Goal: Transaction & Acquisition: Subscribe to service/newsletter

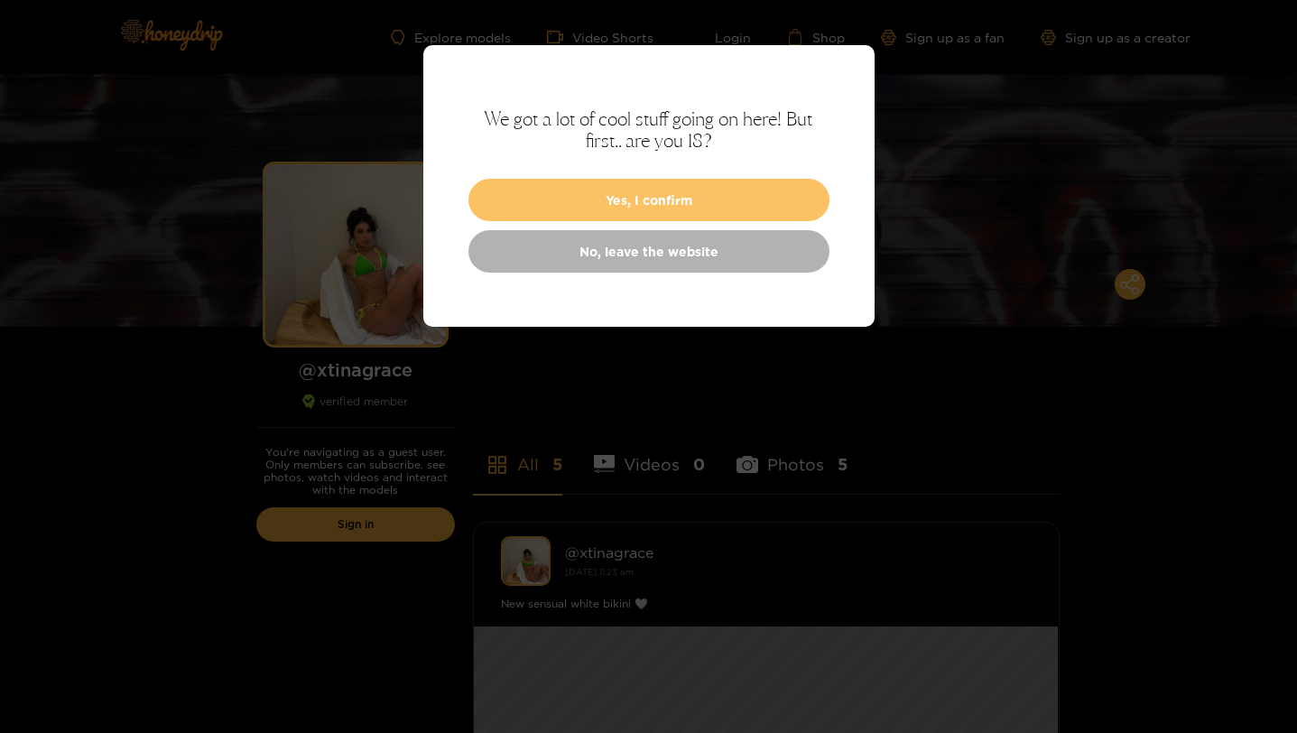
click at [647, 207] on button "Yes, I confirm" at bounding box center [649, 200] width 361 height 42
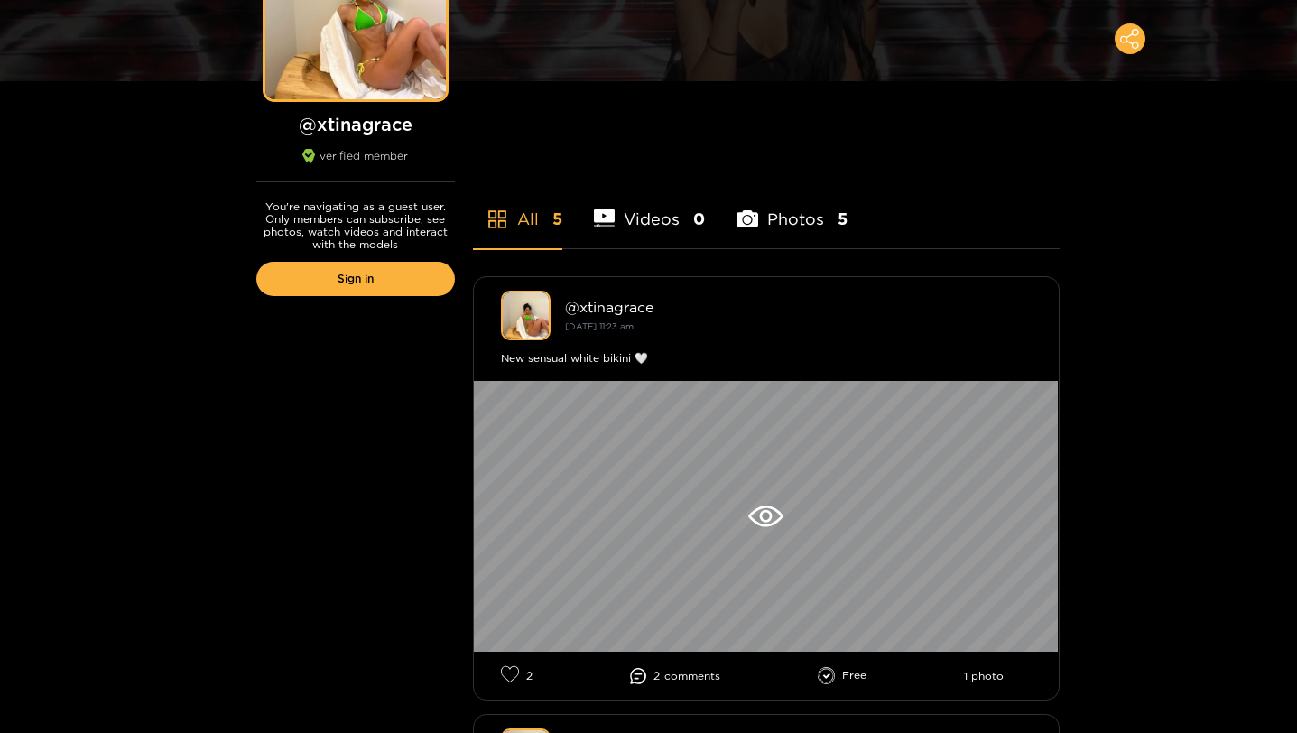
scroll to position [265, 0]
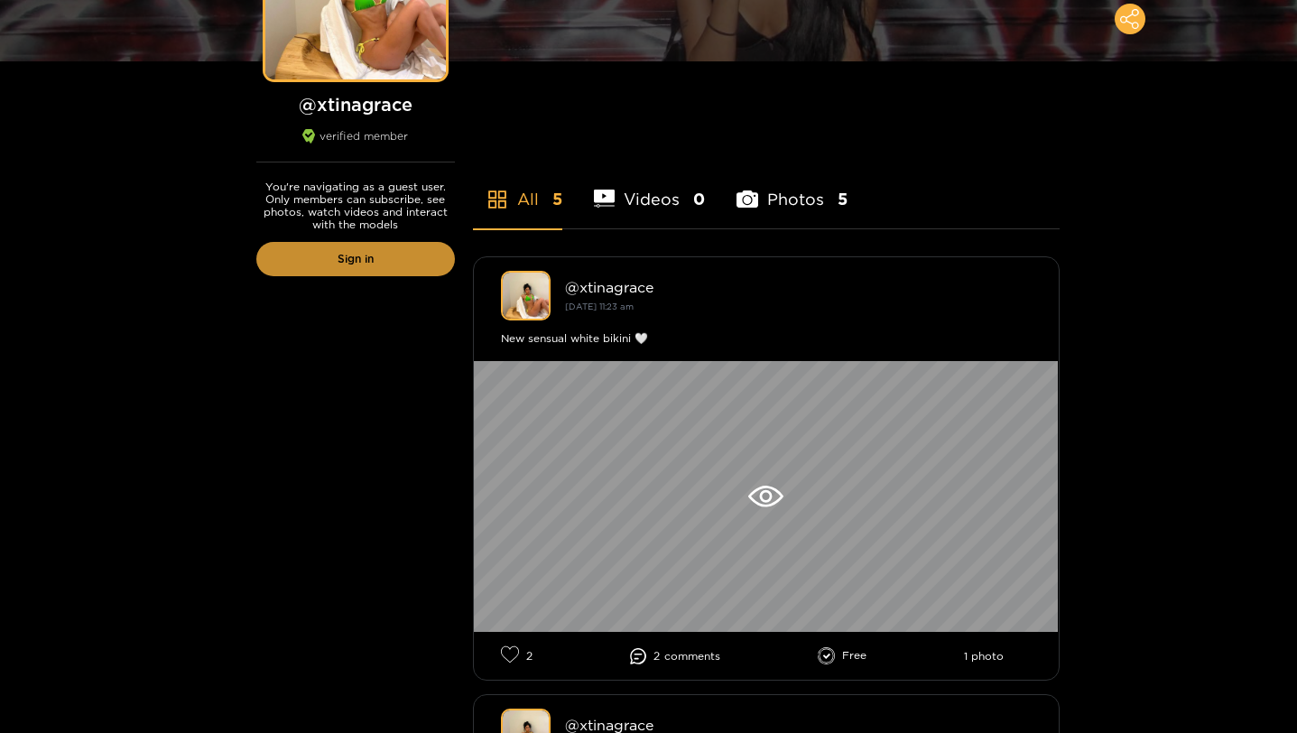
click at [362, 258] on link "Sign in" at bounding box center [355, 259] width 199 height 34
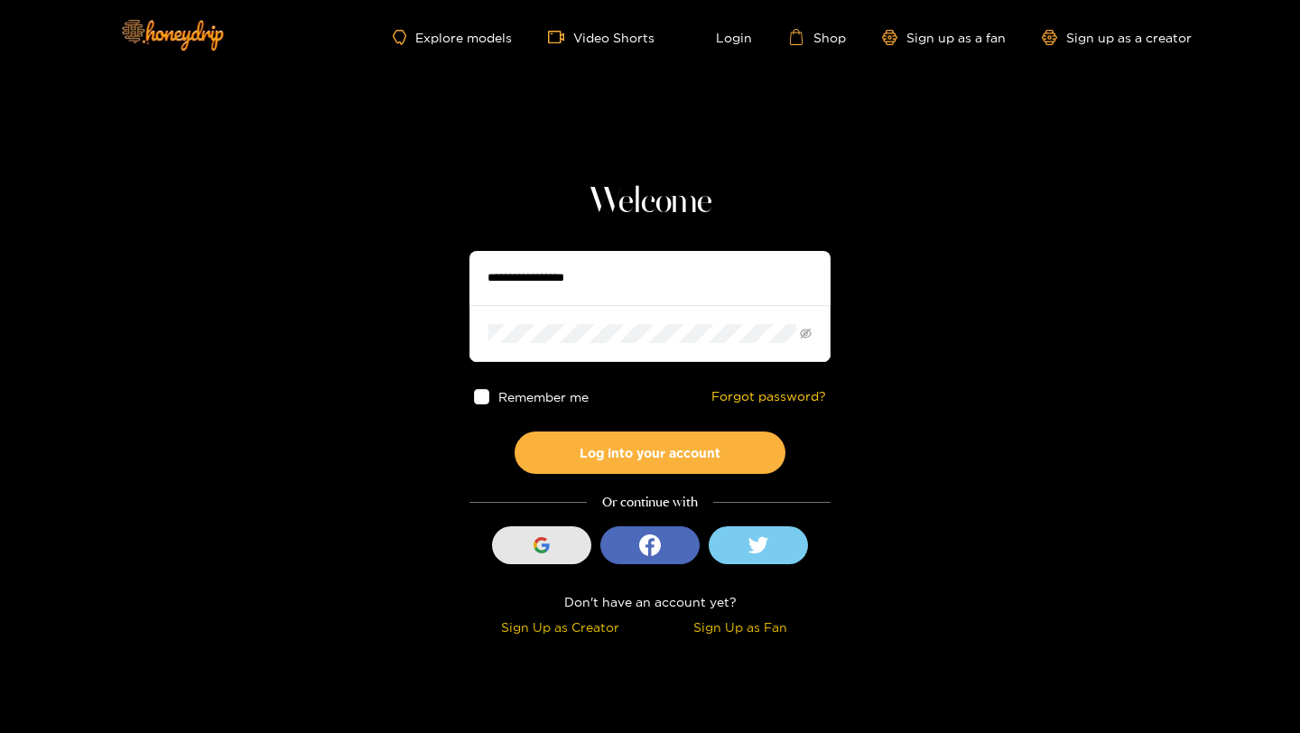
click at [553, 537] on div "button" at bounding box center [542, 545] width 34 height 34
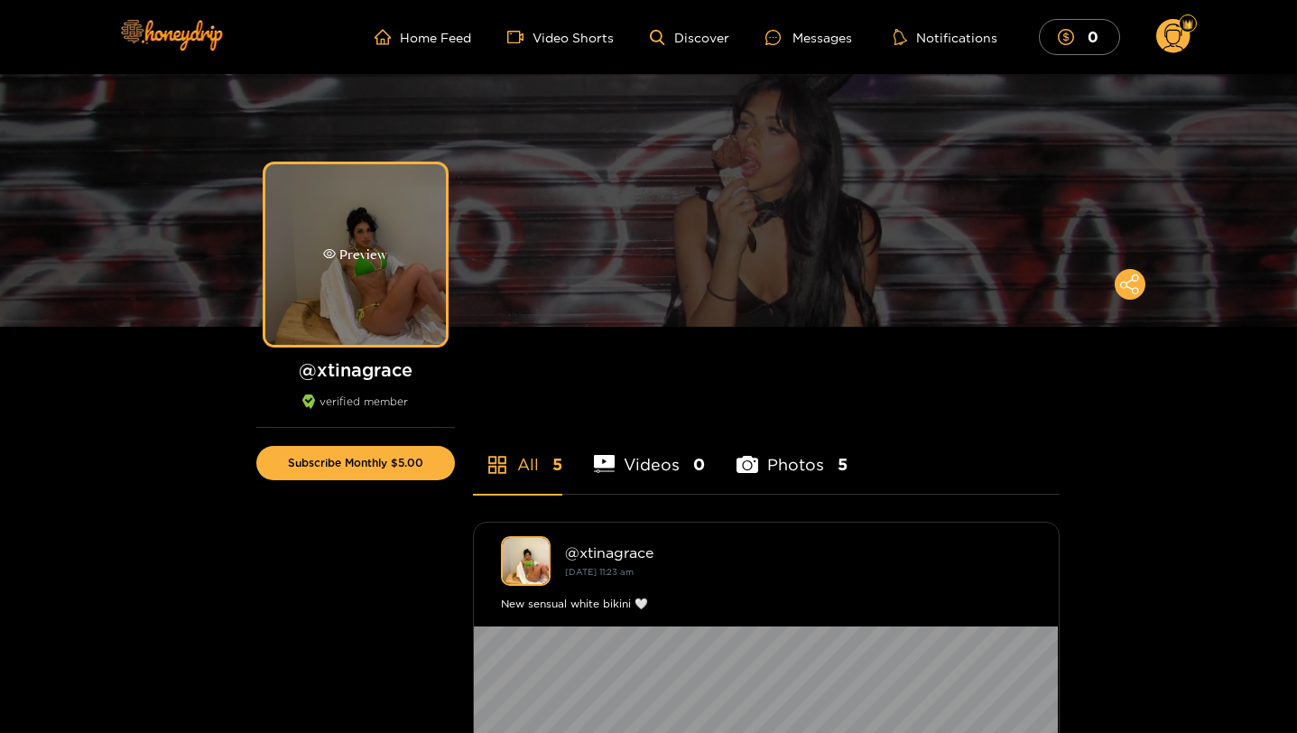
click at [382, 277] on div "Preview" at bounding box center [355, 254] width 181 height 181
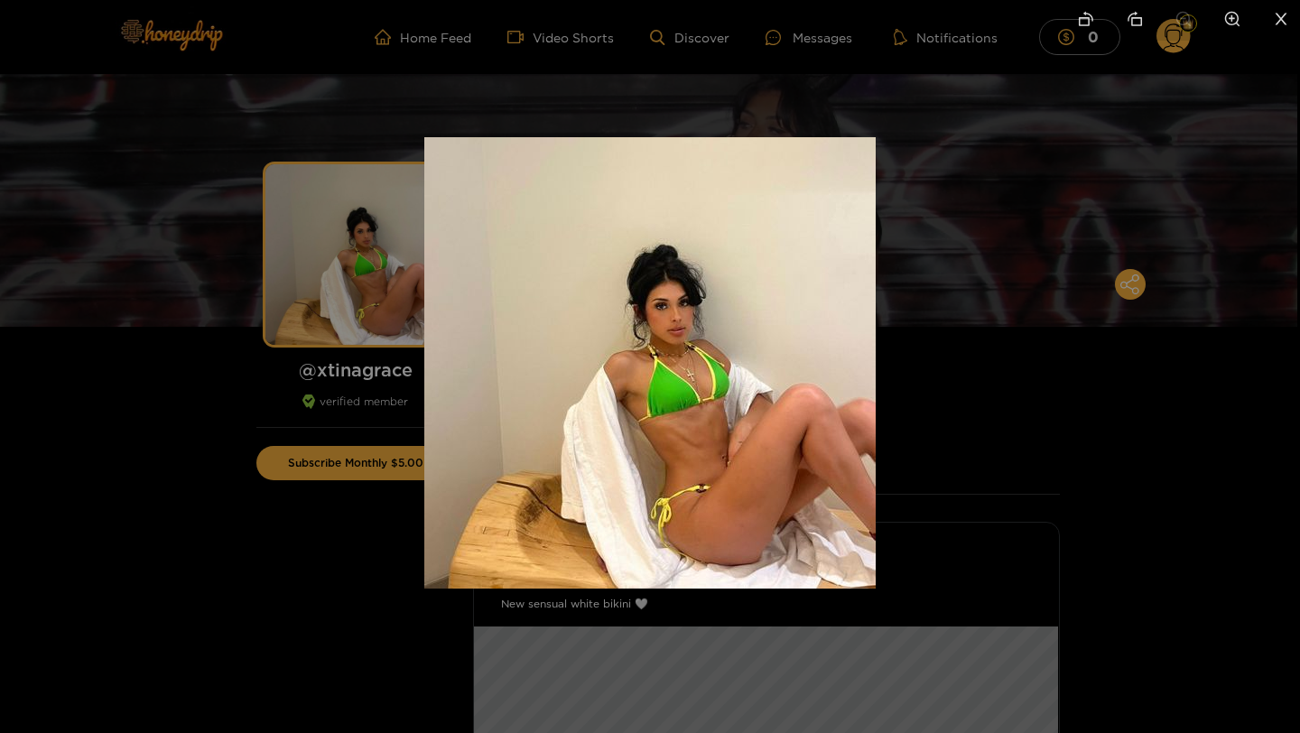
click at [327, 514] on div at bounding box center [650, 366] width 1300 height 733
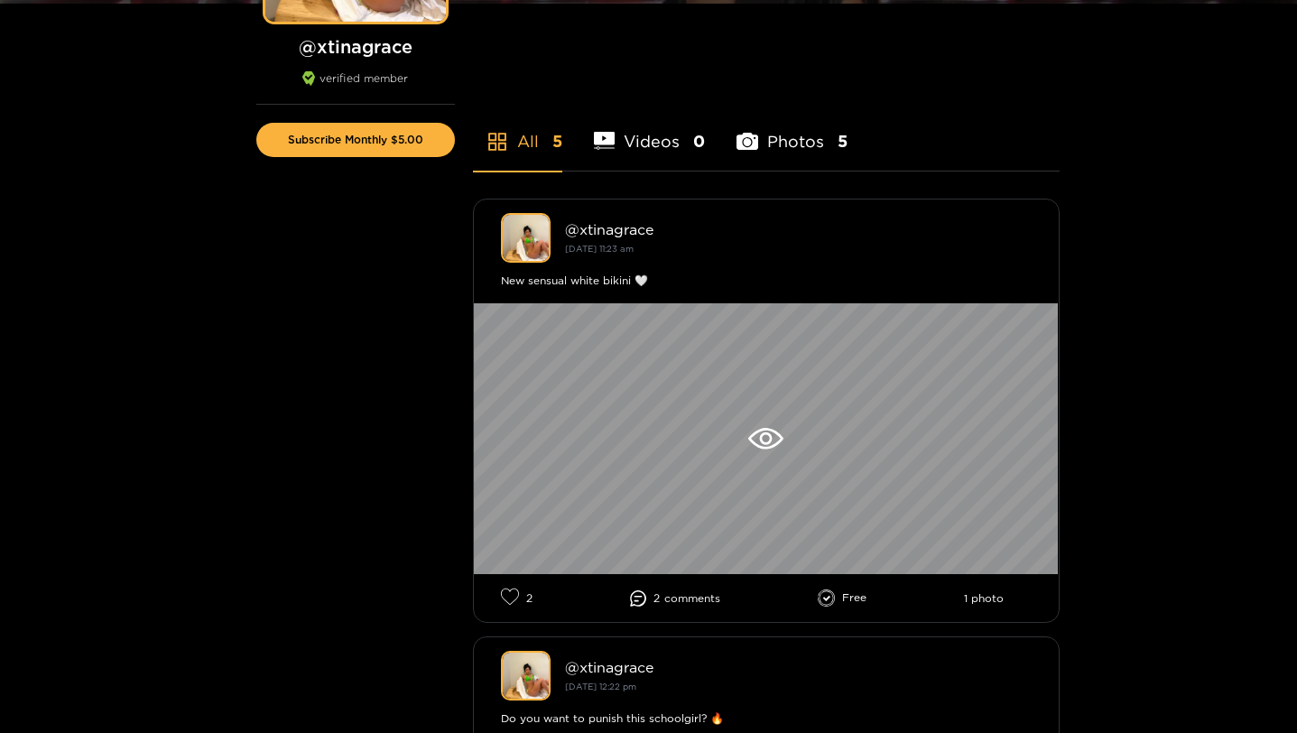
scroll to position [328, 0]
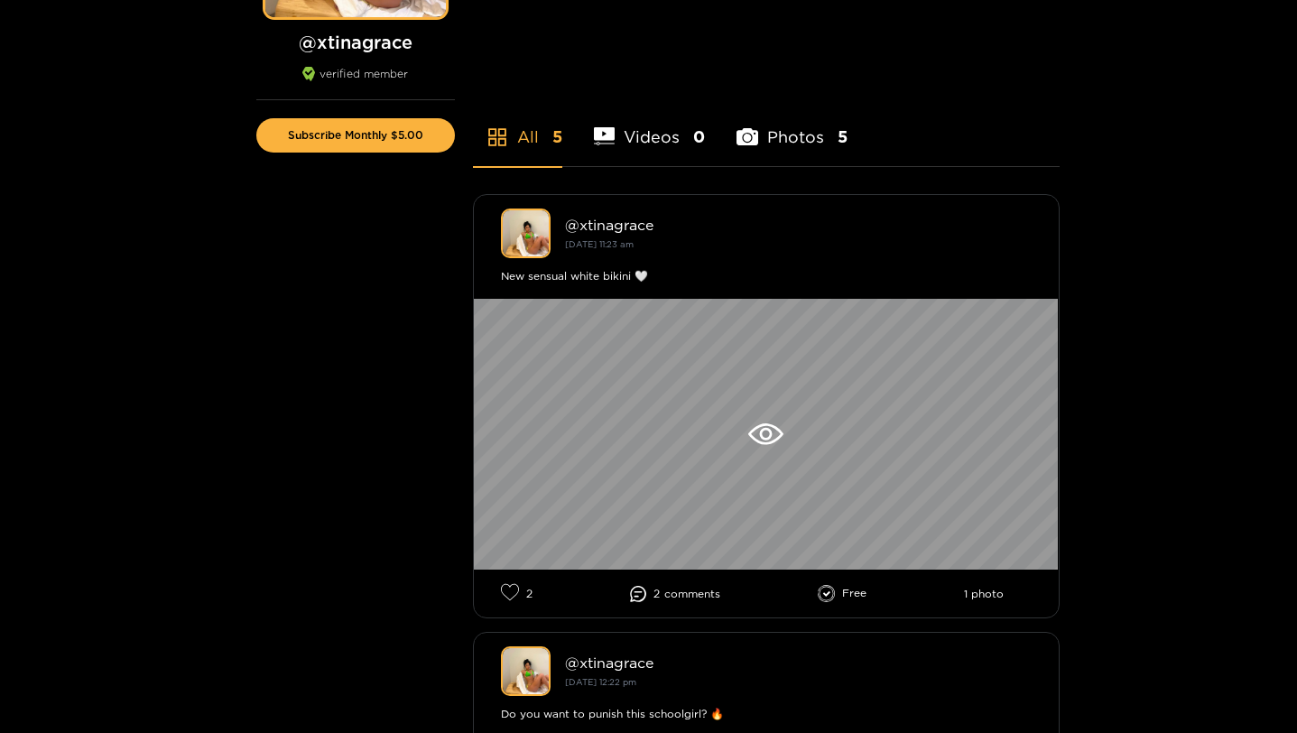
click at [666, 599] on span "comment s" at bounding box center [693, 594] width 56 height 13
click at [646, 596] on li "2 comment s" at bounding box center [675, 594] width 90 height 16
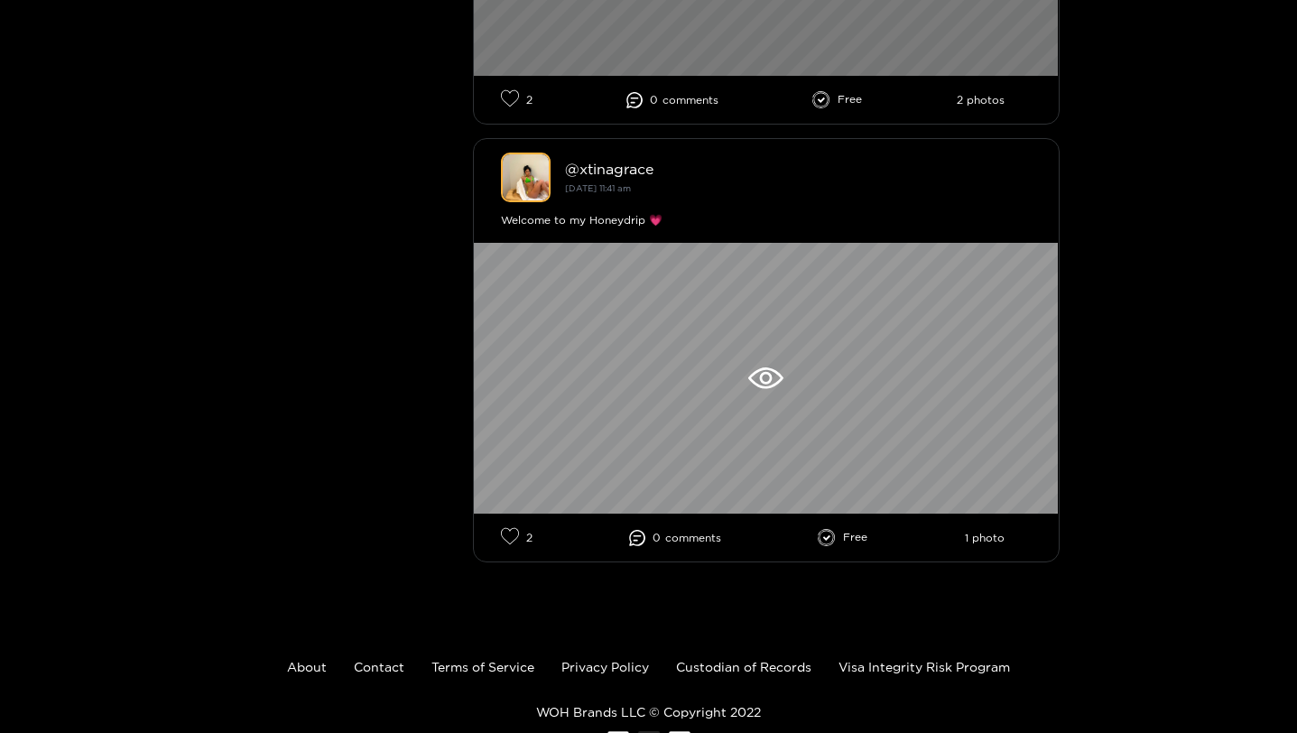
scroll to position [2132, 0]
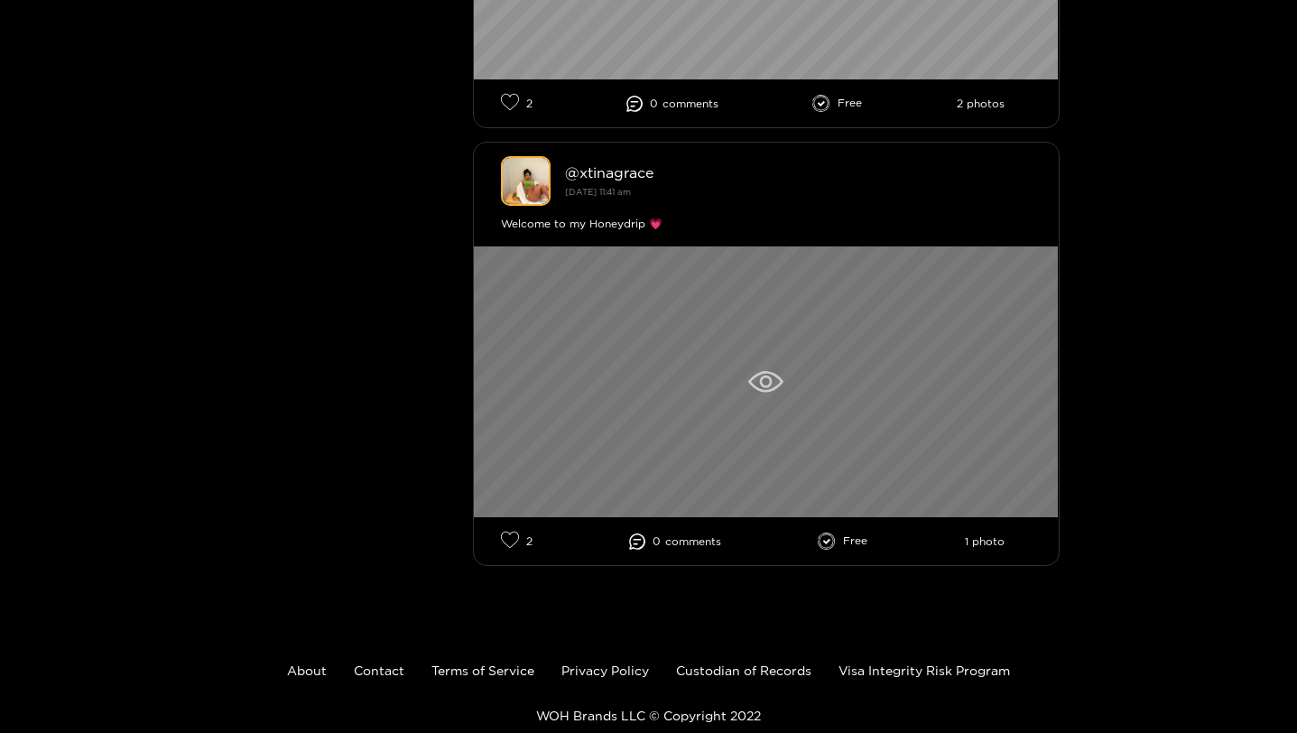
click at [775, 370] on div at bounding box center [766, 381] width 585 height 271
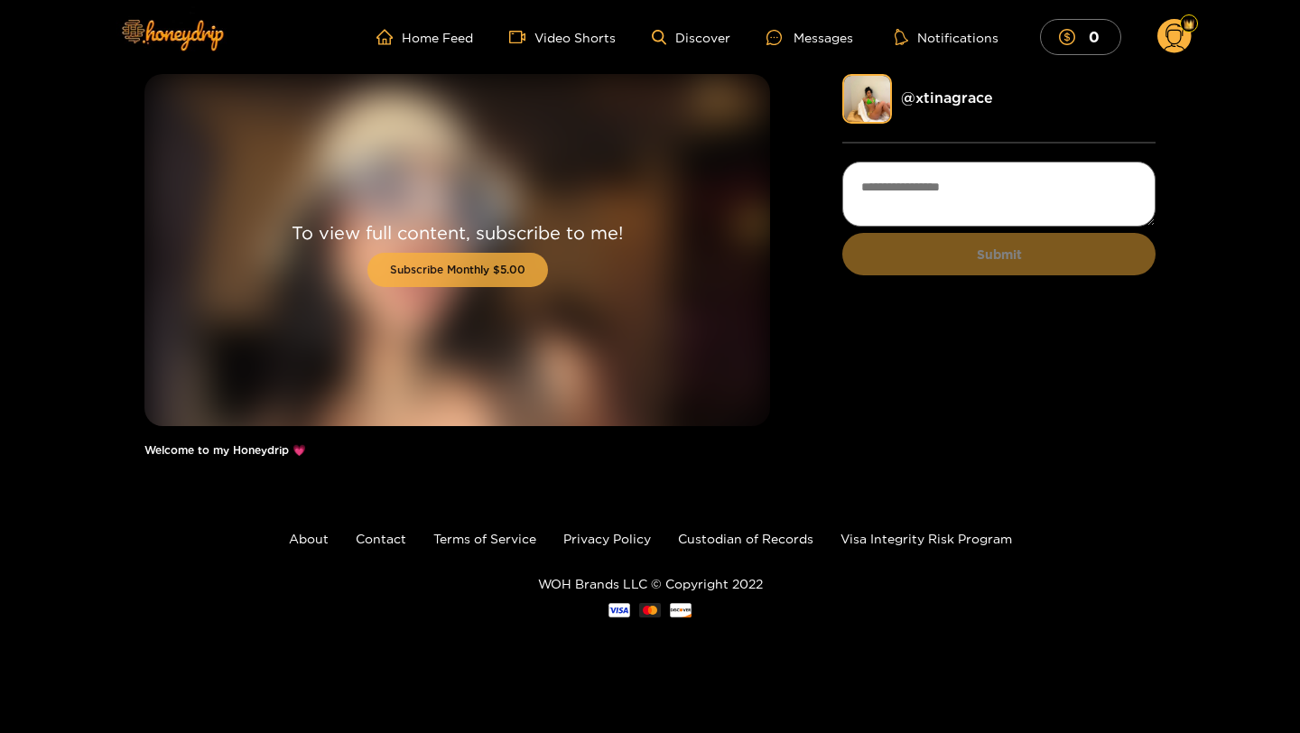
click at [468, 257] on button "Subscribe Monthly $5.00" at bounding box center [457, 270] width 181 height 34
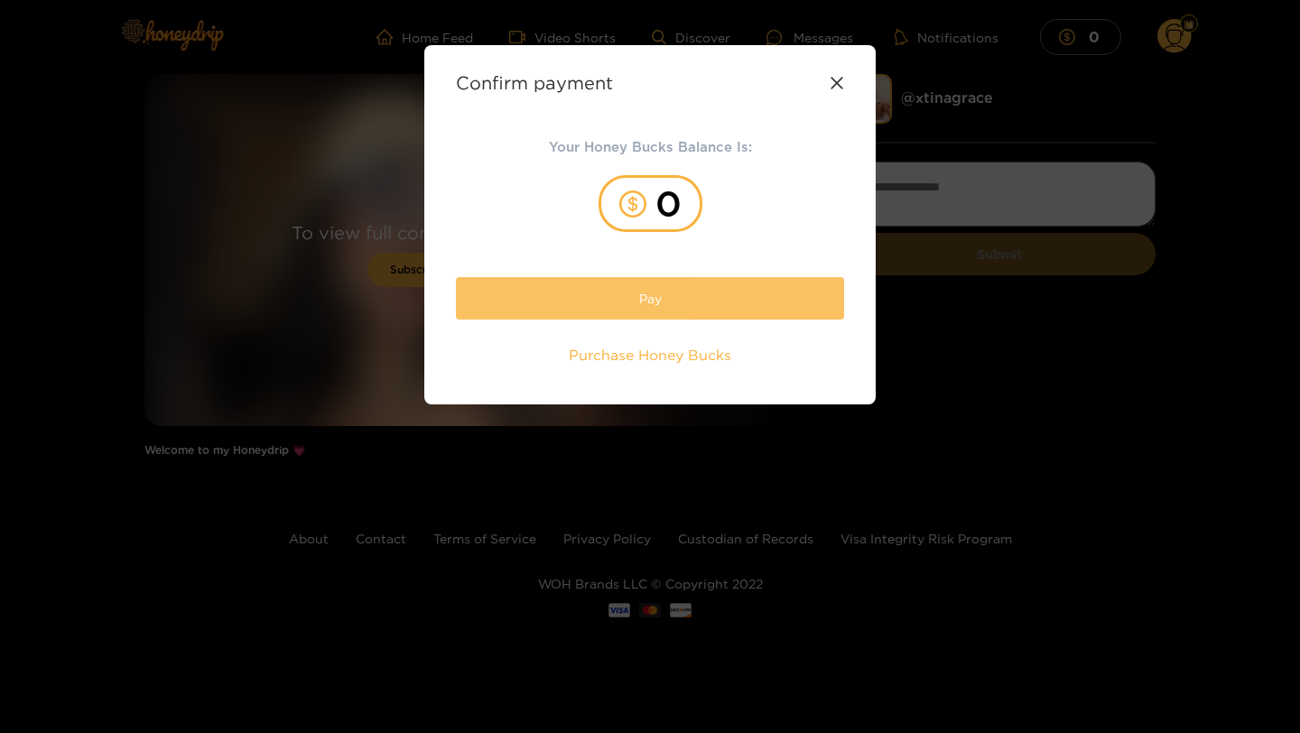
click at [563, 292] on button "Pay" at bounding box center [650, 298] width 388 height 42
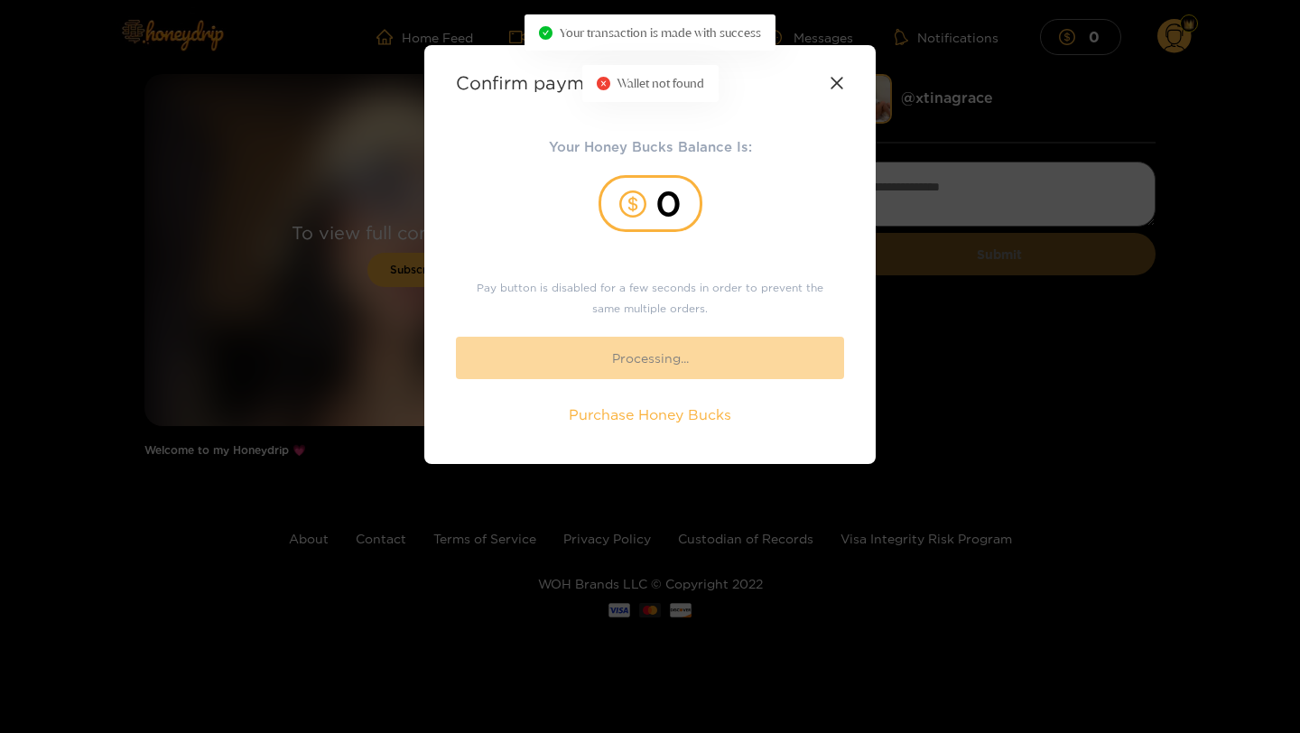
click at [656, 227] on div "0" at bounding box center [651, 203] width 104 height 57
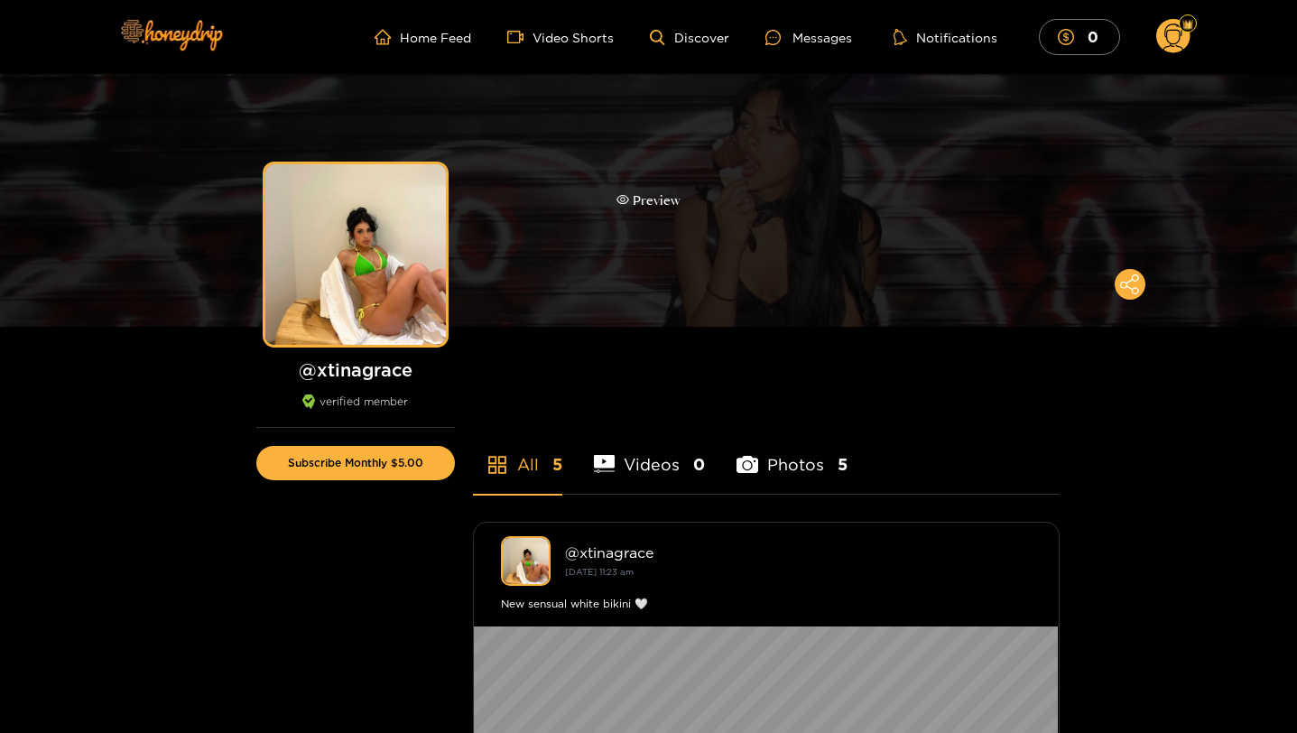
click at [550, 297] on div "Preview" at bounding box center [648, 200] width 1297 height 253
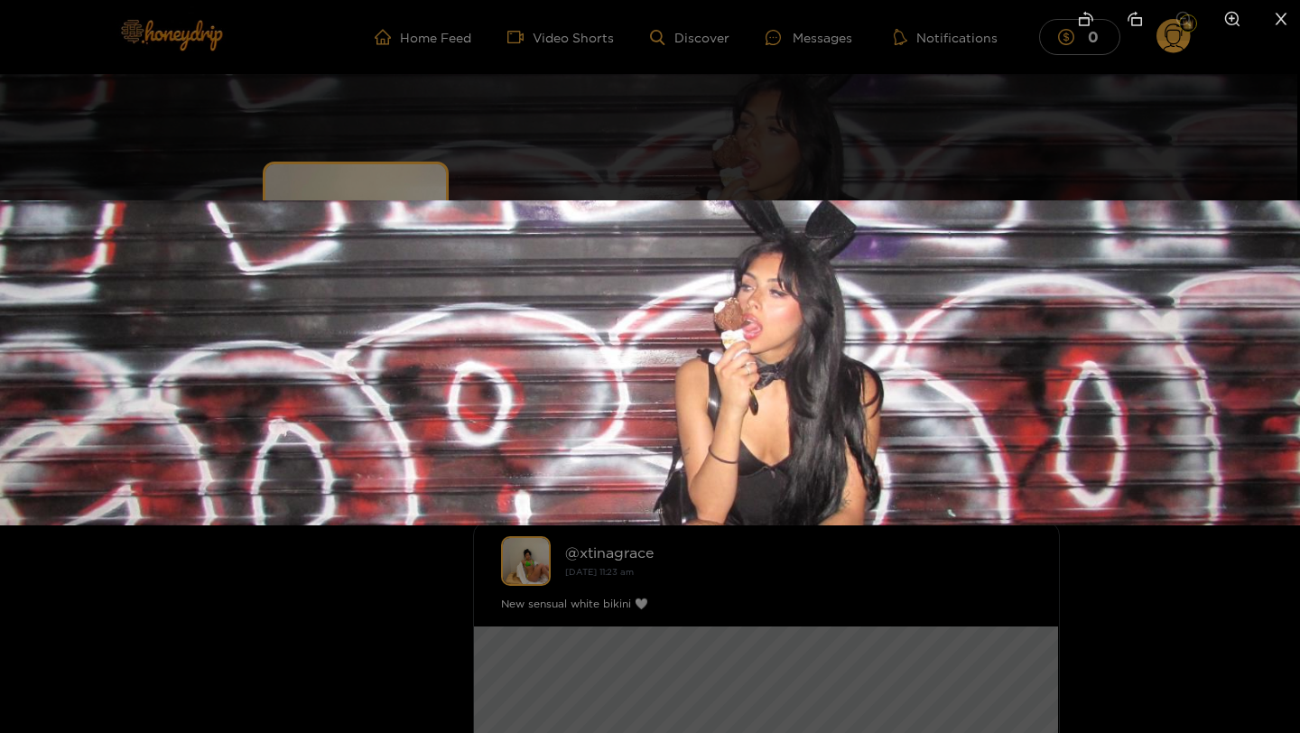
click at [368, 543] on div at bounding box center [650, 366] width 1300 height 733
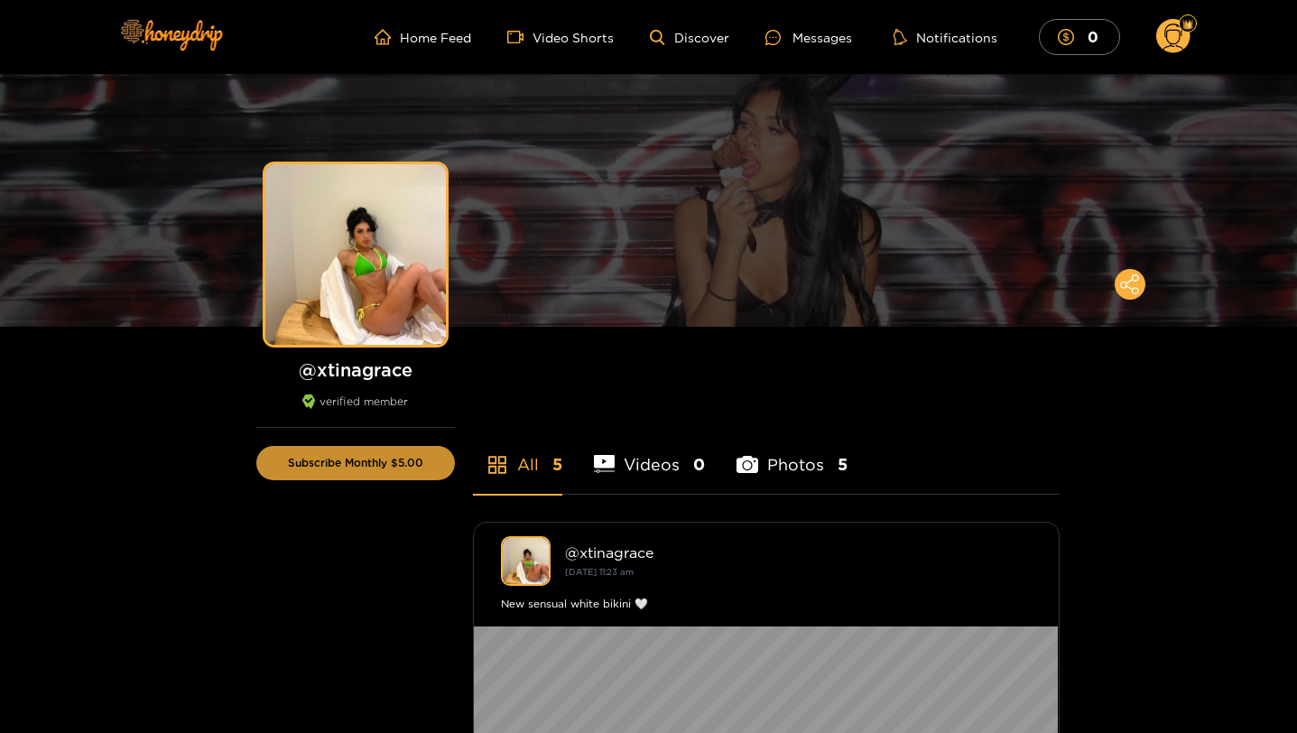
click at [385, 460] on button "Subscribe Monthly $5.00" at bounding box center [355, 463] width 199 height 34
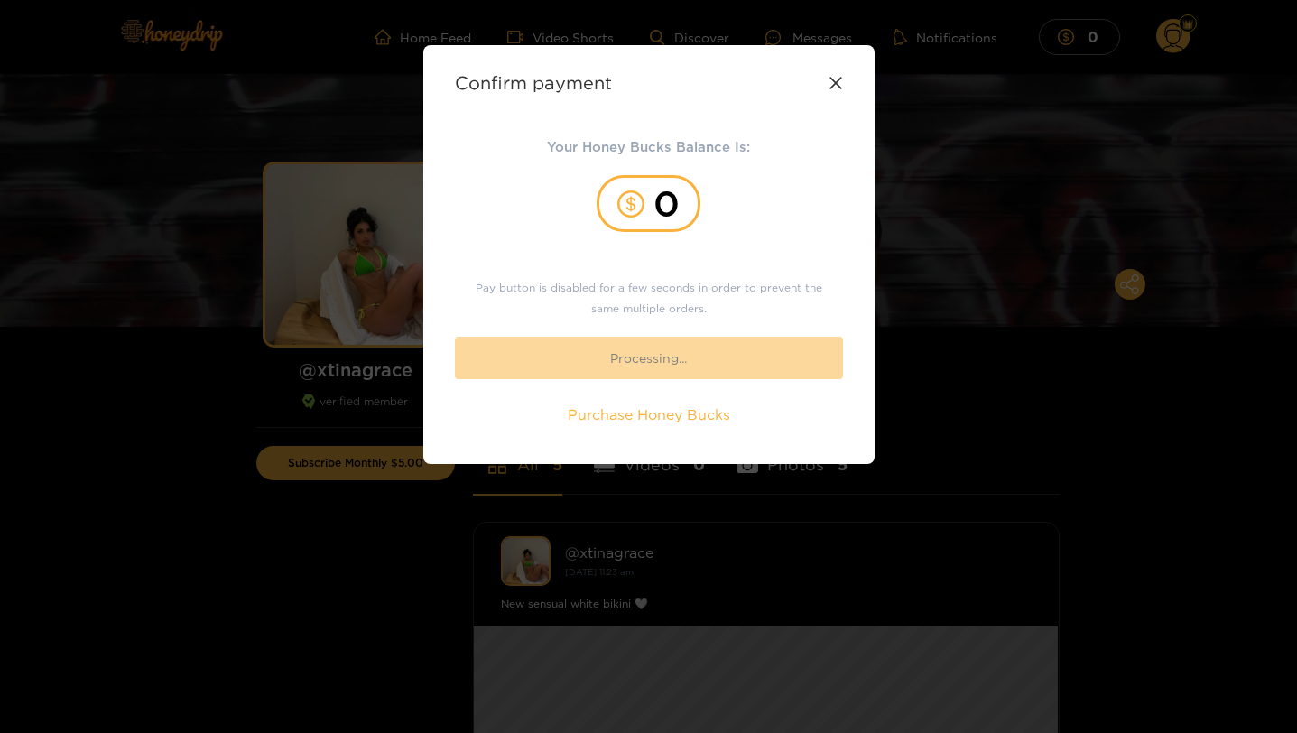
click at [847, 84] on div "Confirm payment Your Honey Bucks Balance Is: 0 Pay button is disabled for a few…" at bounding box center [648, 254] width 451 height 419
click at [840, 84] on icon at bounding box center [836, 83] width 14 height 14
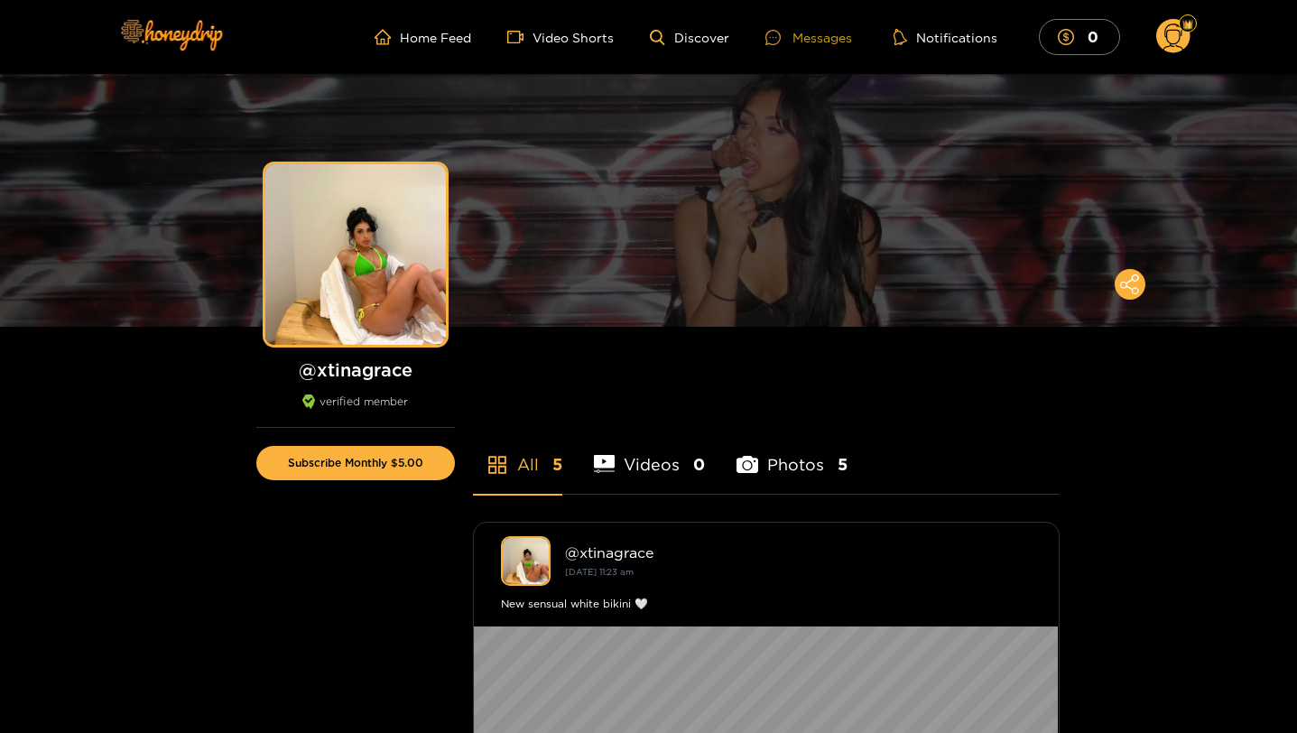
click at [822, 39] on div "Messages" at bounding box center [809, 37] width 87 height 21
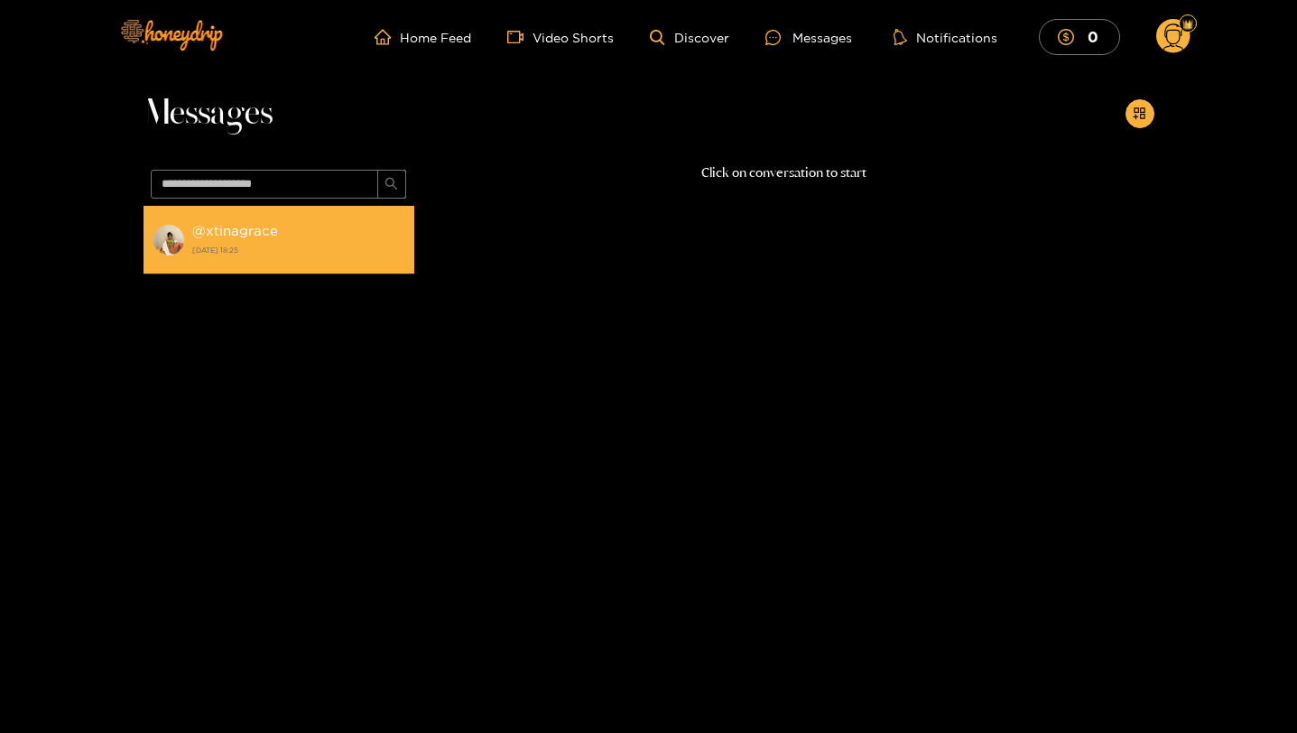
click at [263, 230] on strong "@ xtinagrace" at bounding box center [235, 230] width 86 height 15
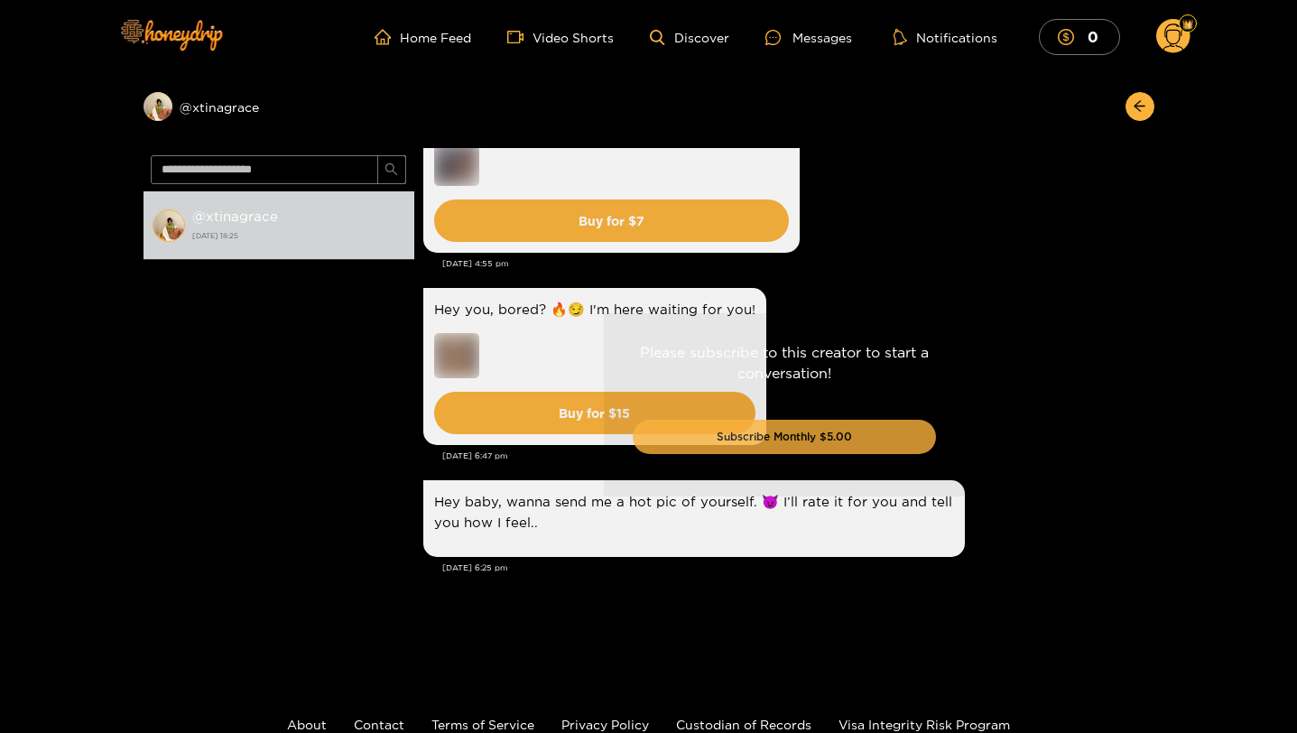
click at [804, 439] on button "Subscribe Monthly $5.00" at bounding box center [784, 437] width 303 height 34
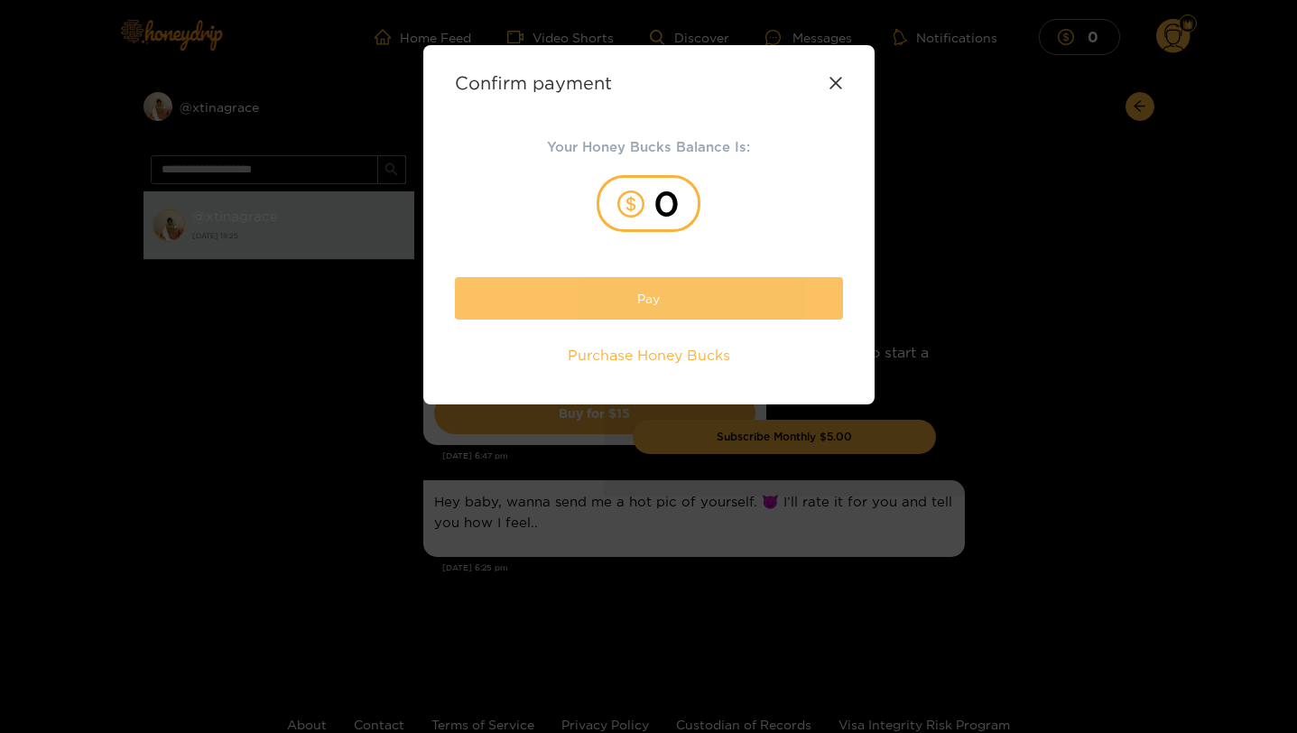
click at [661, 284] on button "Pay" at bounding box center [649, 298] width 388 height 42
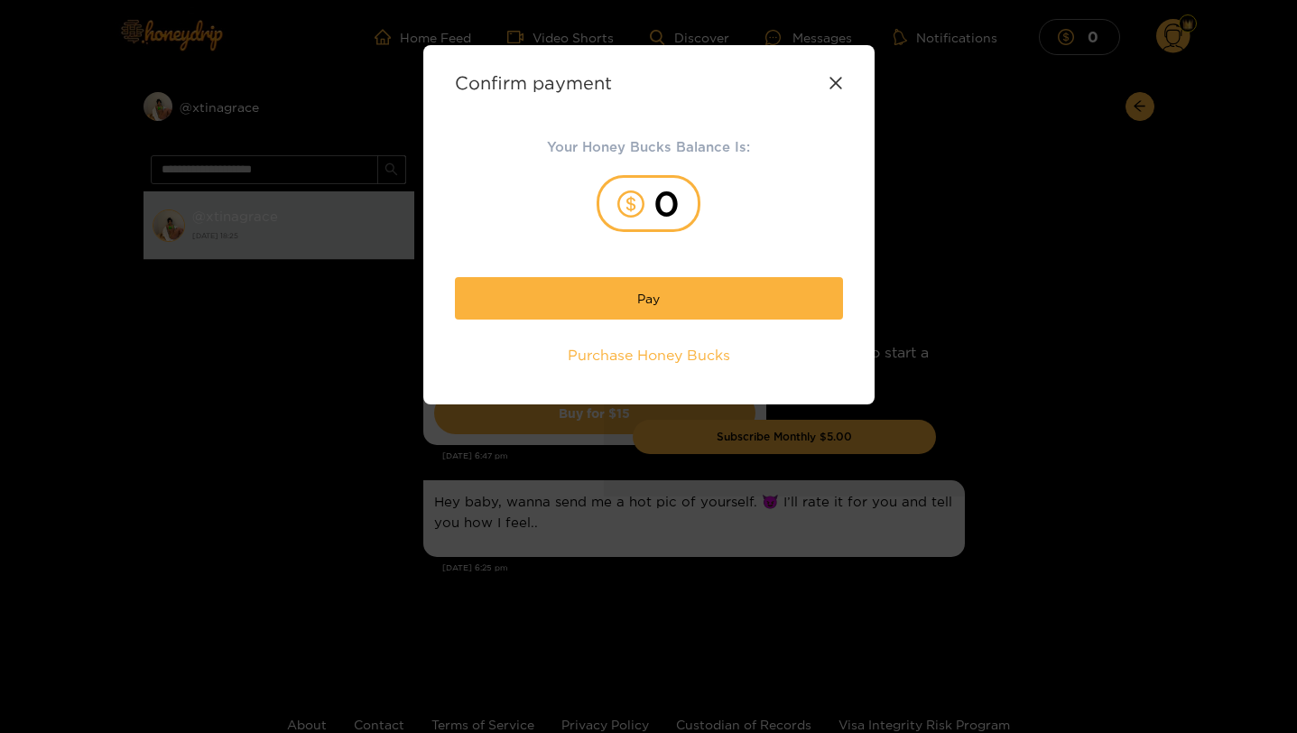
click at [659, 209] on div "0" at bounding box center [649, 203] width 104 height 57
click at [680, 362] on span "Purchase Honey Bucks" at bounding box center [649, 355] width 163 height 21
click at [830, 87] on icon at bounding box center [836, 83] width 12 height 12
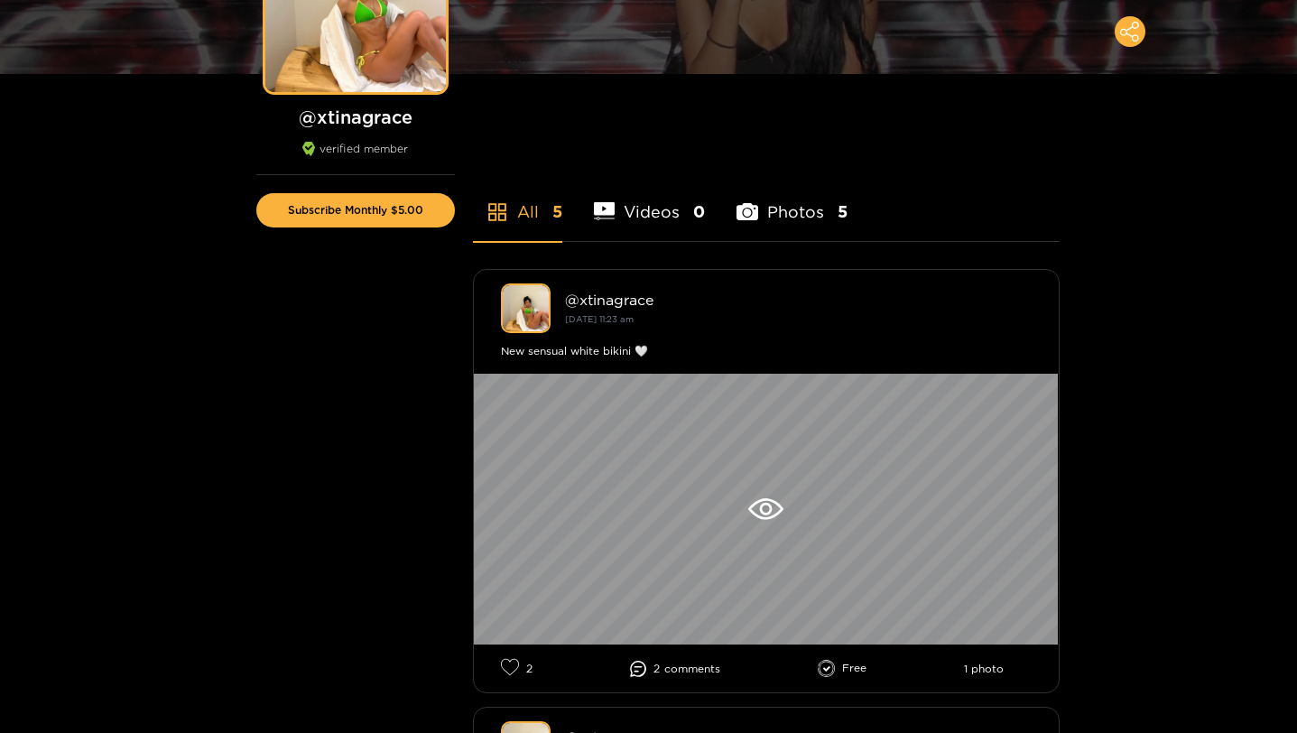
scroll to position [265, 0]
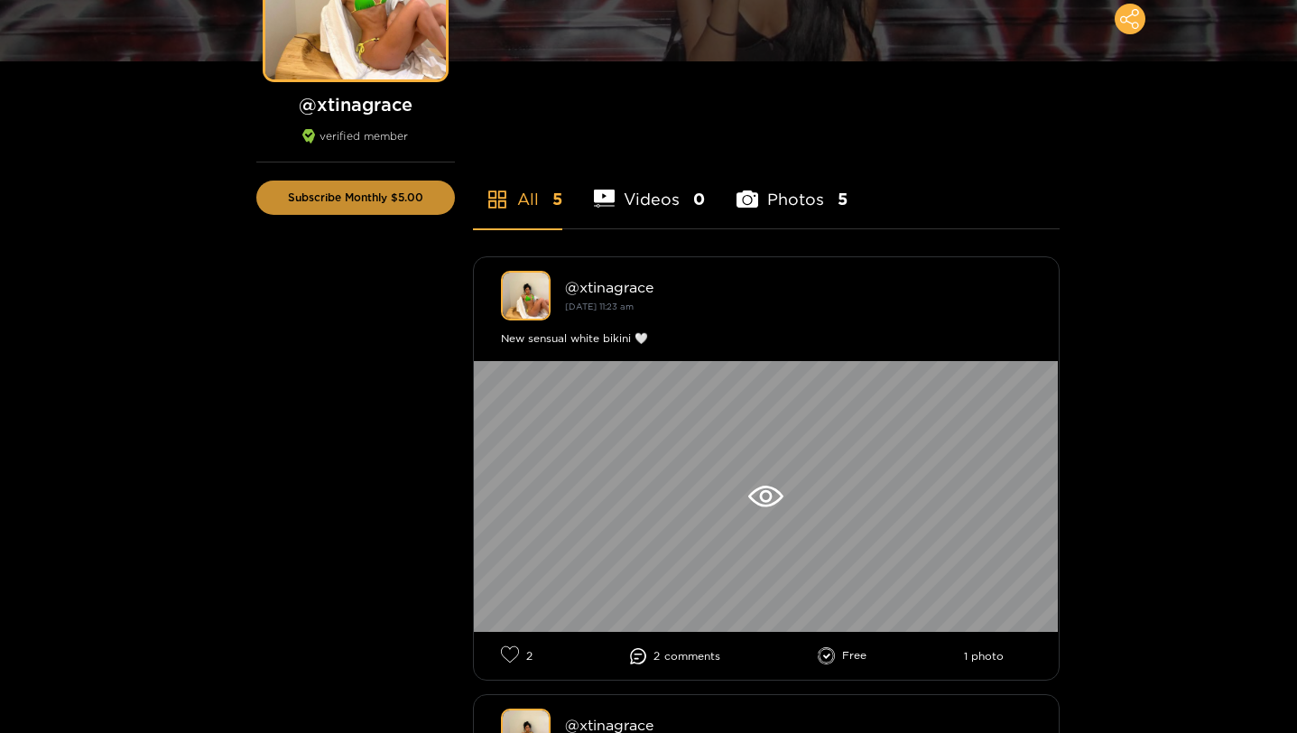
click at [374, 189] on button "Subscribe Monthly $5.00" at bounding box center [355, 198] width 199 height 34
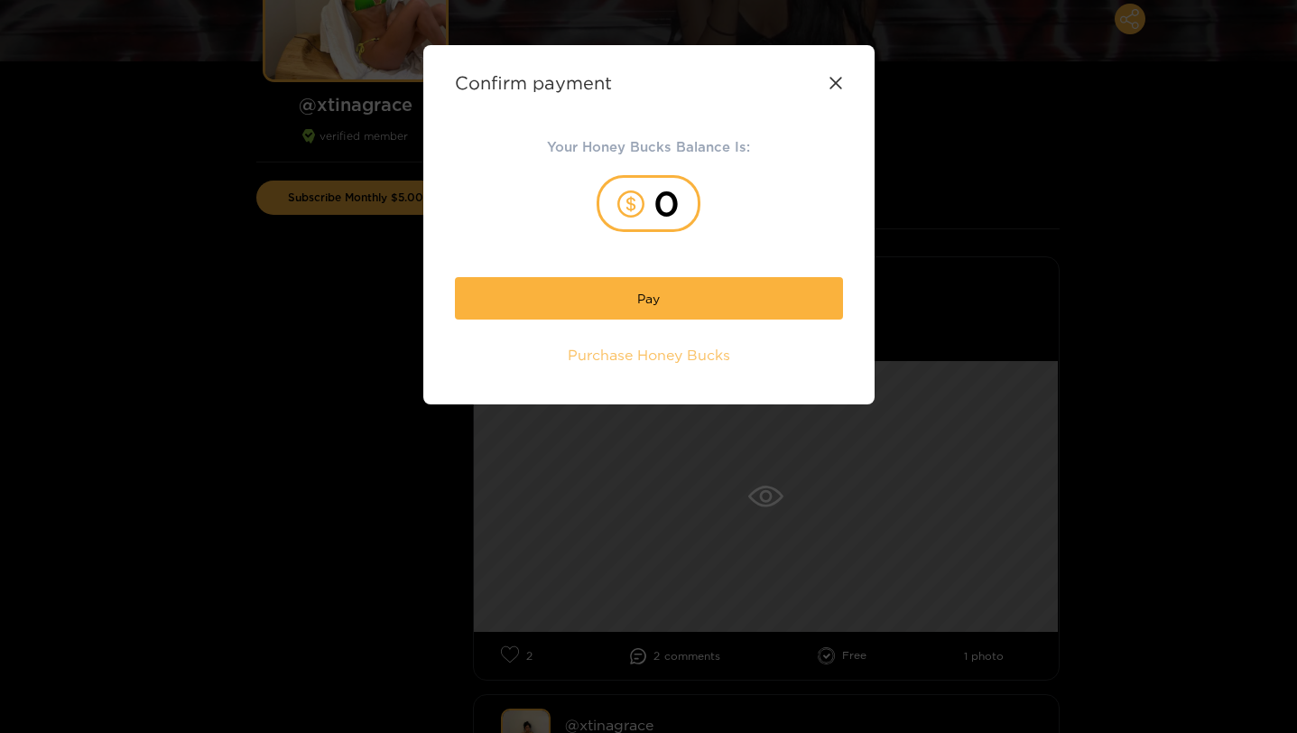
click at [682, 364] on span "Purchase Honey Bucks" at bounding box center [649, 355] width 163 height 21
click at [840, 89] on div "Confirm payment" at bounding box center [649, 82] width 388 height 21
click at [836, 88] on icon at bounding box center [836, 83] width 14 height 14
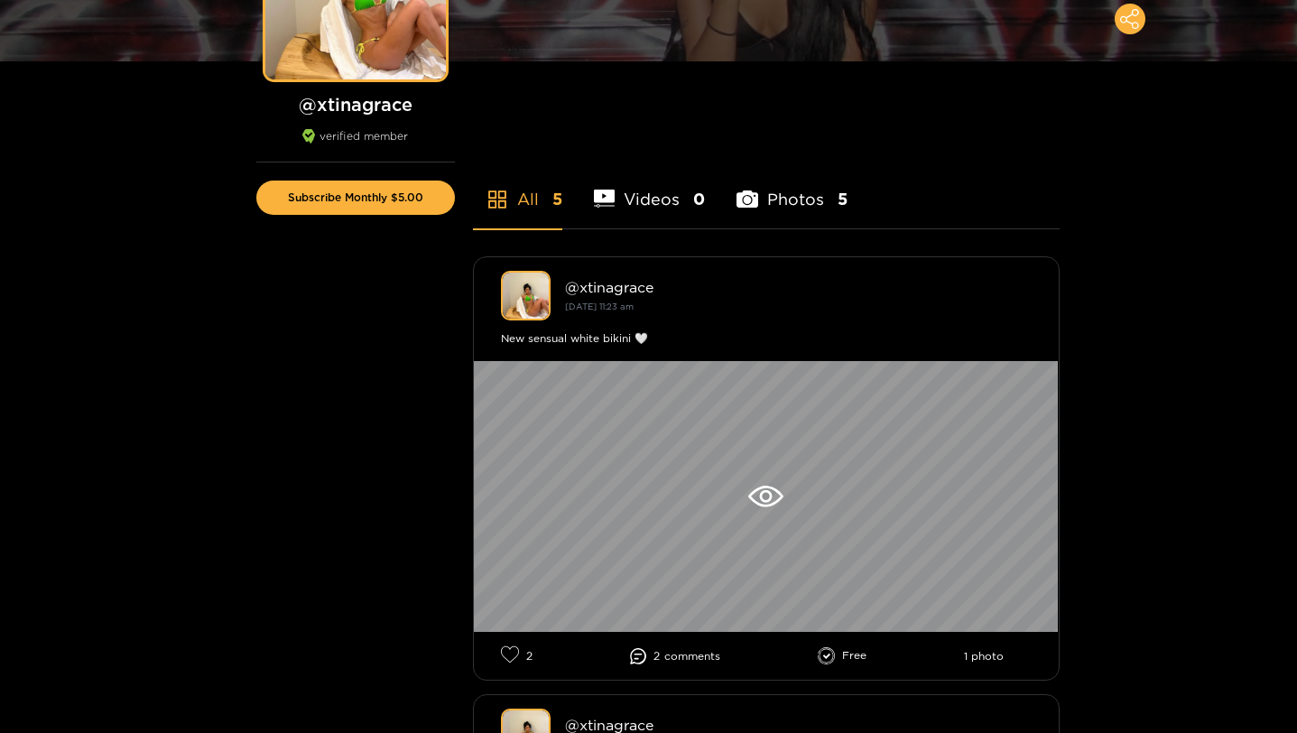
click at [814, 198] on li "Photos 5" at bounding box center [792, 187] width 111 height 81
click at [691, 204] on li "Videos 0" at bounding box center [650, 187] width 112 height 81
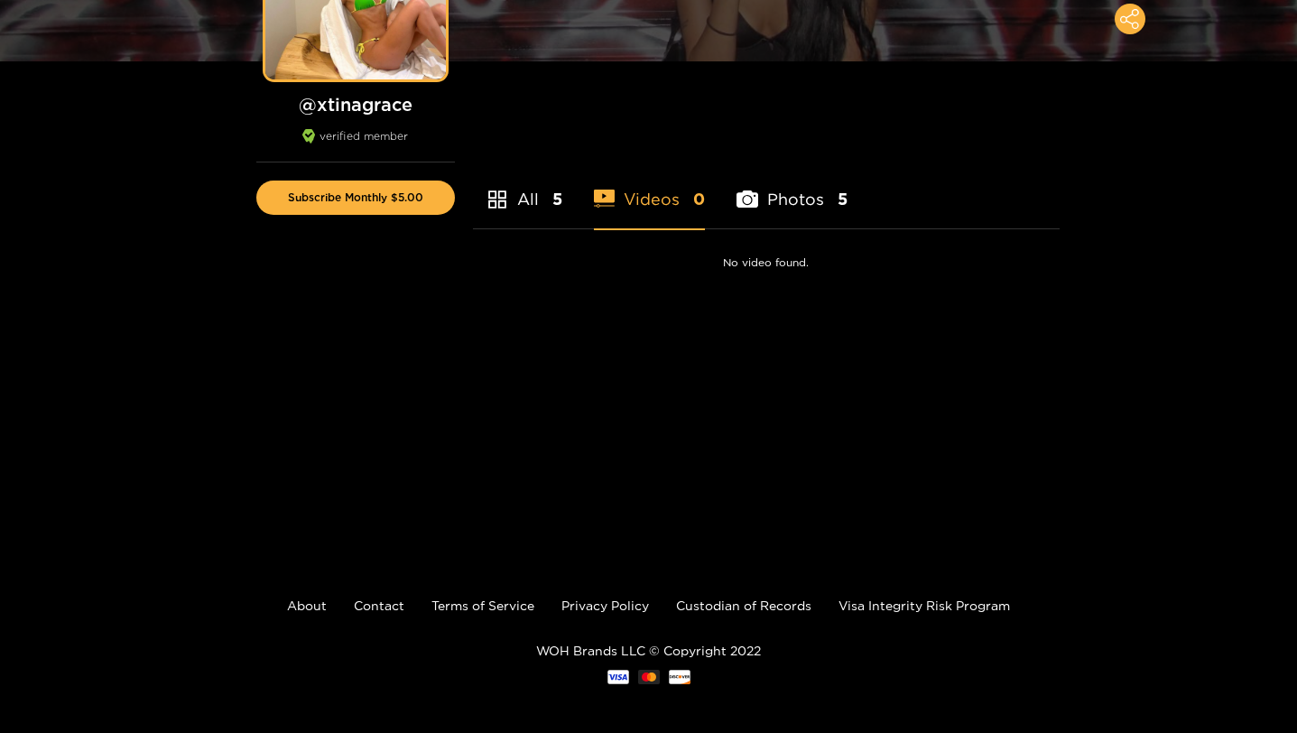
click at [562, 205] on ul "All 5 Videos 0 Photos 5" at bounding box center [766, 179] width 587 height 100
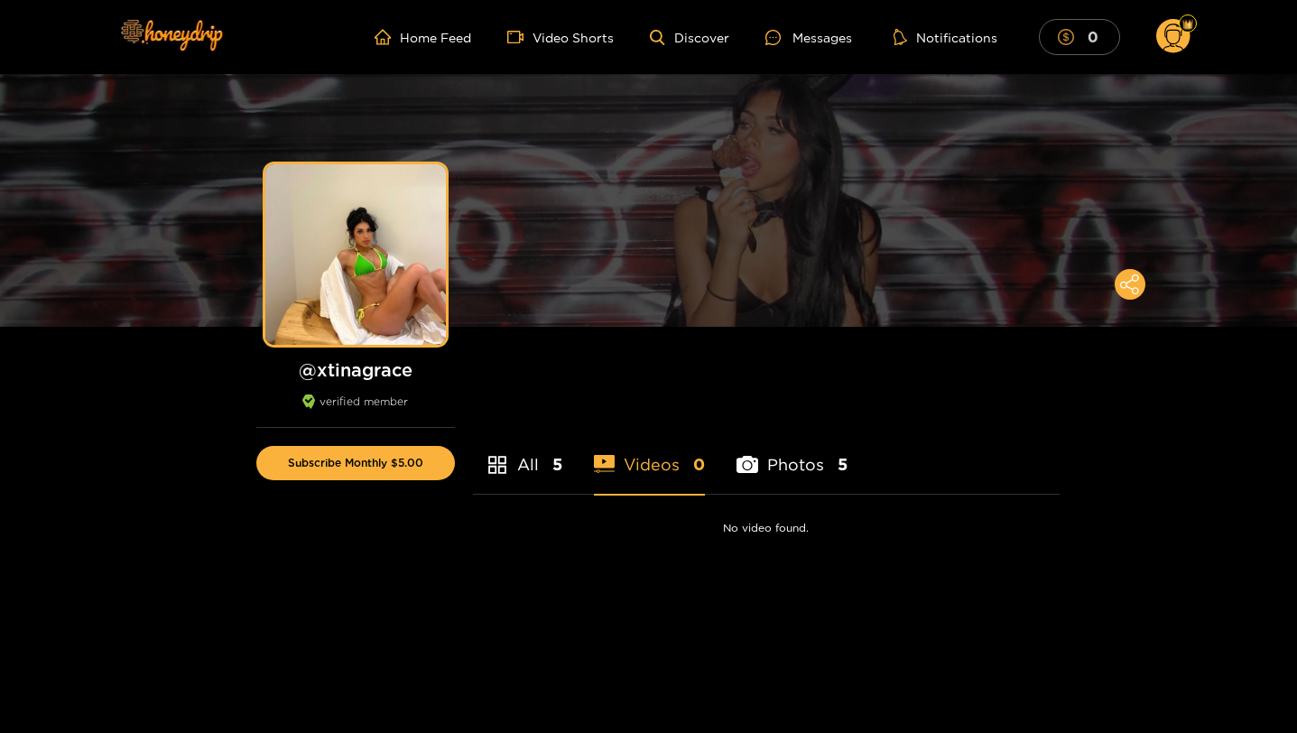
click at [1095, 38] on mark "0" at bounding box center [1093, 36] width 16 height 19
click at [511, 462] on li "All 5" at bounding box center [517, 453] width 89 height 81
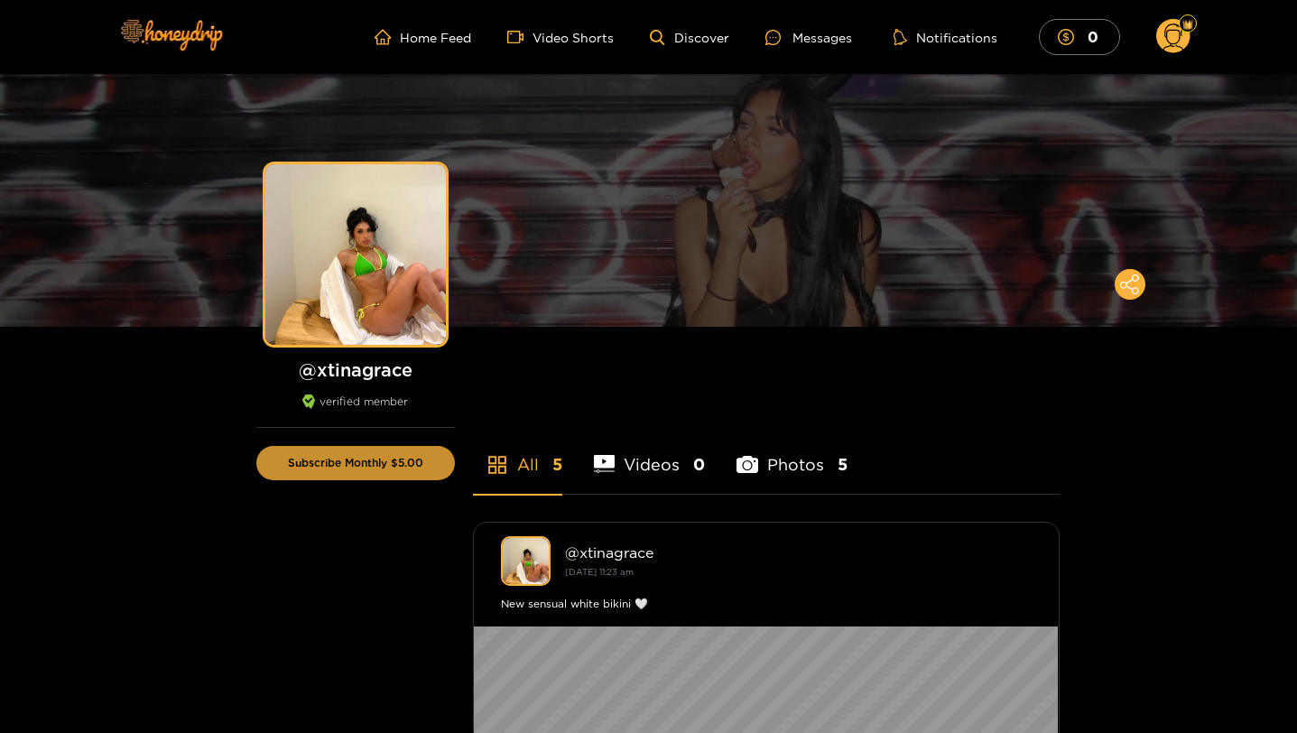
click at [420, 479] on button "Subscribe Monthly $5.00" at bounding box center [355, 463] width 199 height 34
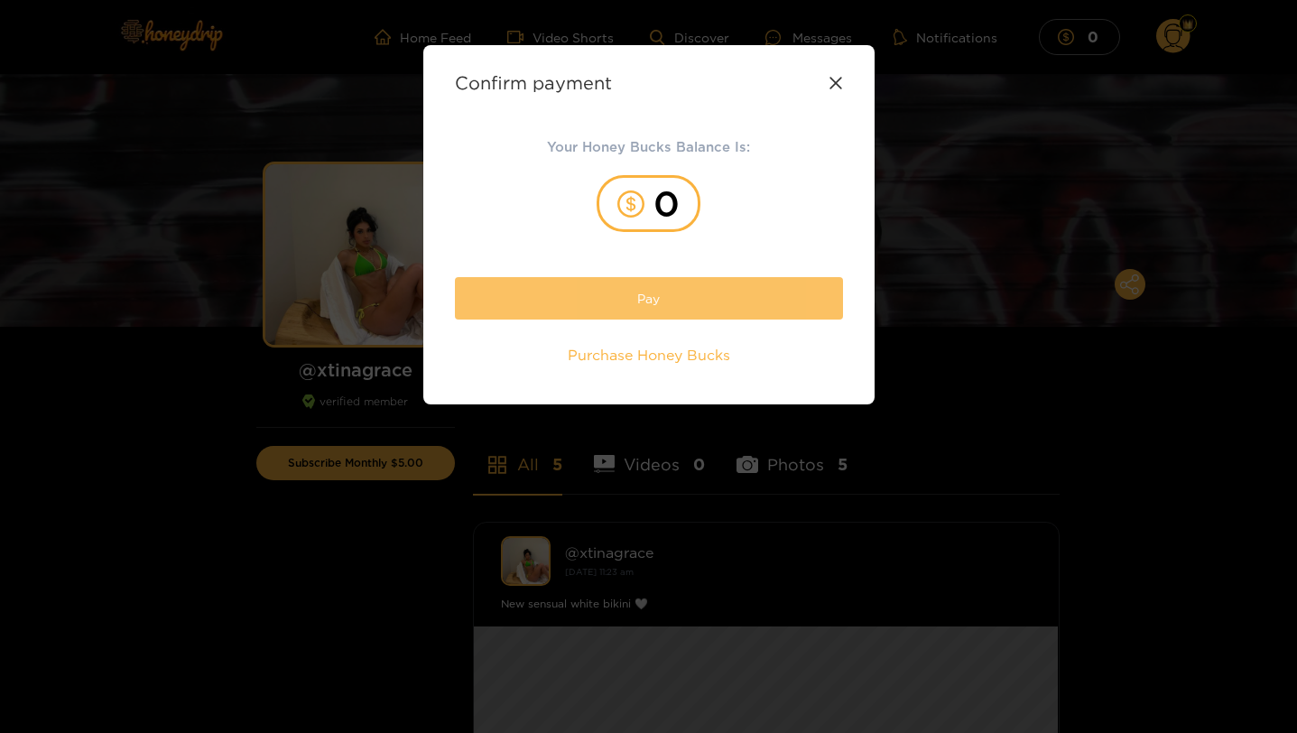
click at [644, 310] on button "Pay" at bounding box center [649, 298] width 388 height 42
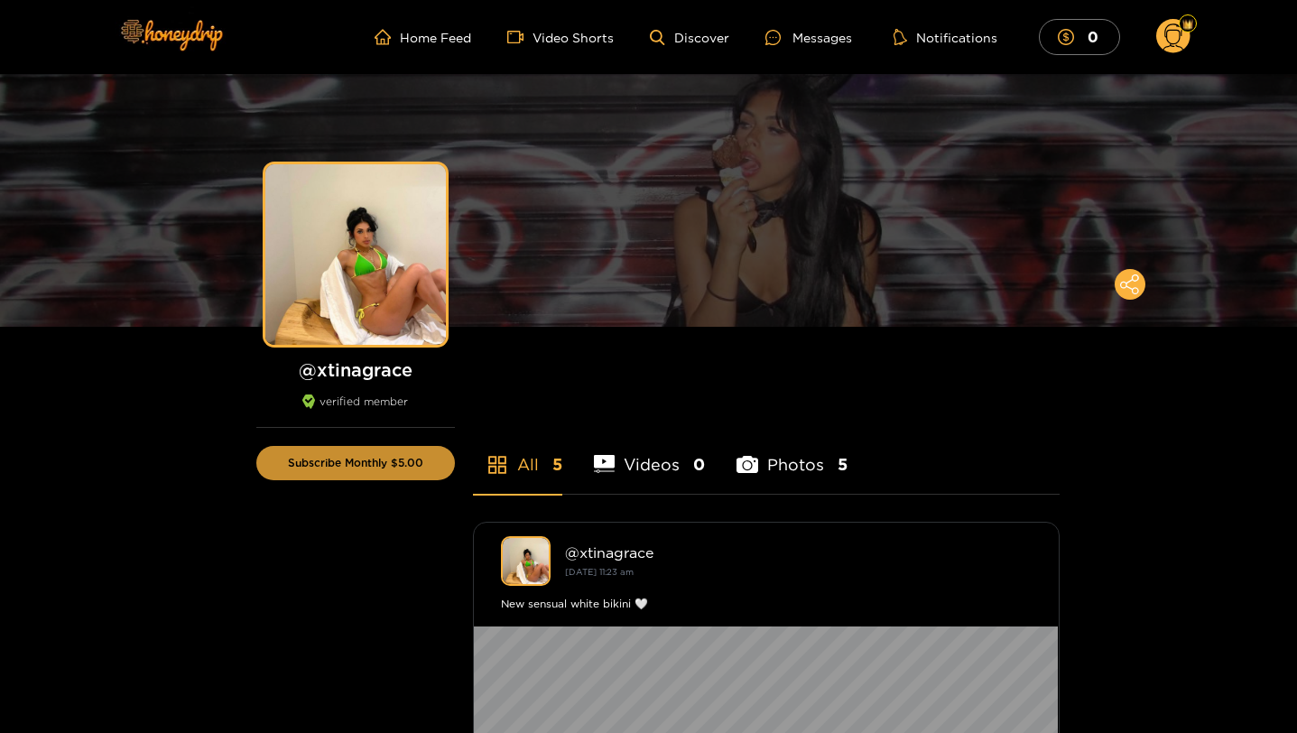
click at [385, 456] on button "Subscribe Monthly $5.00" at bounding box center [355, 463] width 199 height 34
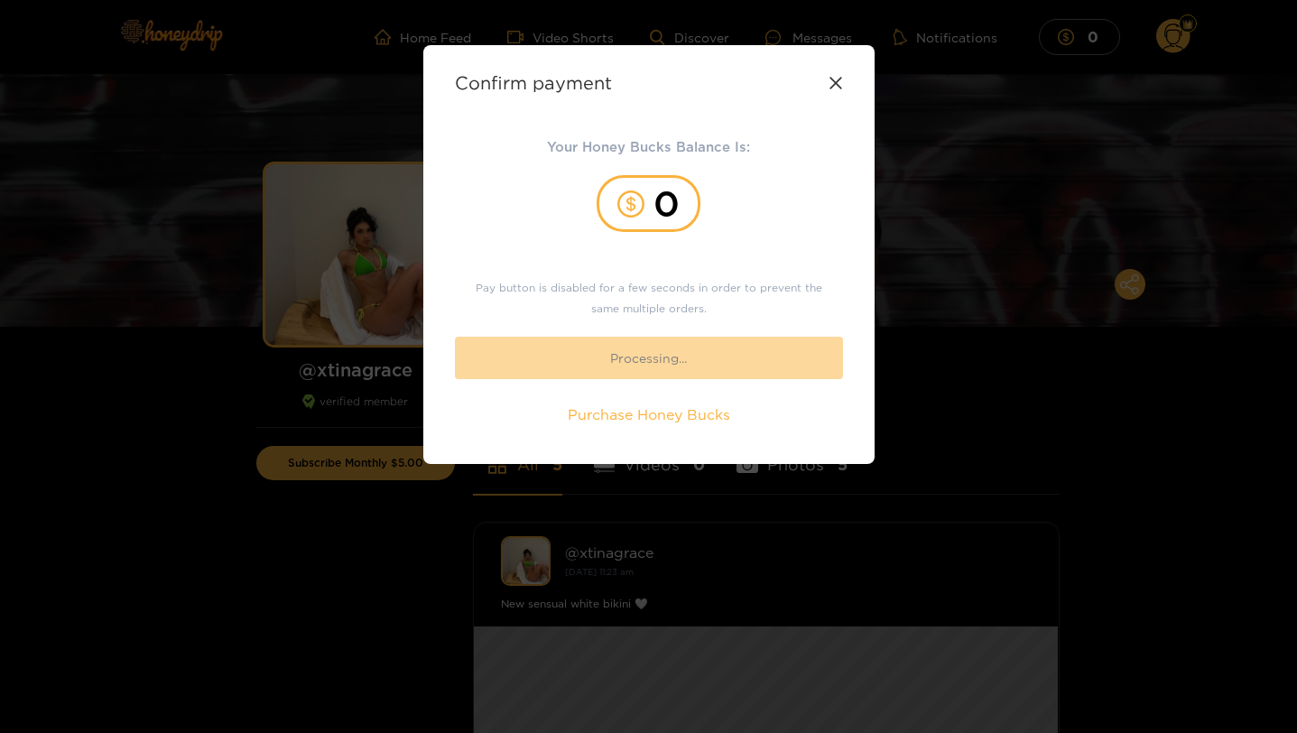
click at [840, 79] on icon at bounding box center [836, 83] width 12 height 12
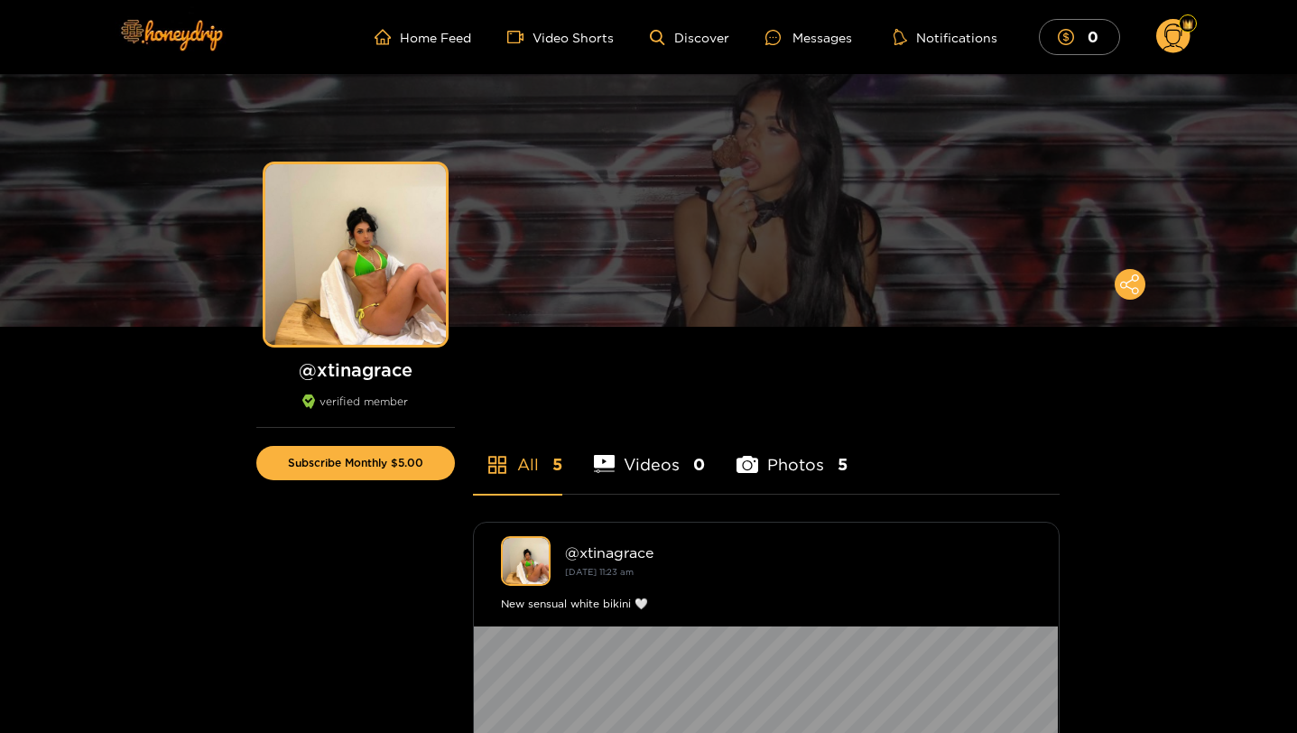
scroll to position [533, 0]
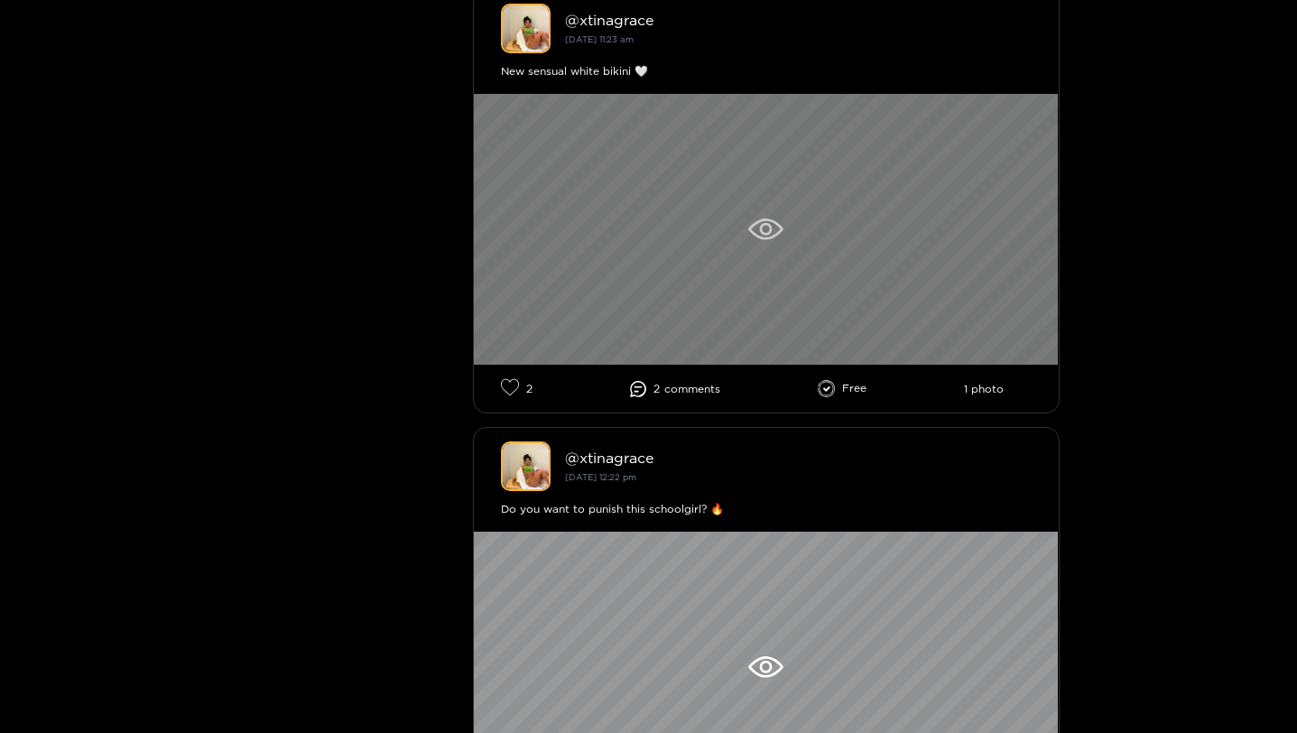
click at [637, 226] on div at bounding box center [766, 229] width 585 height 271
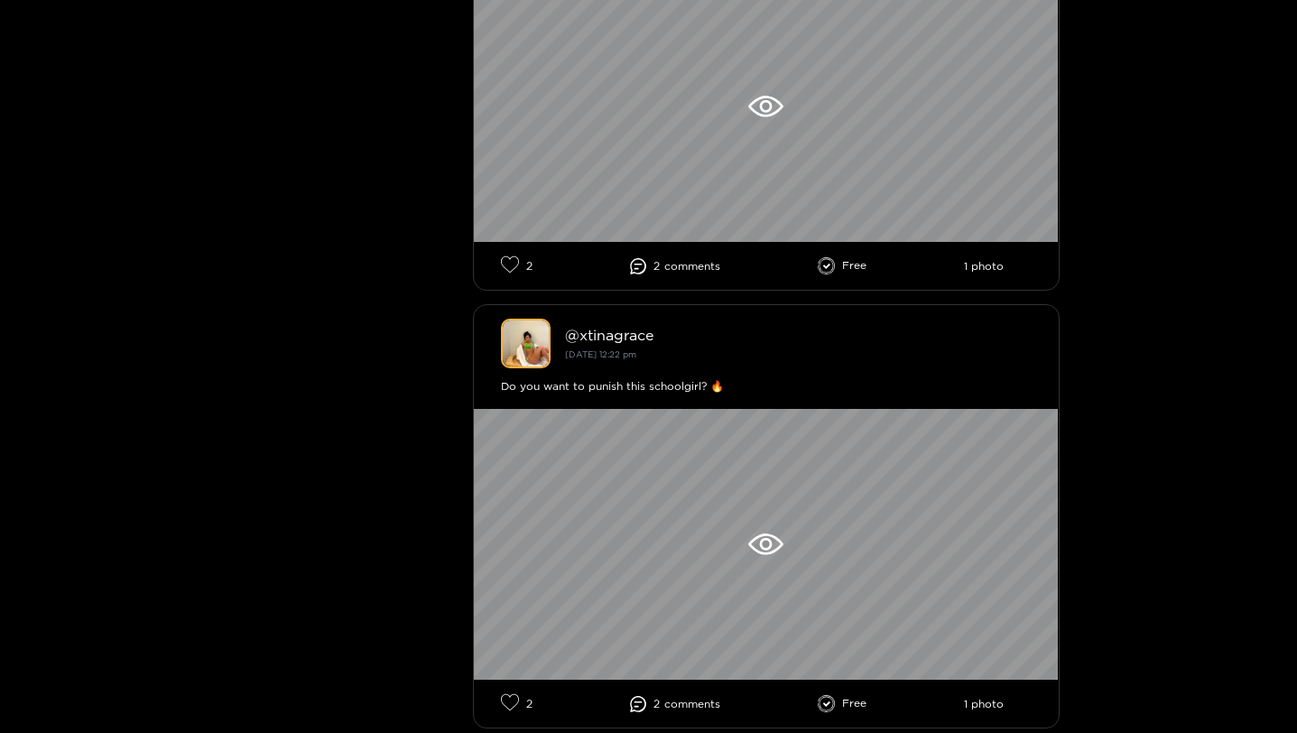
scroll to position [670, 0]
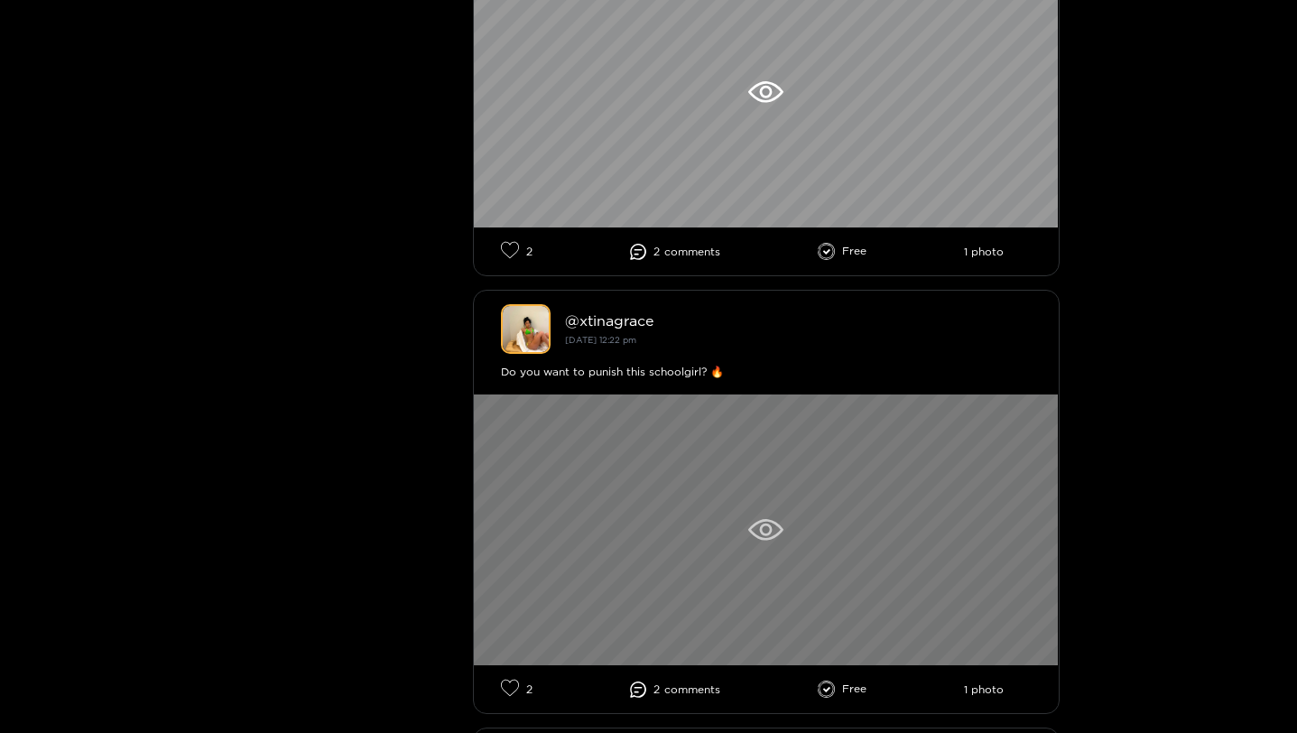
click at [682, 589] on div at bounding box center [766, 530] width 585 height 271
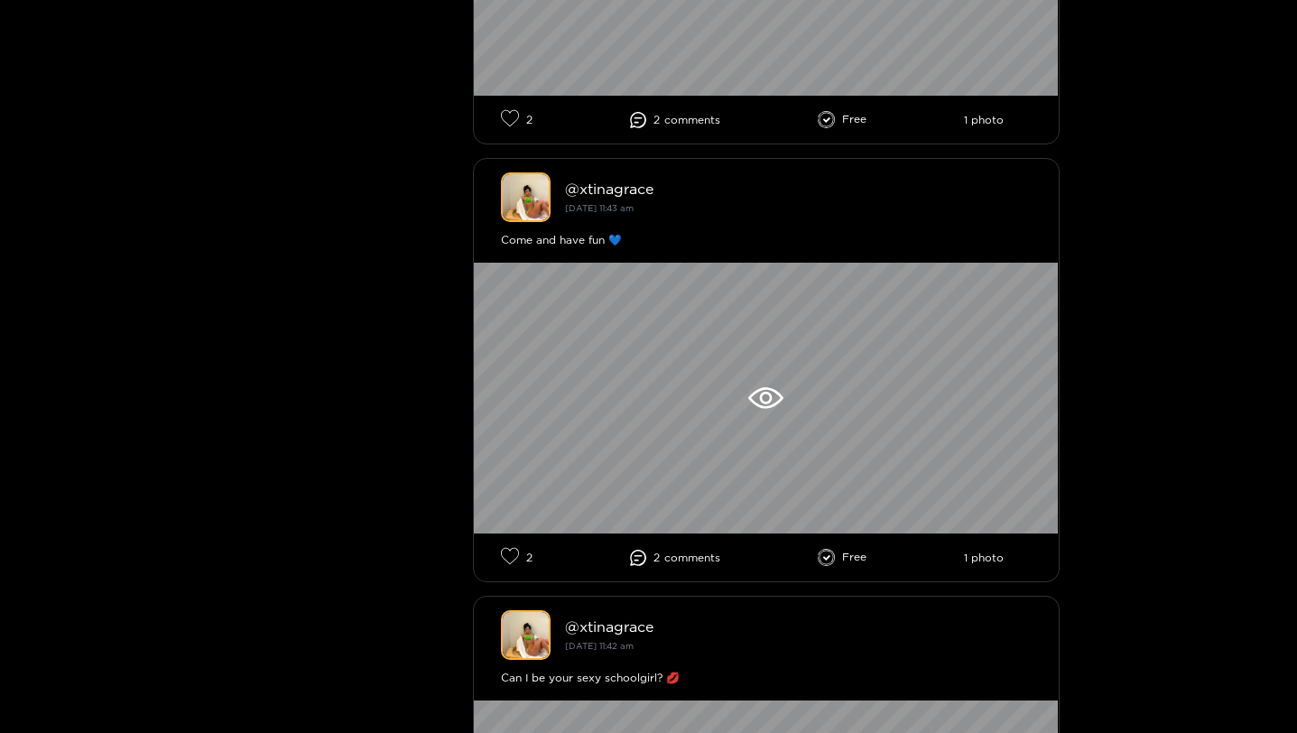
scroll to position [1257, 0]
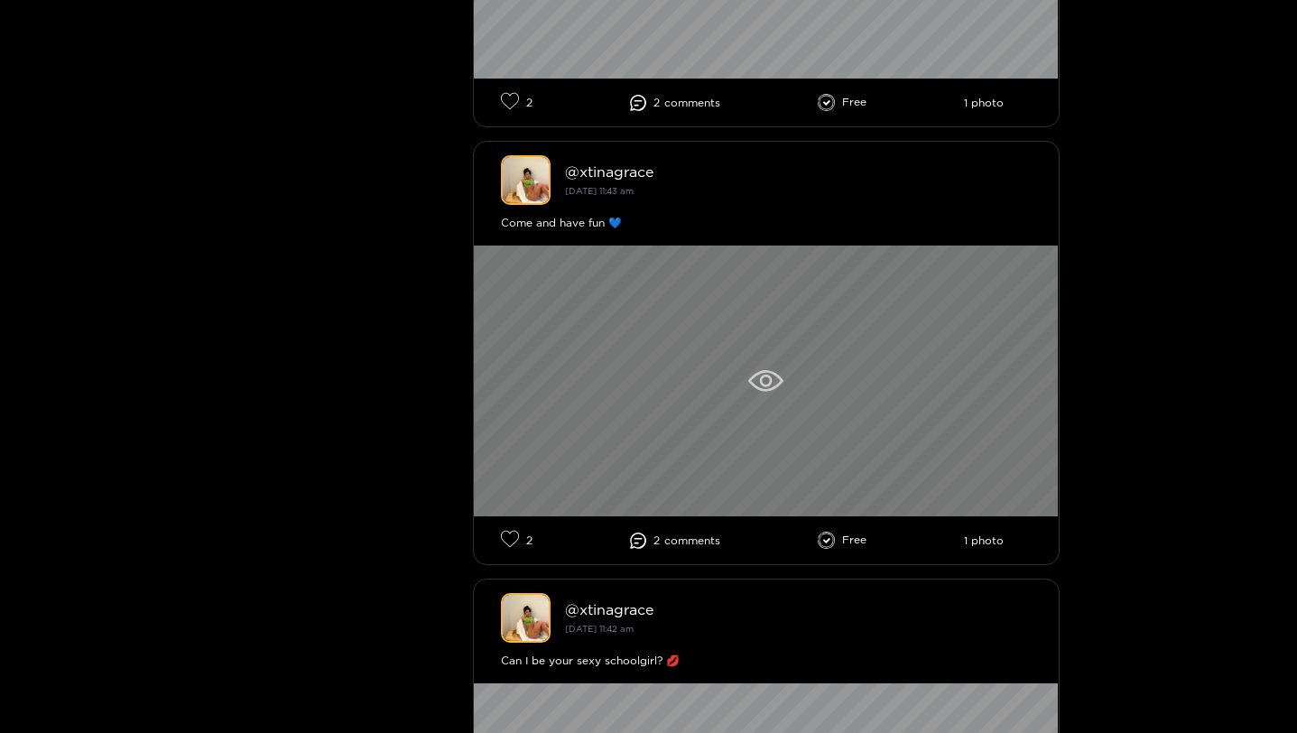
click at [709, 492] on div at bounding box center [766, 381] width 585 height 271
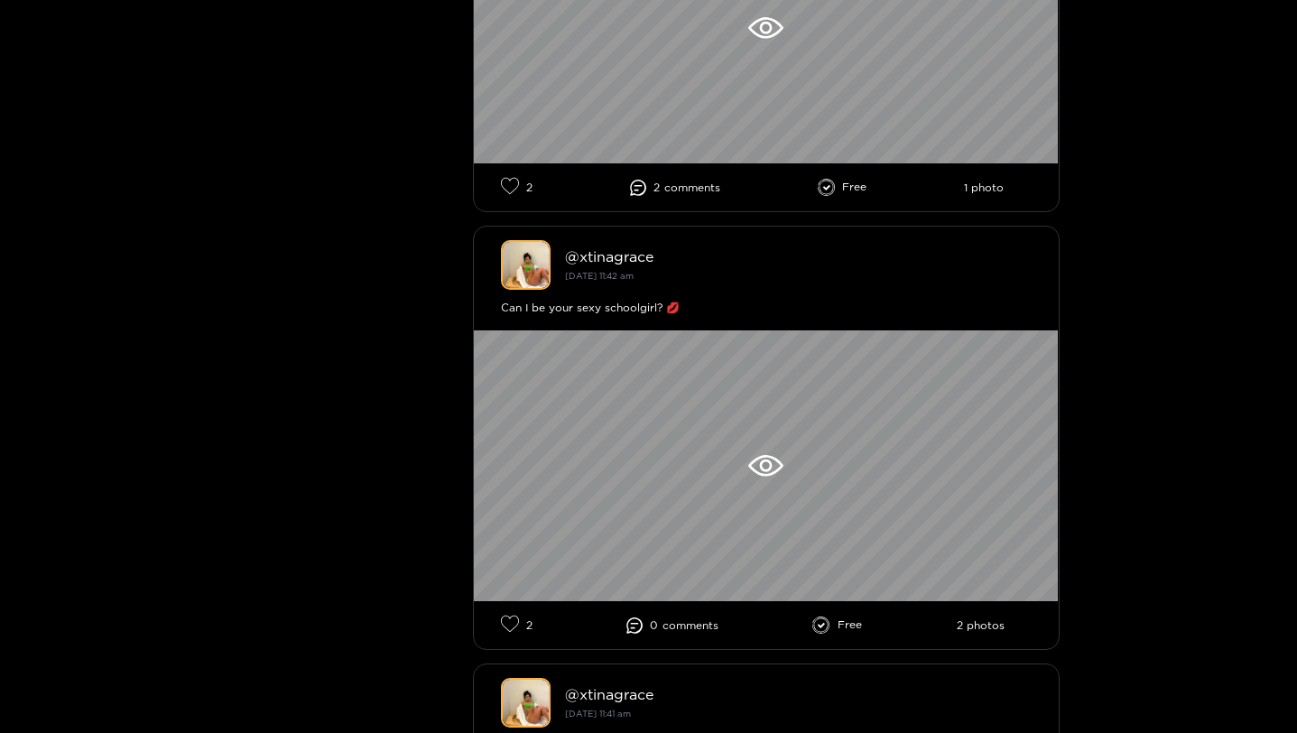
scroll to position [1617, 0]
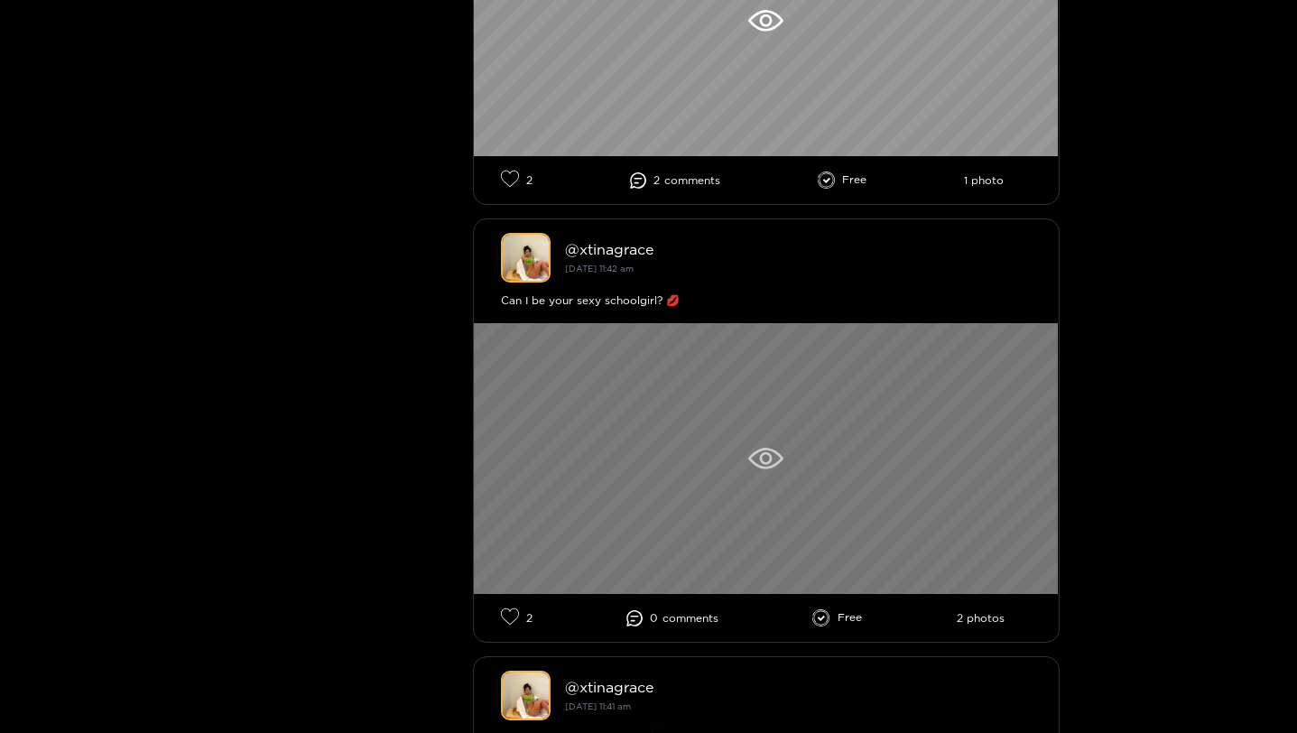
click at [713, 488] on div at bounding box center [766, 458] width 585 height 271
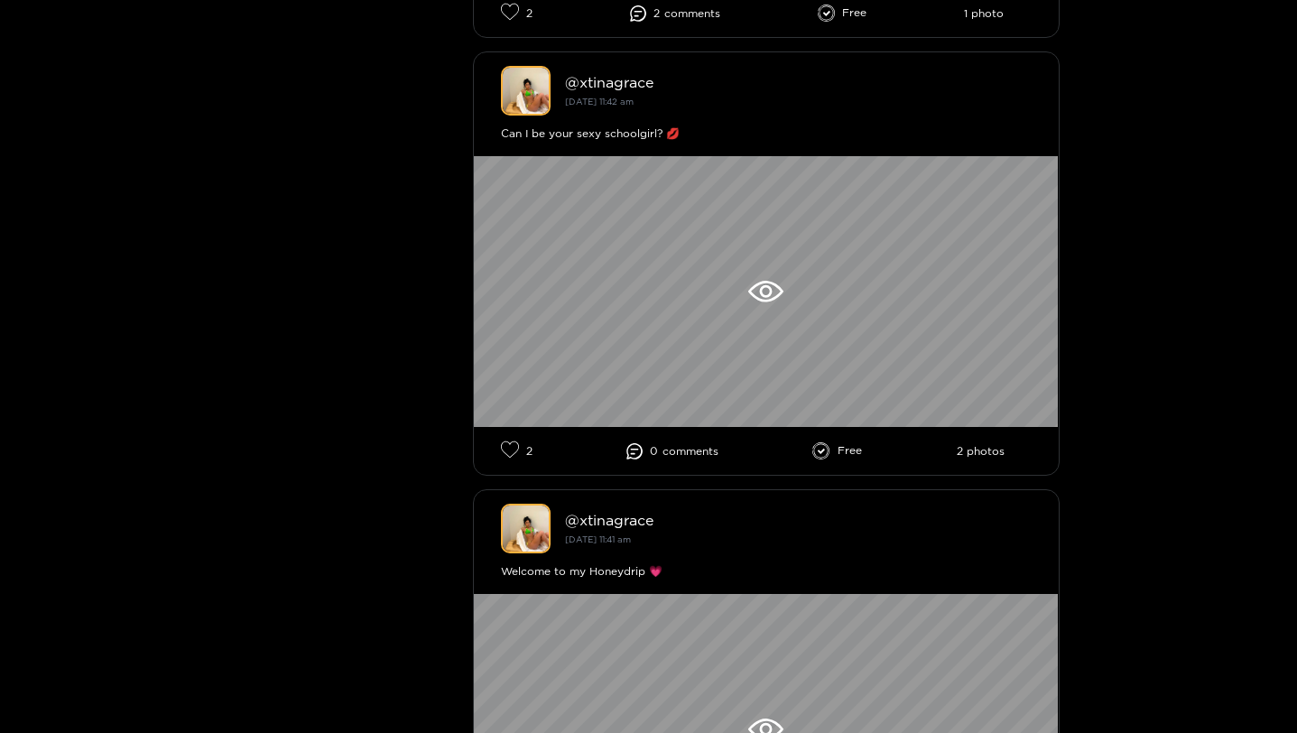
scroll to position [2204, 0]
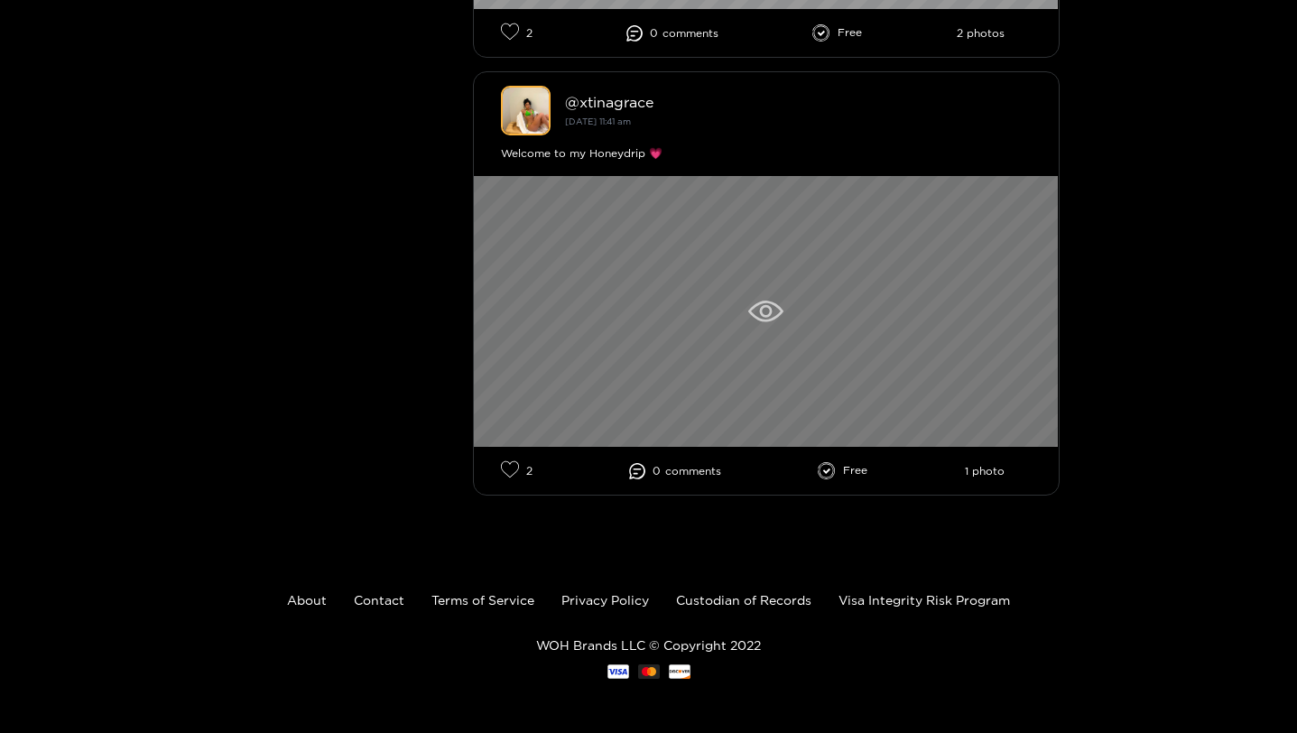
click at [761, 277] on div at bounding box center [766, 311] width 585 height 271
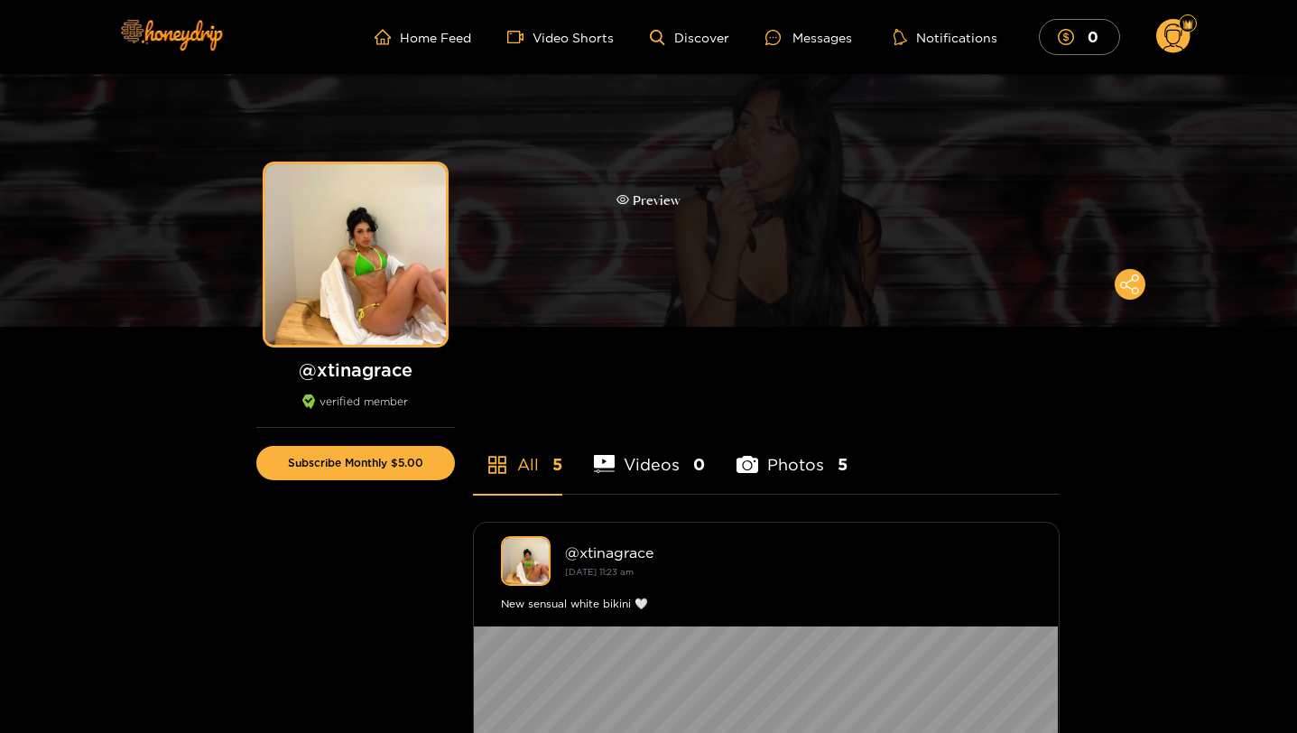
click at [691, 175] on div "Preview" at bounding box center [648, 200] width 1297 height 253
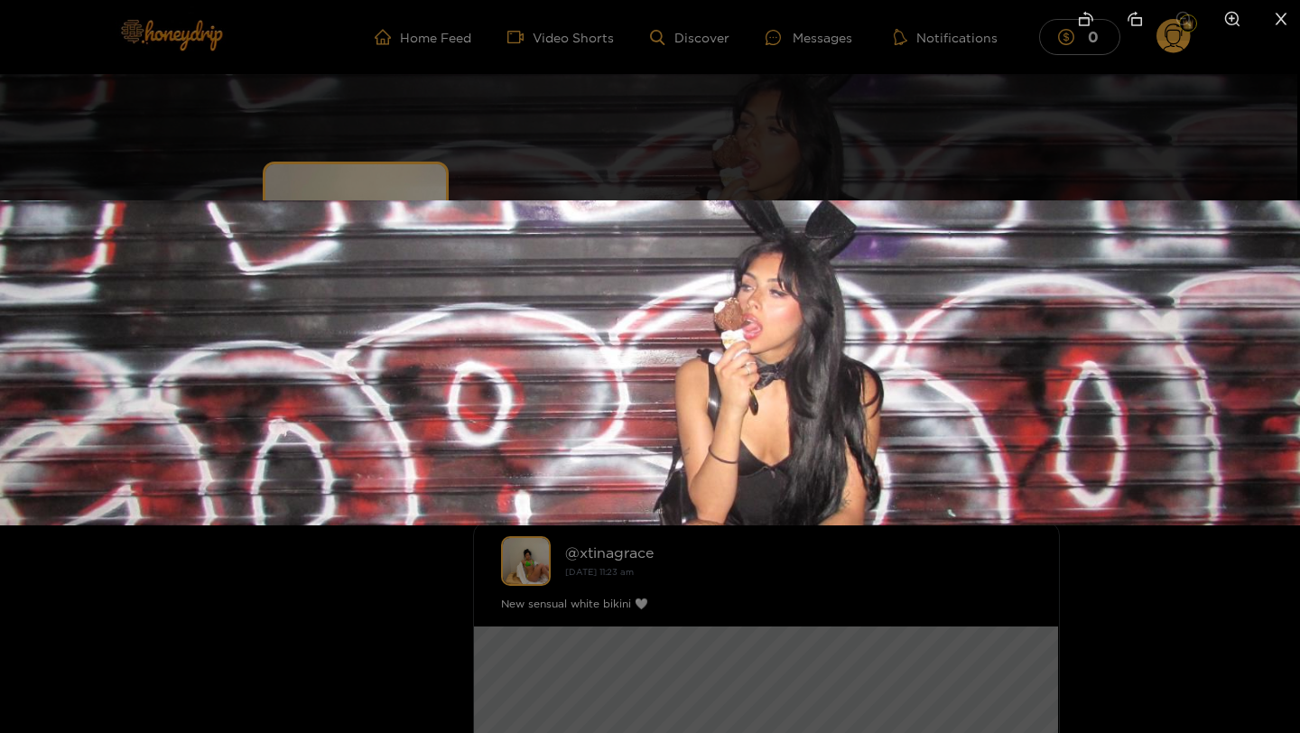
click at [748, 106] on div at bounding box center [650, 366] width 1300 height 733
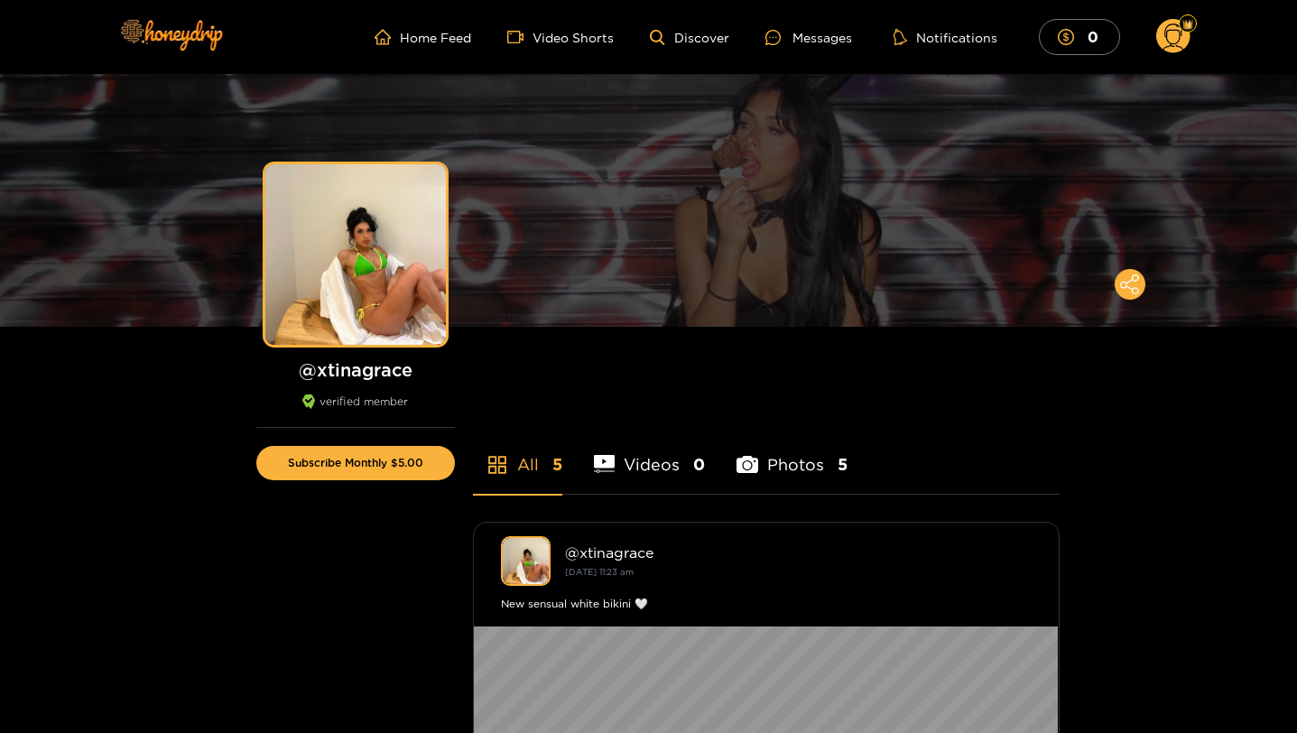
click at [1168, 37] on circle at bounding box center [1174, 36] width 34 height 34
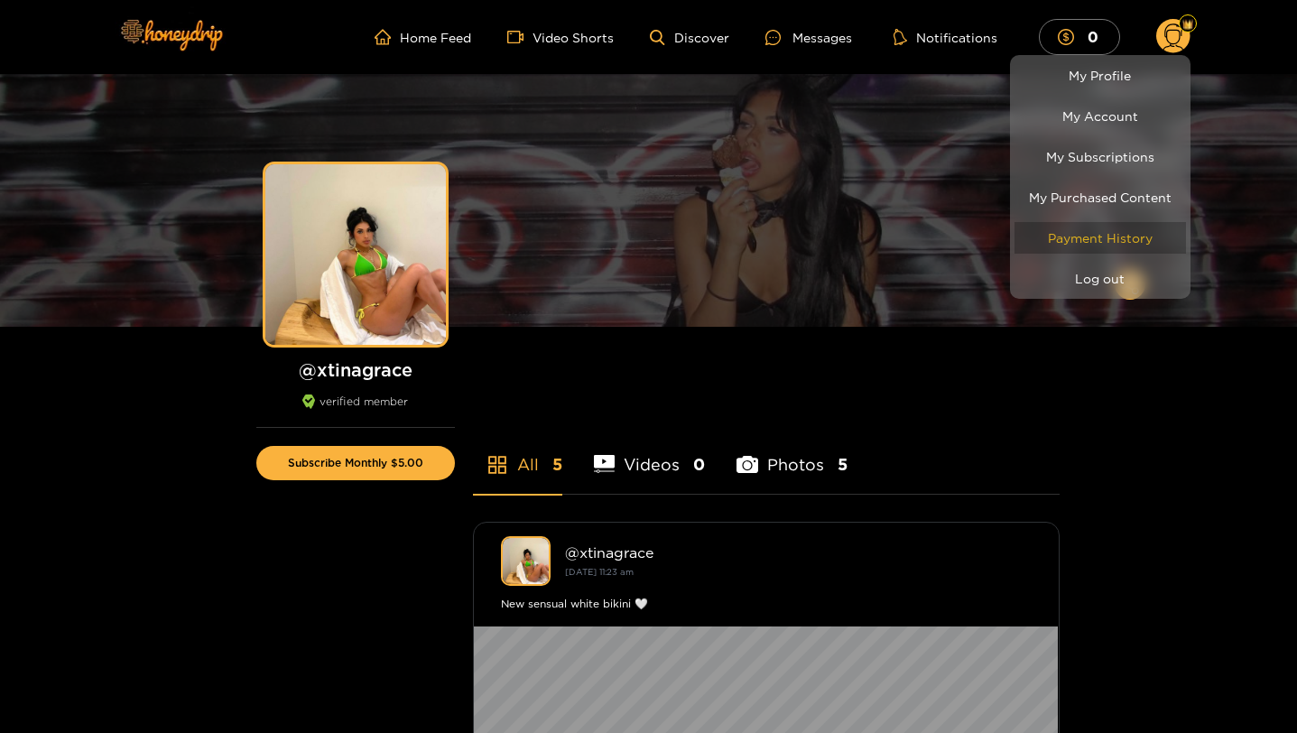
click at [1102, 239] on link "Payment History" at bounding box center [1101, 238] width 172 height 32
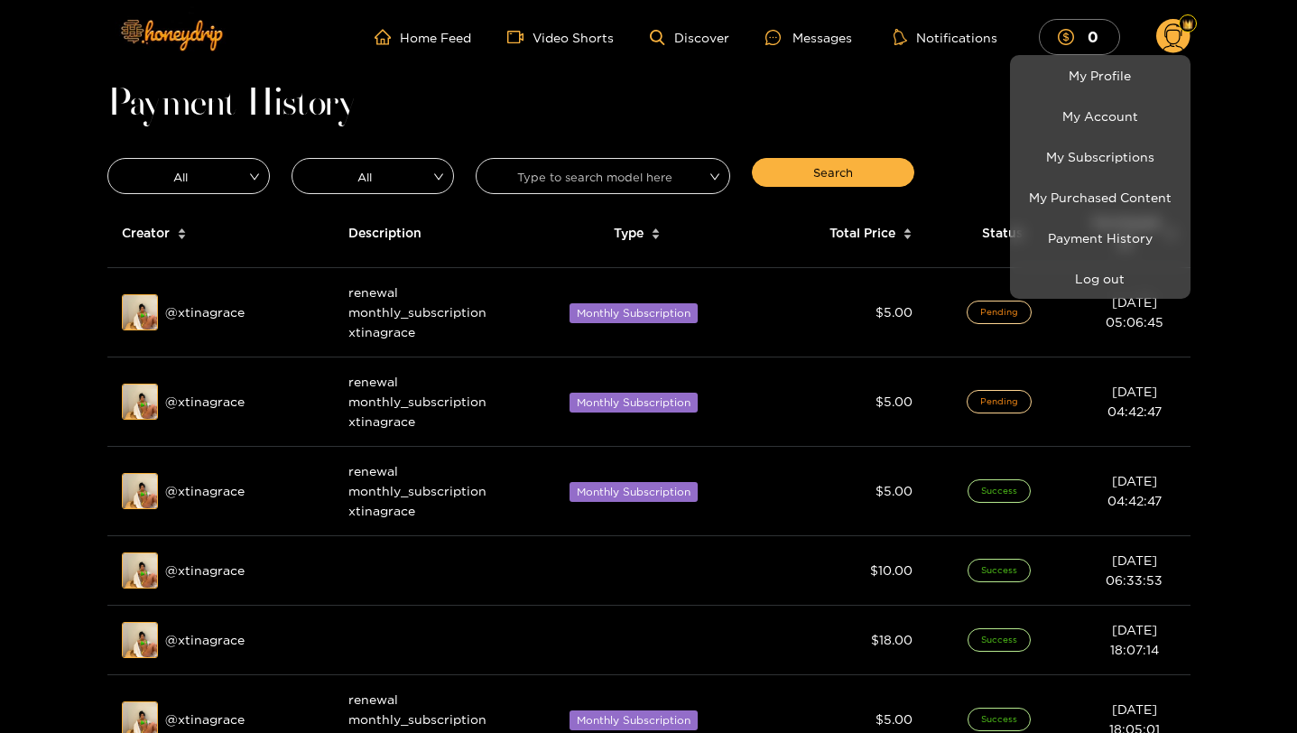
click at [842, 339] on div at bounding box center [648, 366] width 1297 height 733
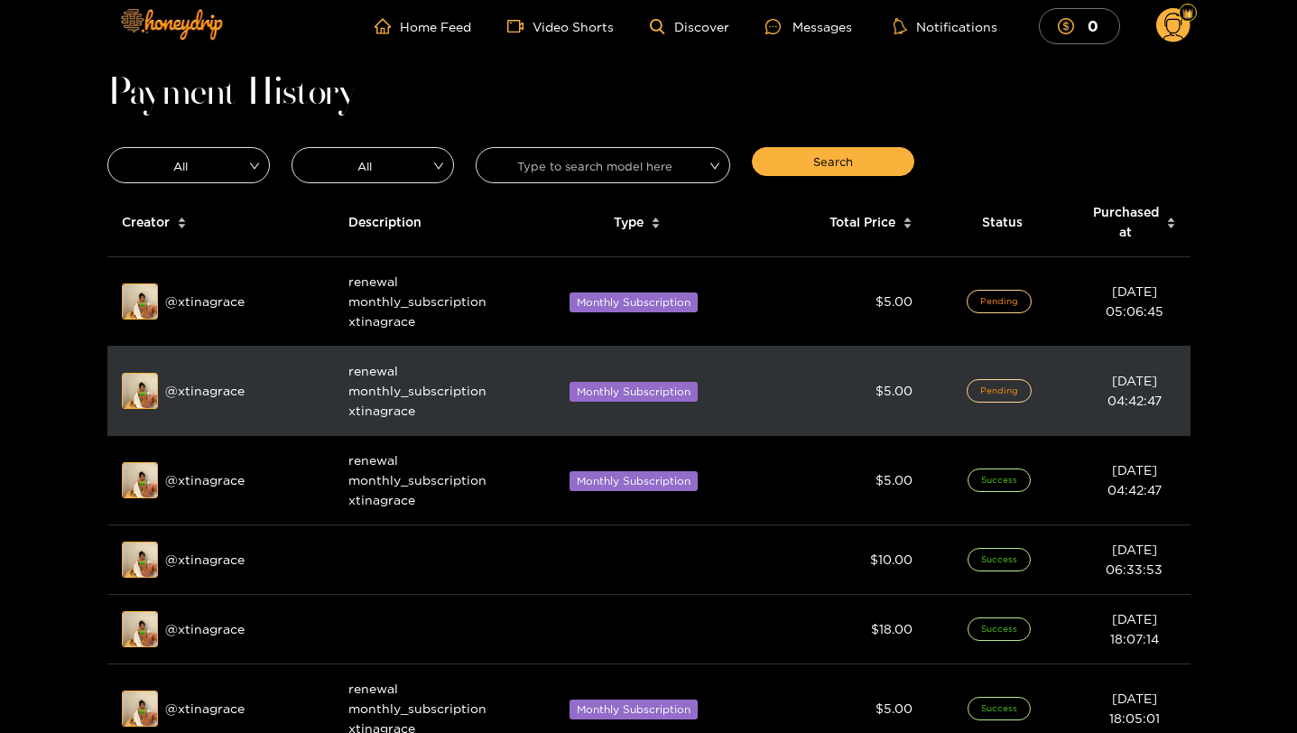
scroll to position [222, 0]
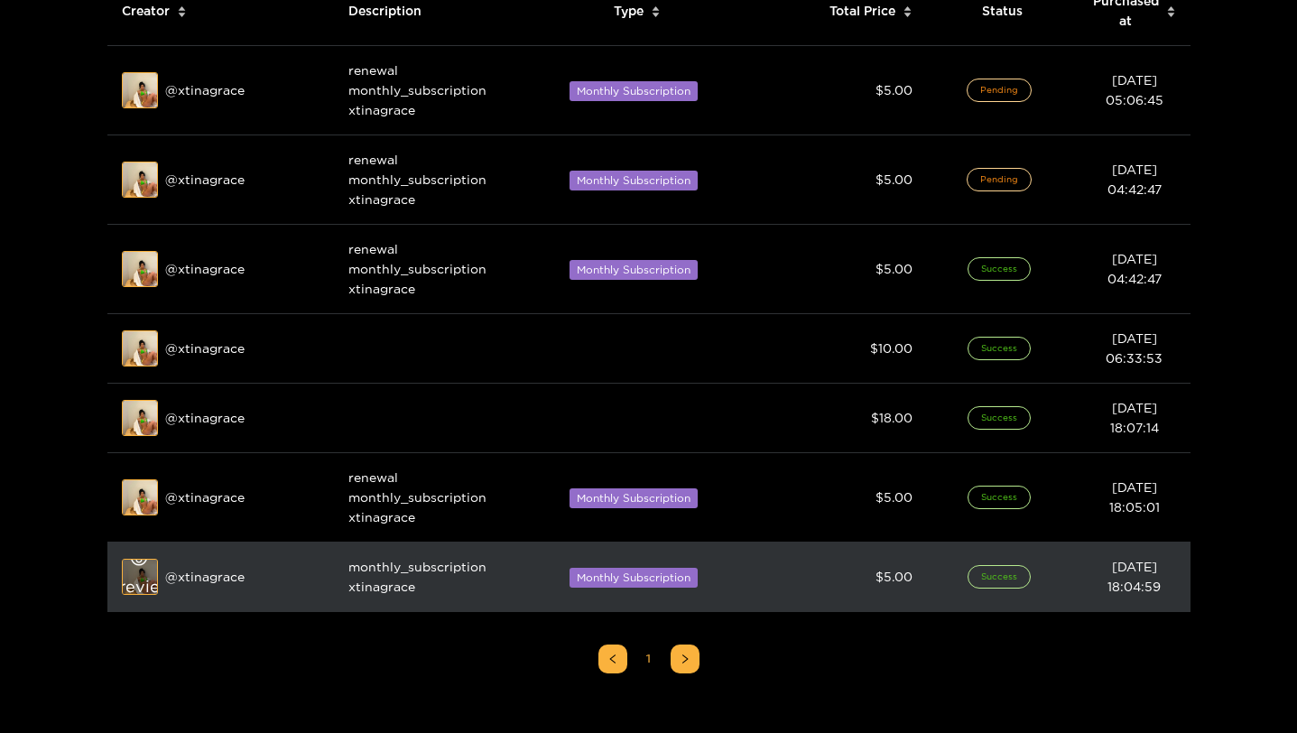
click at [133, 581] on div "Preview" at bounding box center [140, 578] width 65 height 52
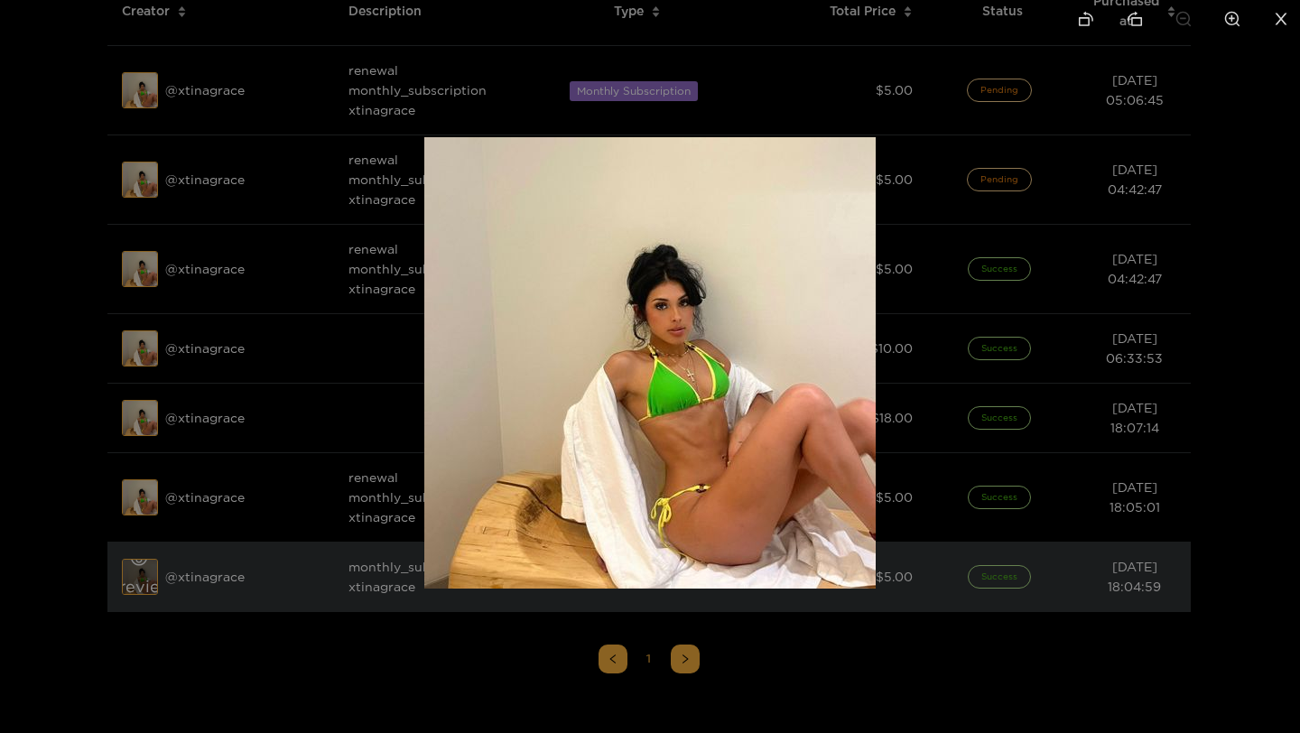
click at [133, 581] on div at bounding box center [650, 366] width 1300 height 733
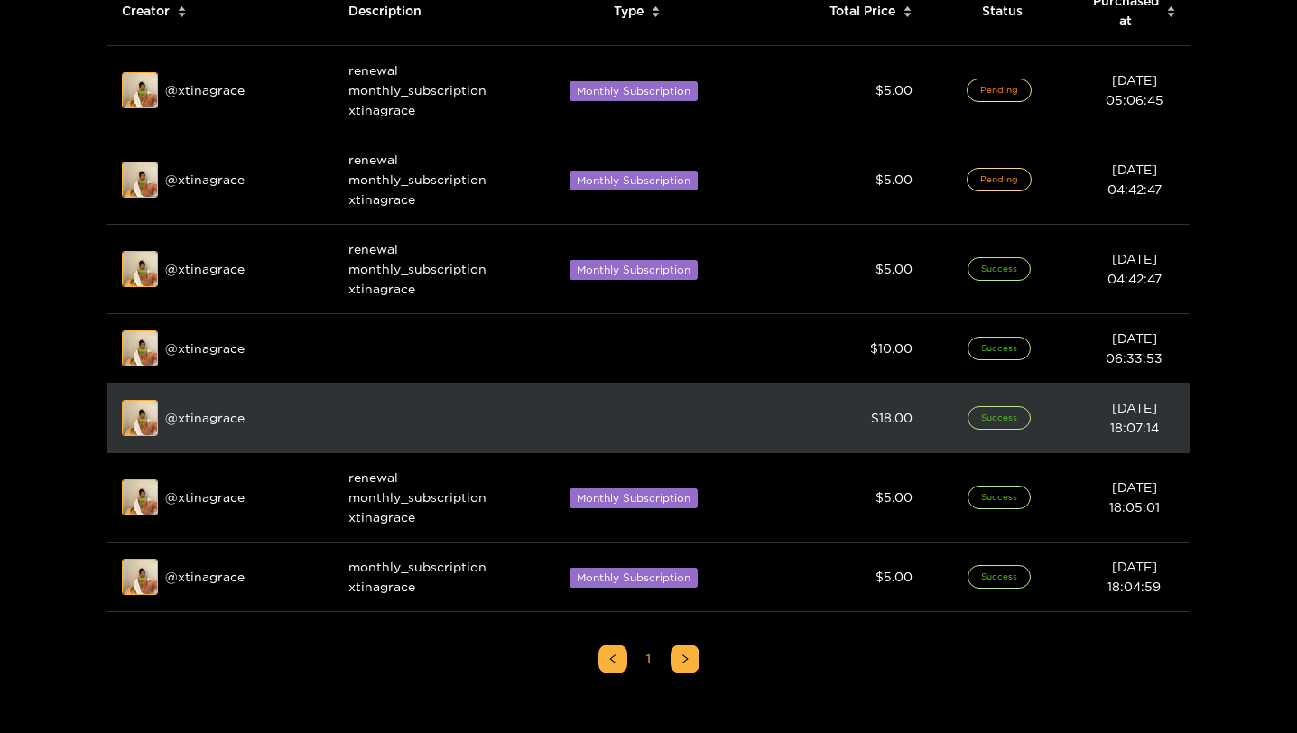
click at [377, 411] on td at bounding box center [424, 419] width 181 height 70
click at [145, 416] on div "Preview" at bounding box center [140, 419] width 65 height 52
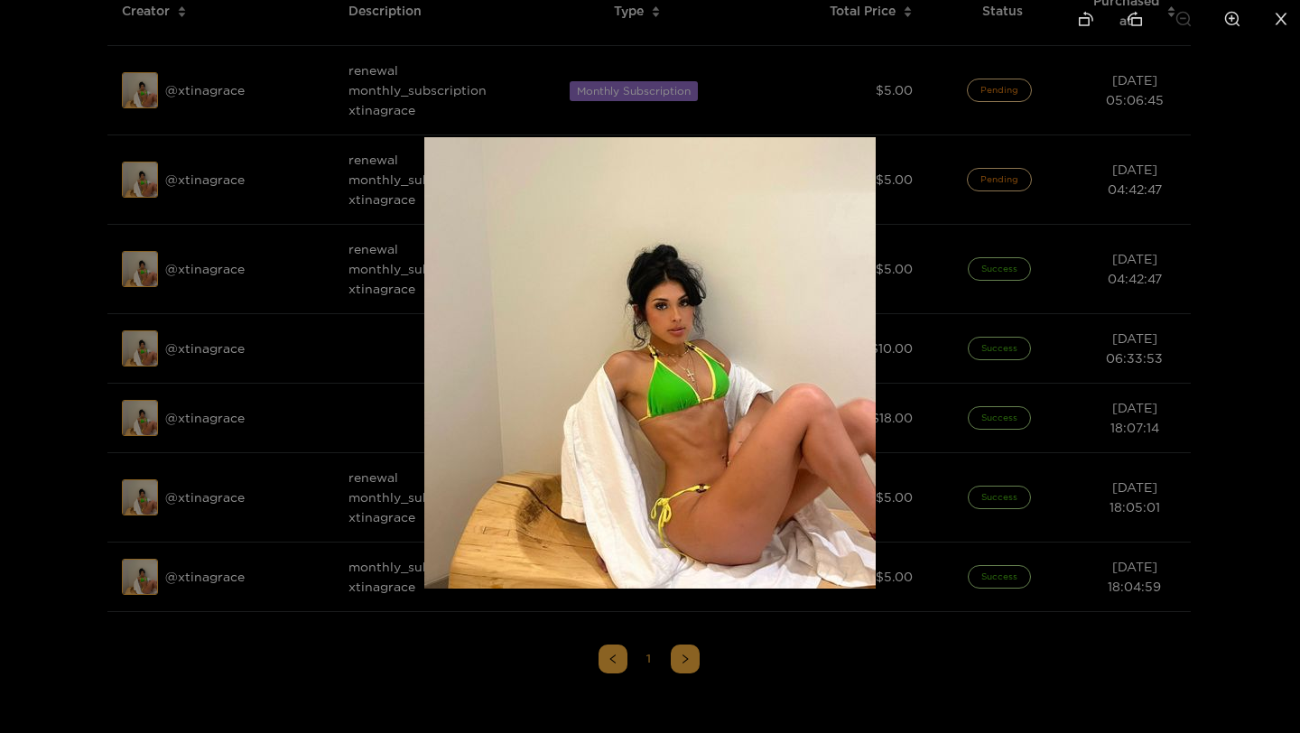
click at [203, 430] on div at bounding box center [650, 366] width 1300 height 733
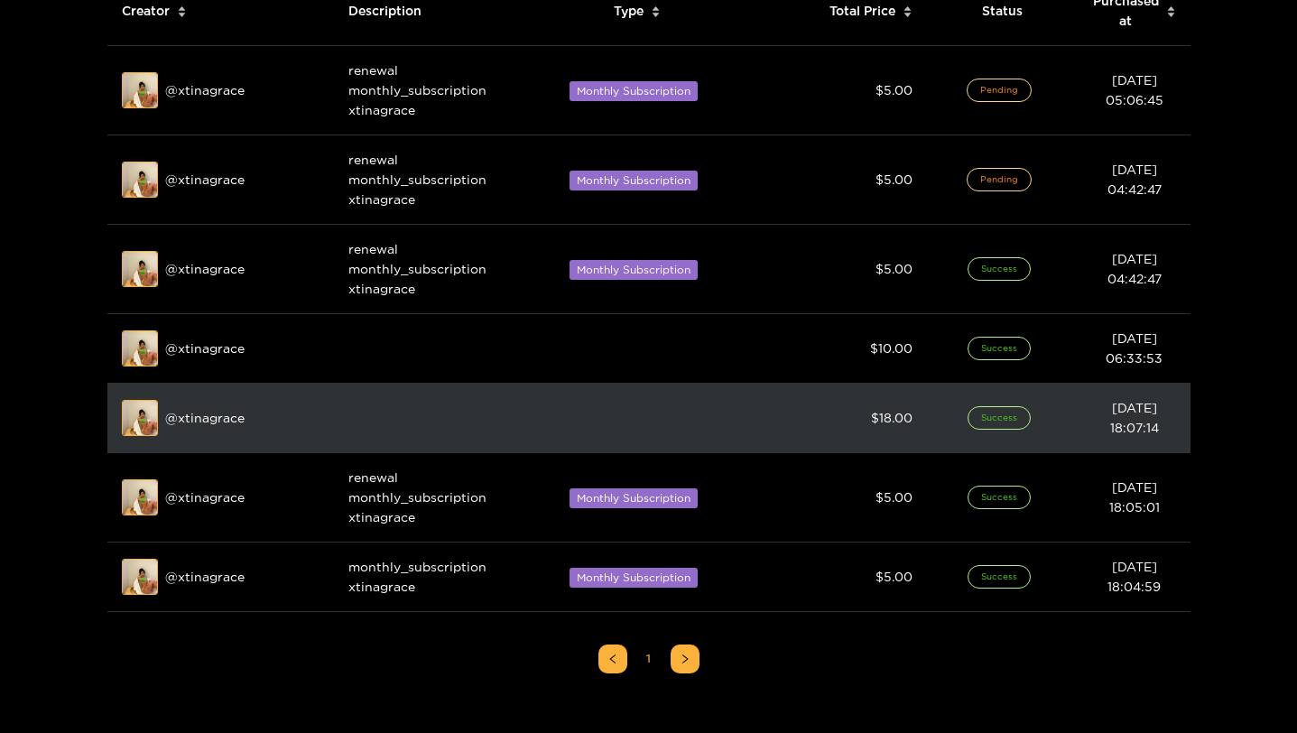
click at [1009, 416] on span "Success" at bounding box center [999, 417] width 63 height 23
click at [804, 419] on td "$ 18.00" at bounding box center [843, 419] width 167 height 70
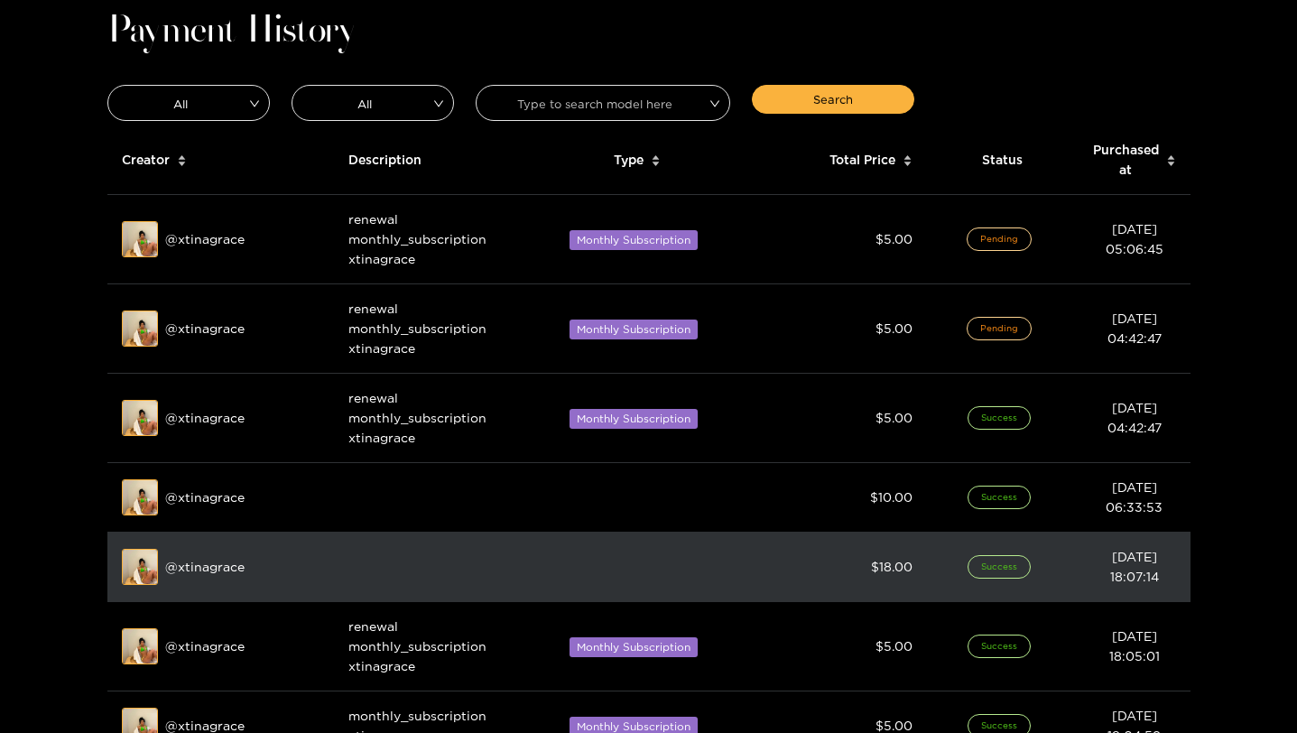
scroll to position [70, 0]
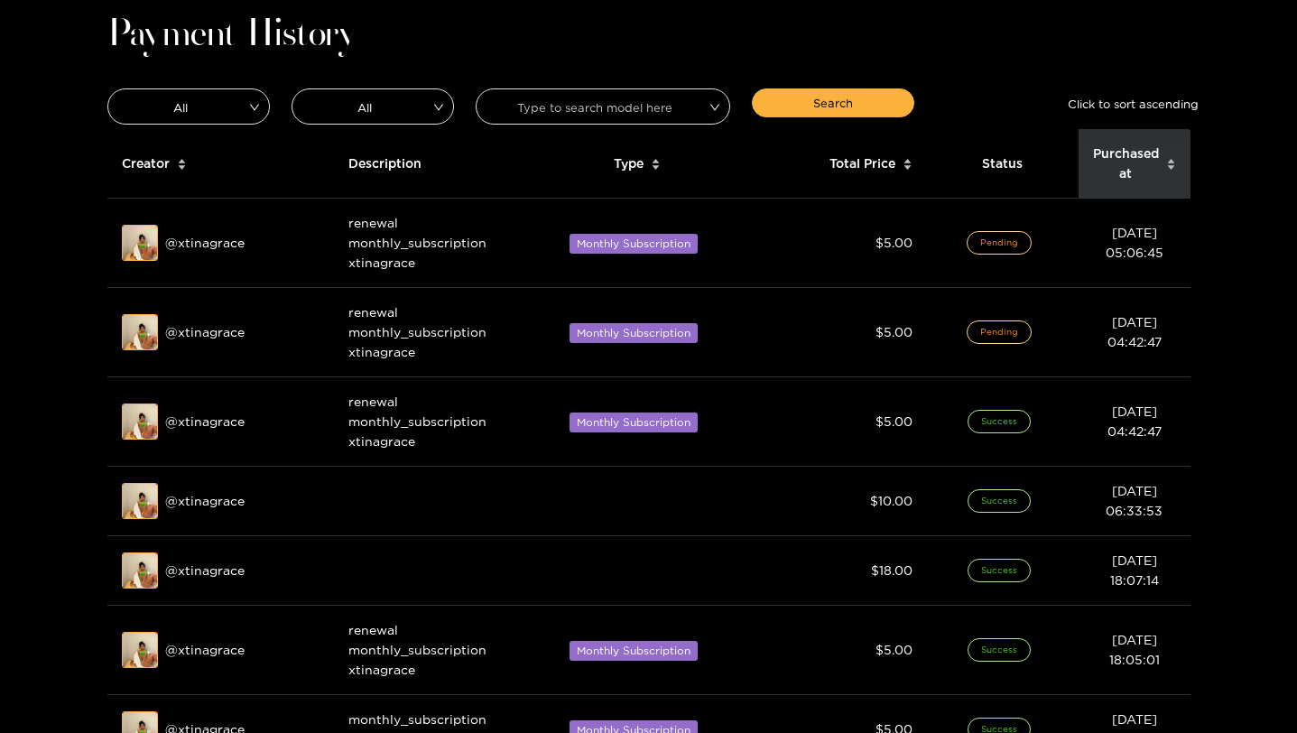
click at [1133, 169] on span "Purchased at" at bounding box center [1126, 164] width 66 height 40
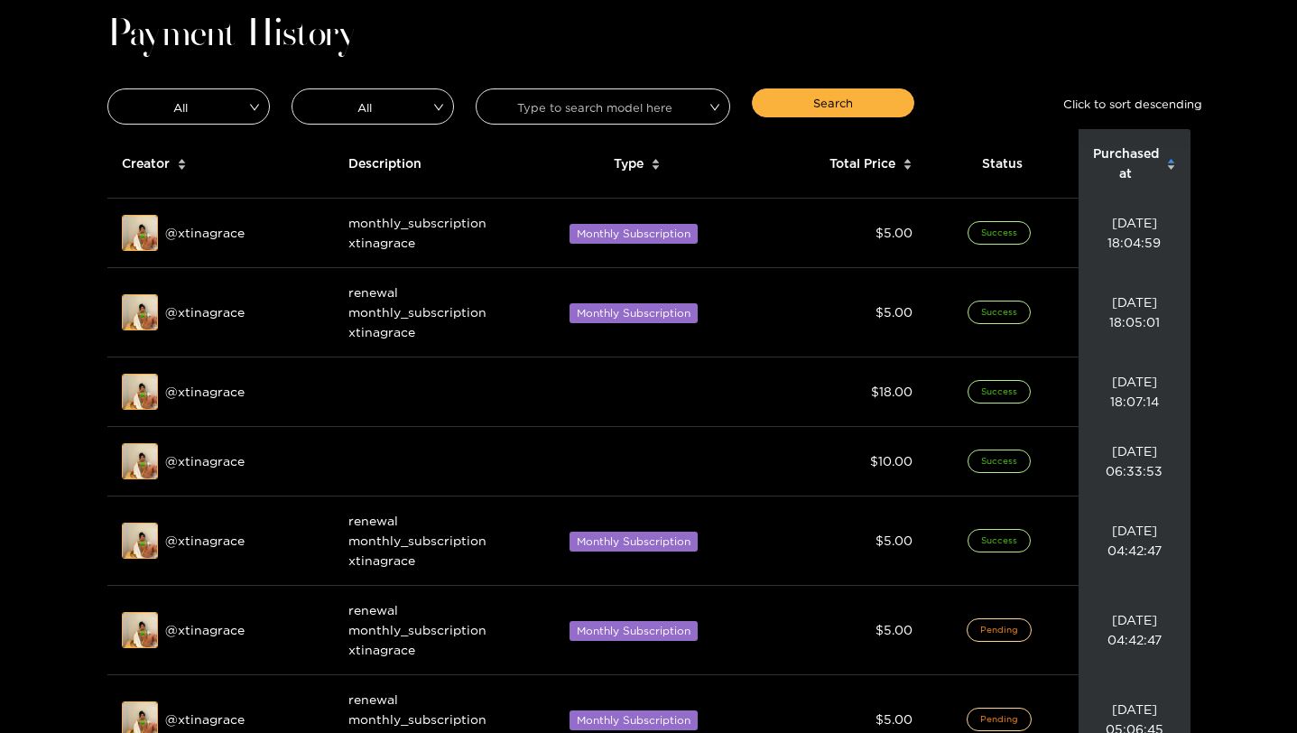
click at [1133, 169] on span "Purchased at" at bounding box center [1126, 164] width 66 height 40
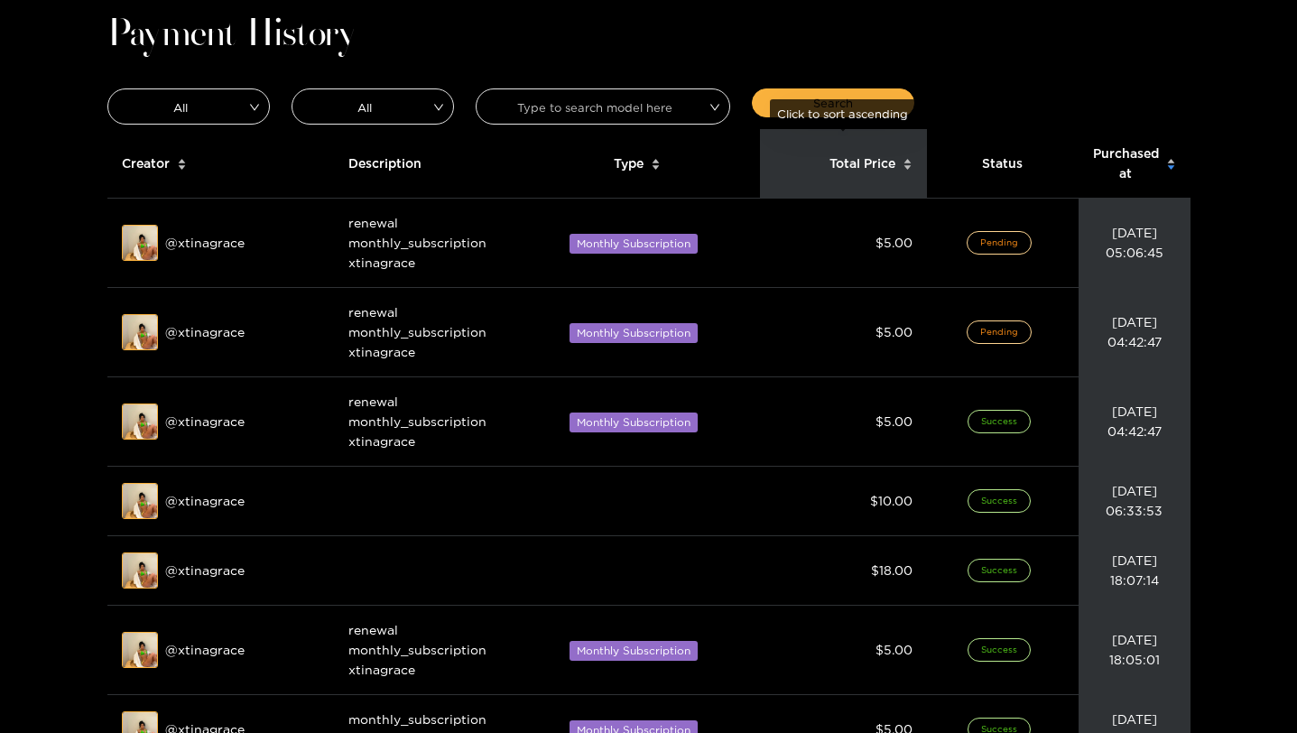
click at [865, 171] on span "Total Price" at bounding box center [863, 163] width 66 height 20
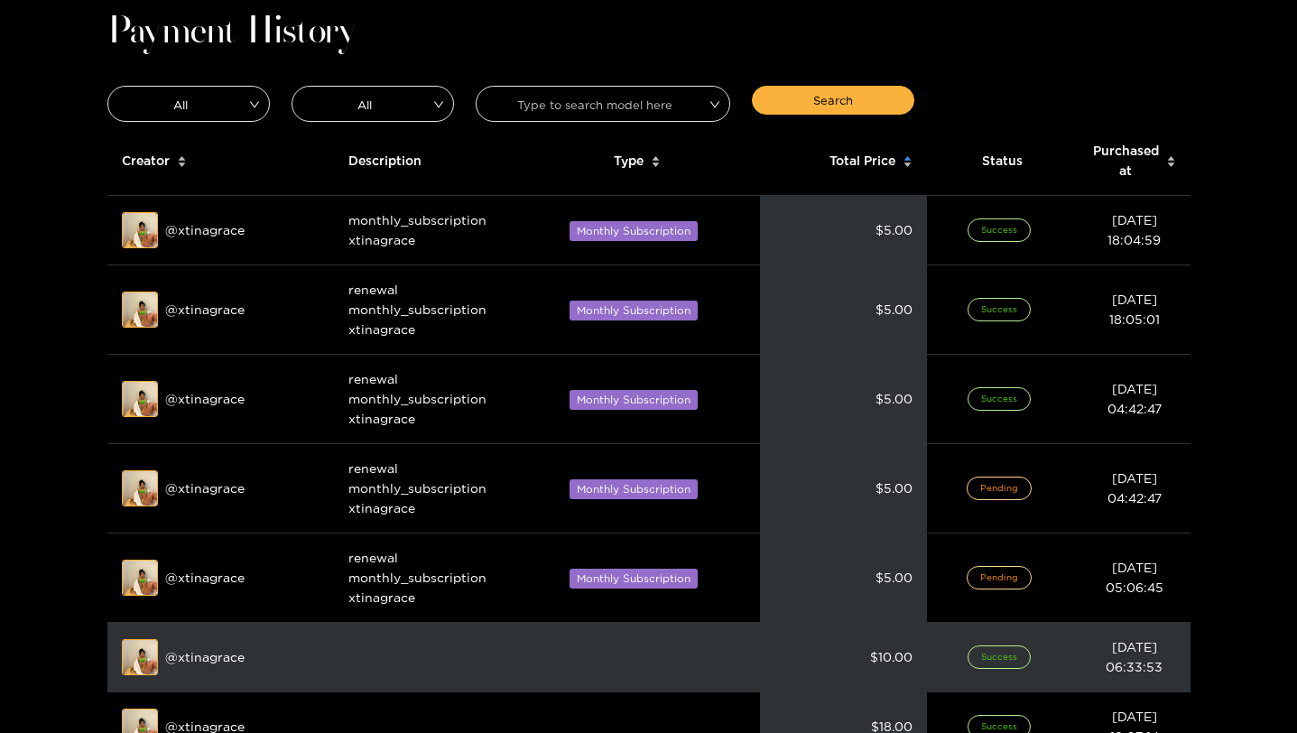
scroll to position [0, 0]
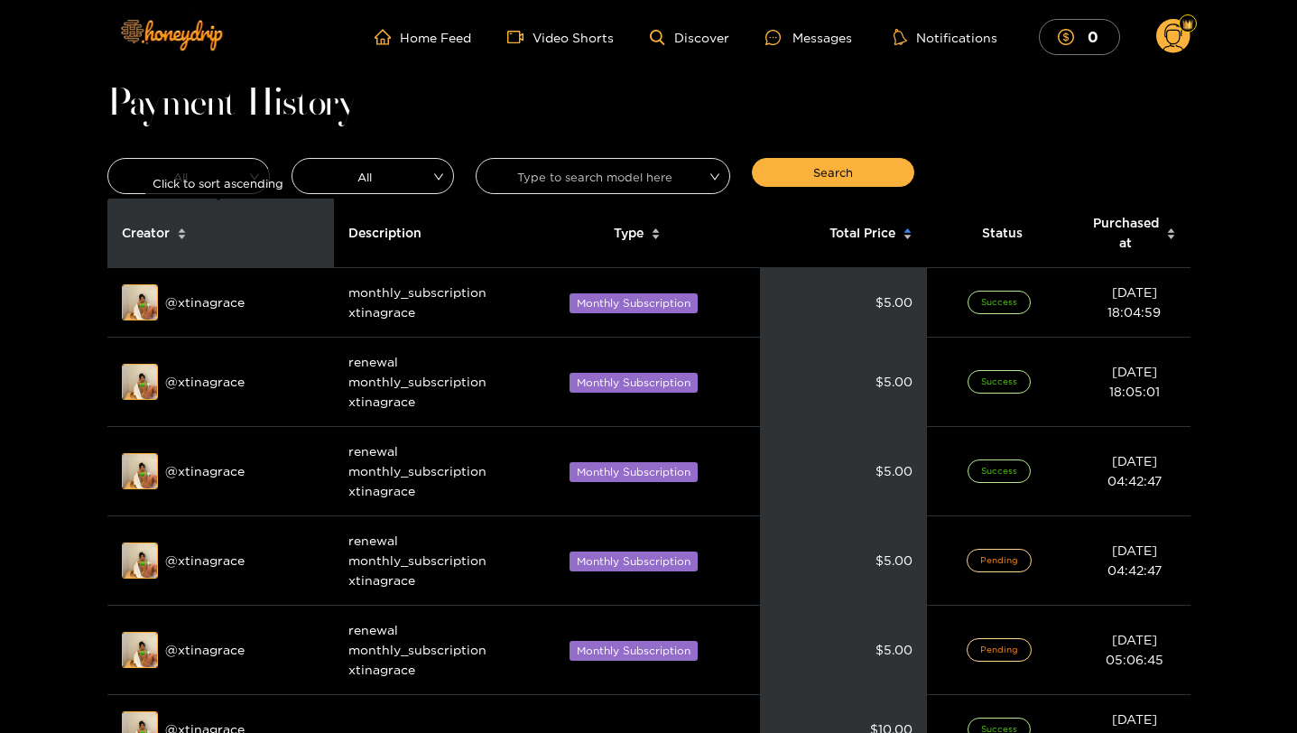
click at [189, 238] on div "Creator" at bounding box center [154, 233] width 94 height 49
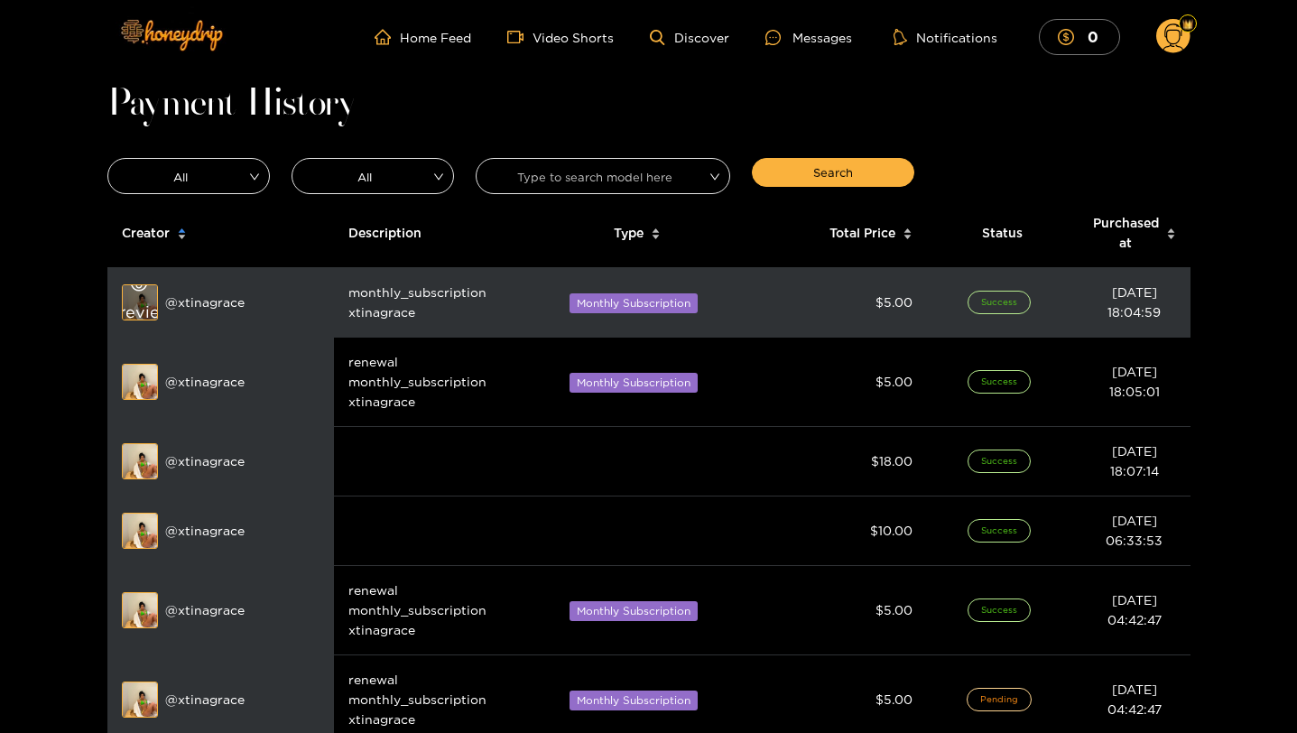
click at [126, 298] on div "Preview" at bounding box center [140, 303] width 65 height 52
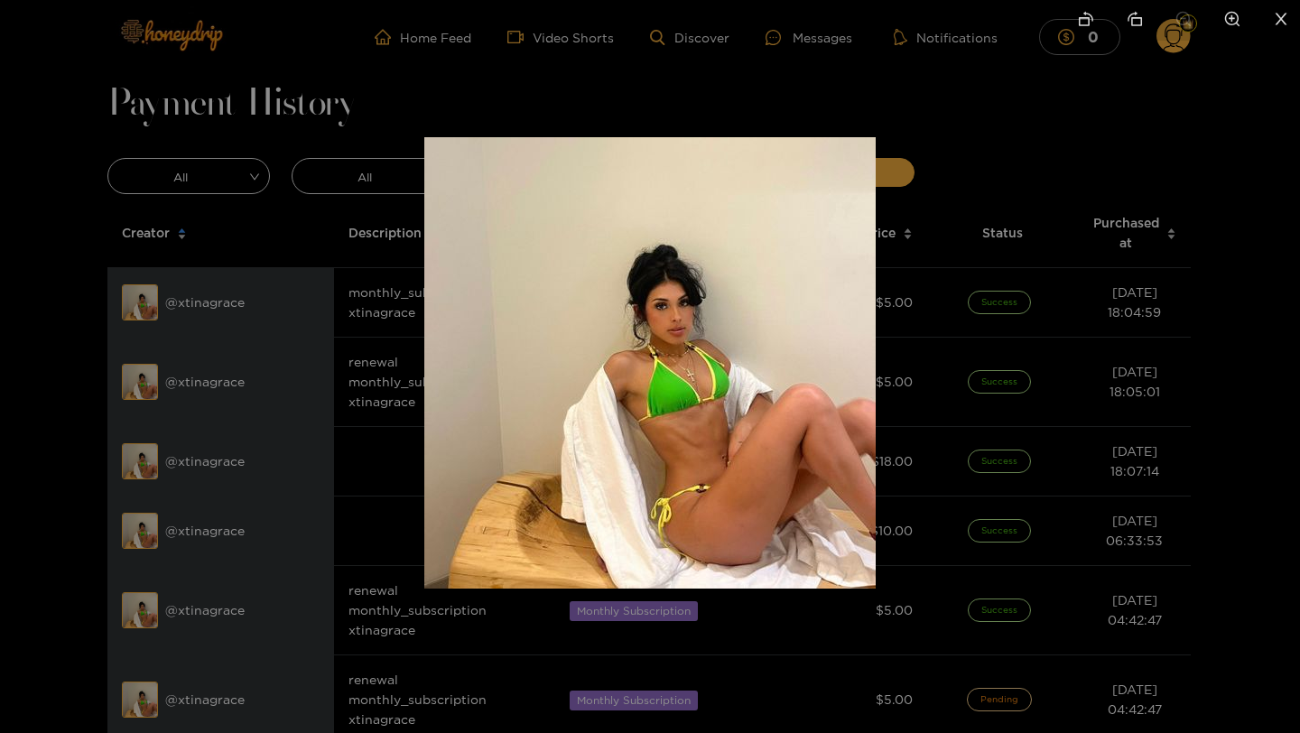
click at [143, 298] on div at bounding box center [650, 366] width 1300 height 733
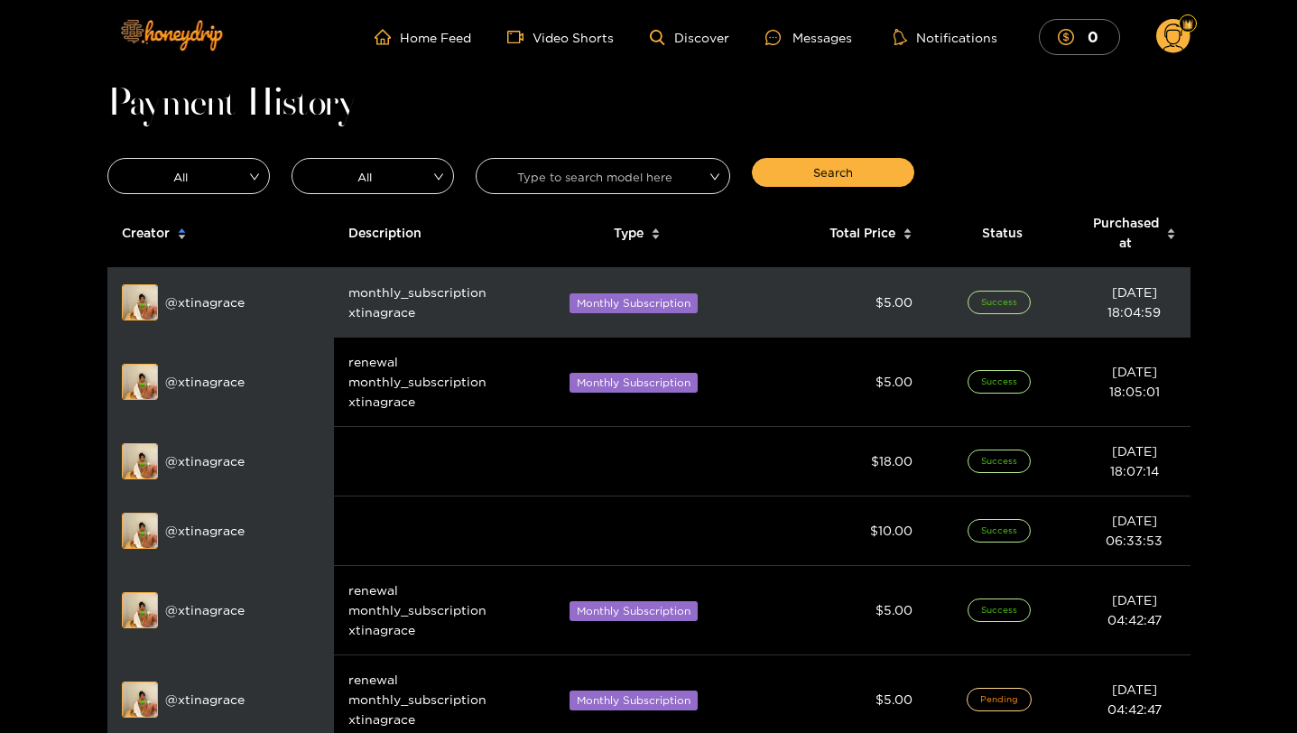
click at [200, 301] on div "Preview @ xtinagrace" at bounding box center [221, 302] width 198 height 36
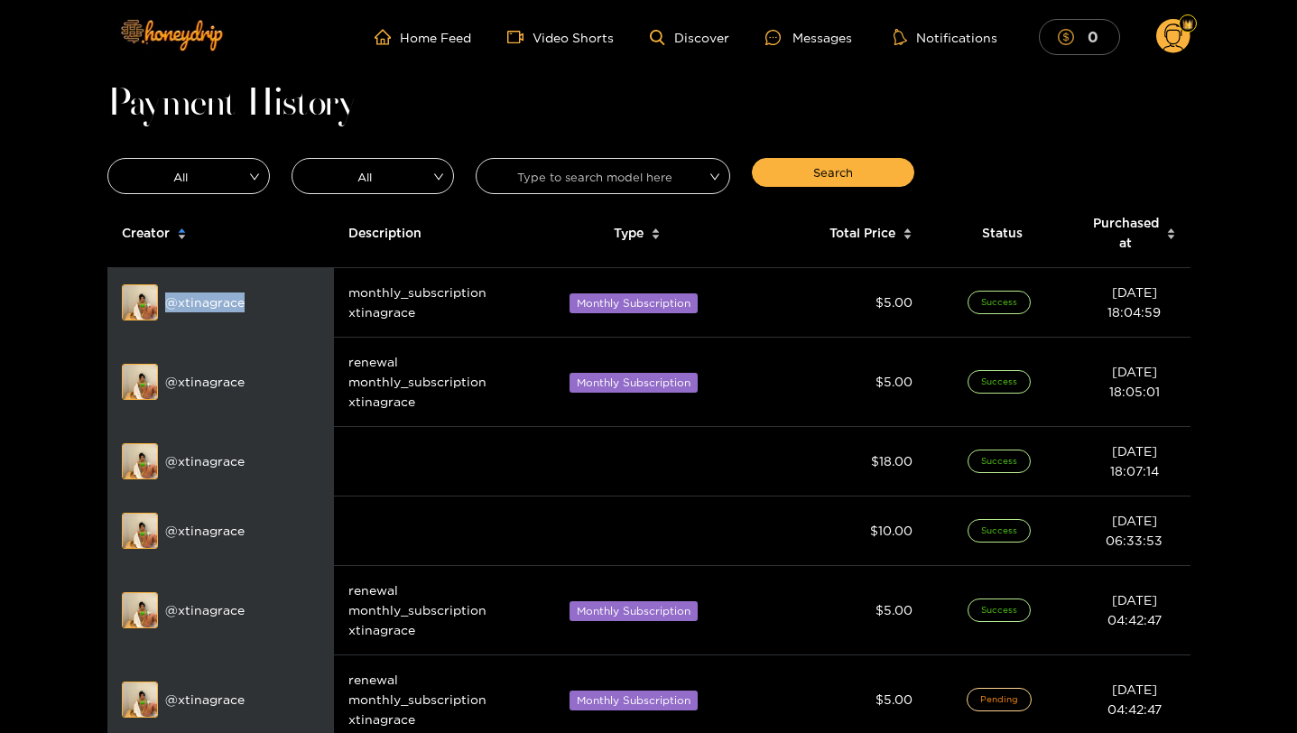
click at [1084, 41] on button "0" at bounding box center [1079, 36] width 81 height 35
click at [1172, 30] on icon at bounding box center [1173, 39] width 21 height 32
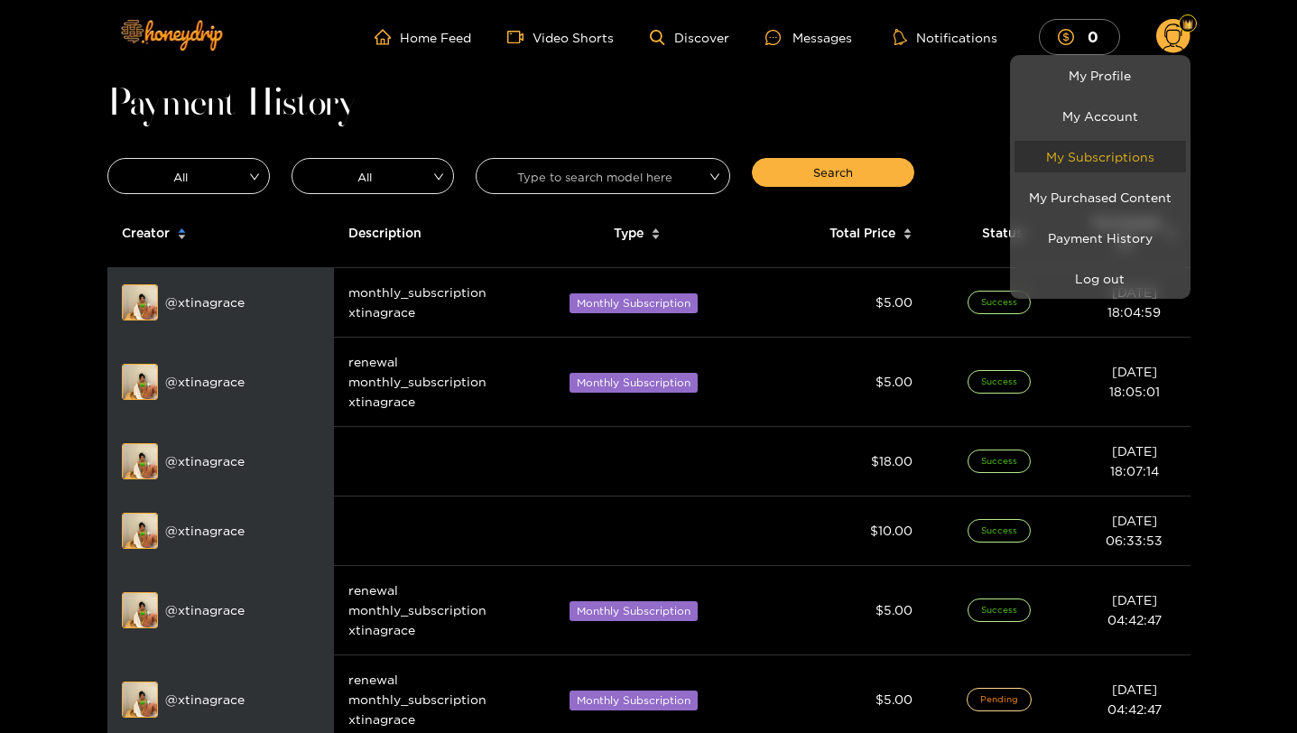
click at [1127, 153] on link "My Subscriptions" at bounding box center [1101, 157] width 172 height 32
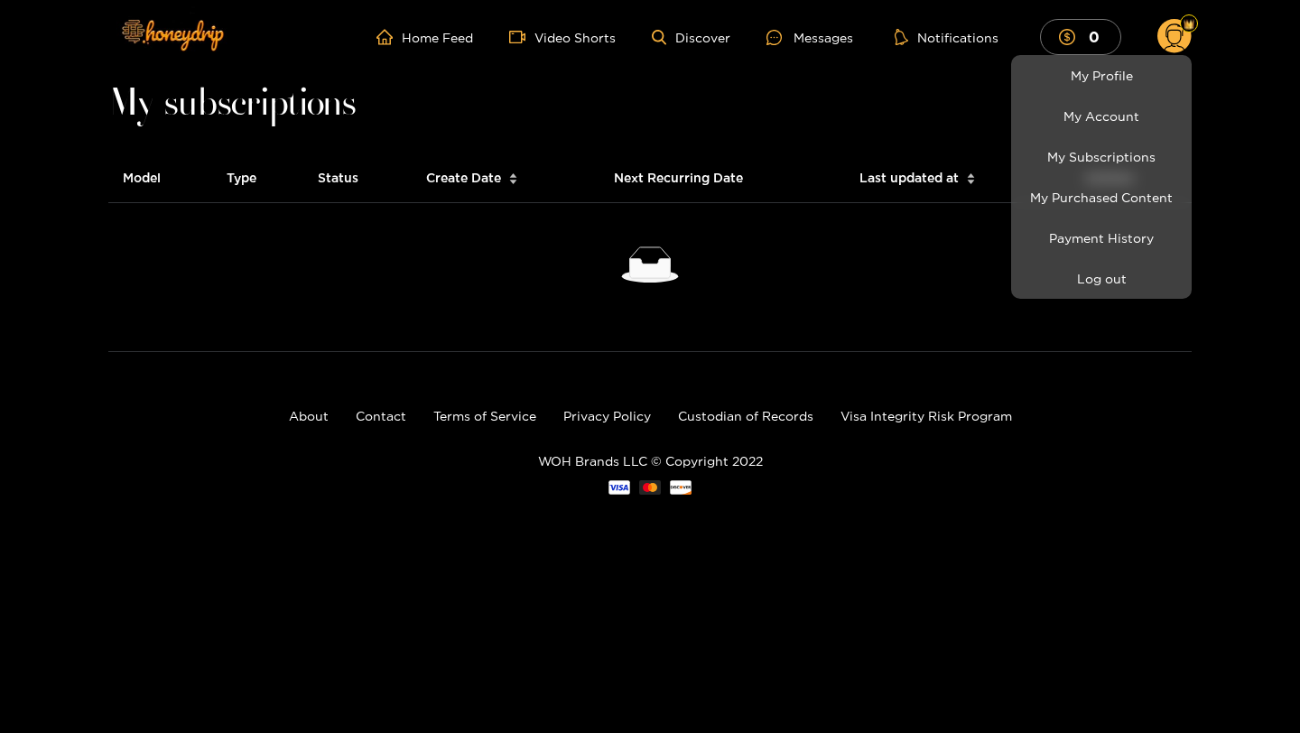
click at [832, 271] on div at bounding box center [650, 366] width 1300 height 733
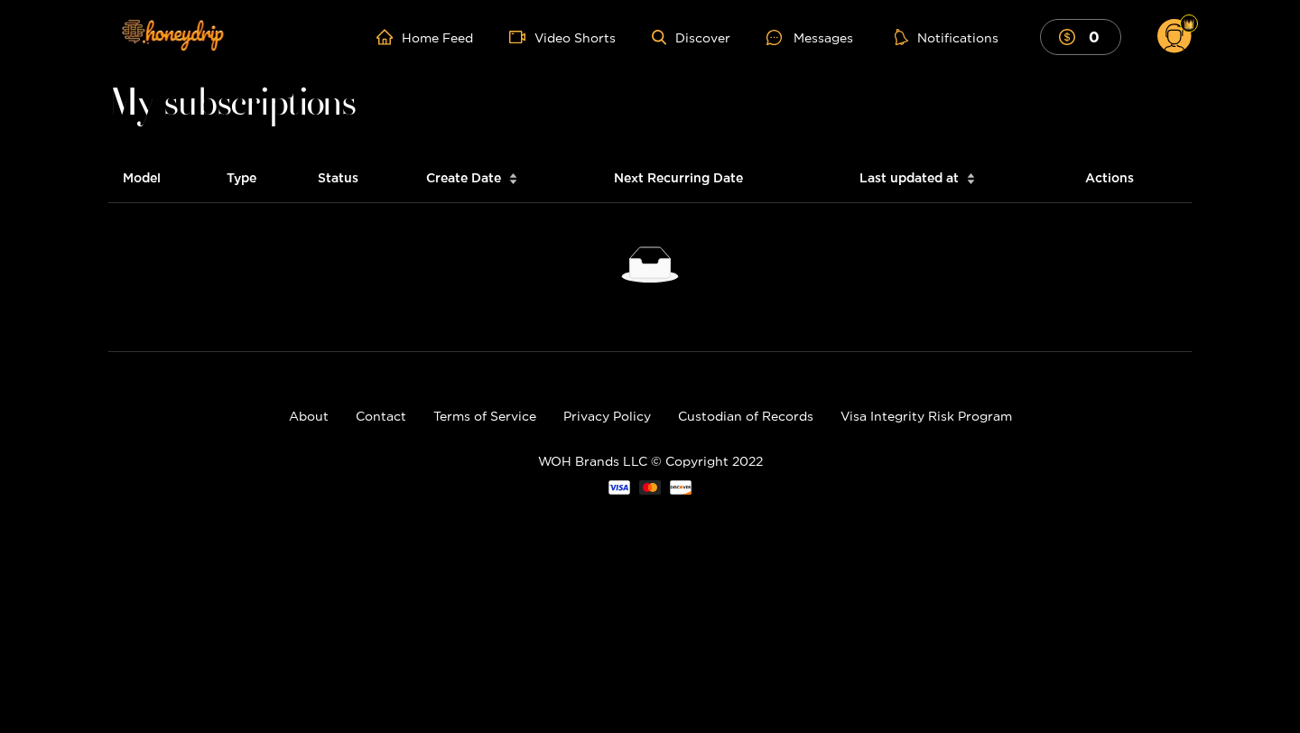
click at [1190, 36] on circle at bounding box center [1175, 36] width 34 height 34
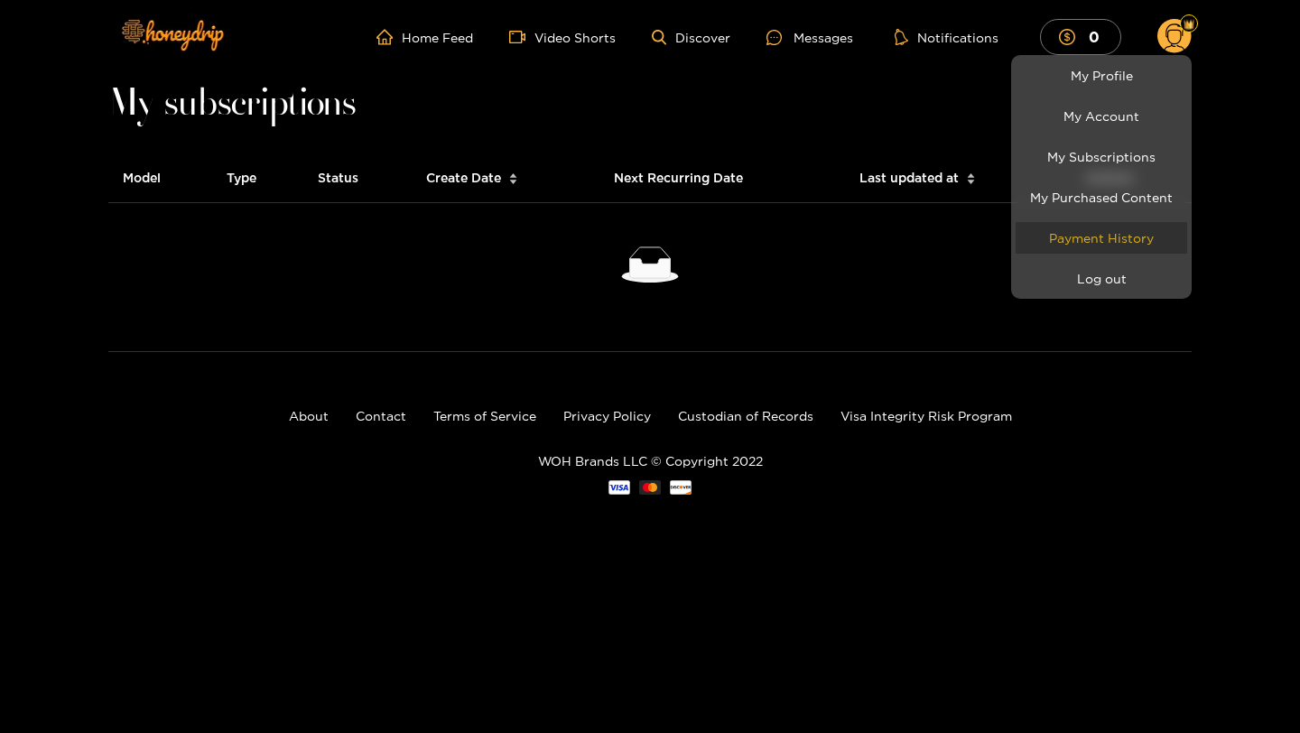
click at [1124, 230] on link "Payment History" at bounding box center [1102, 238] width 172 height 32
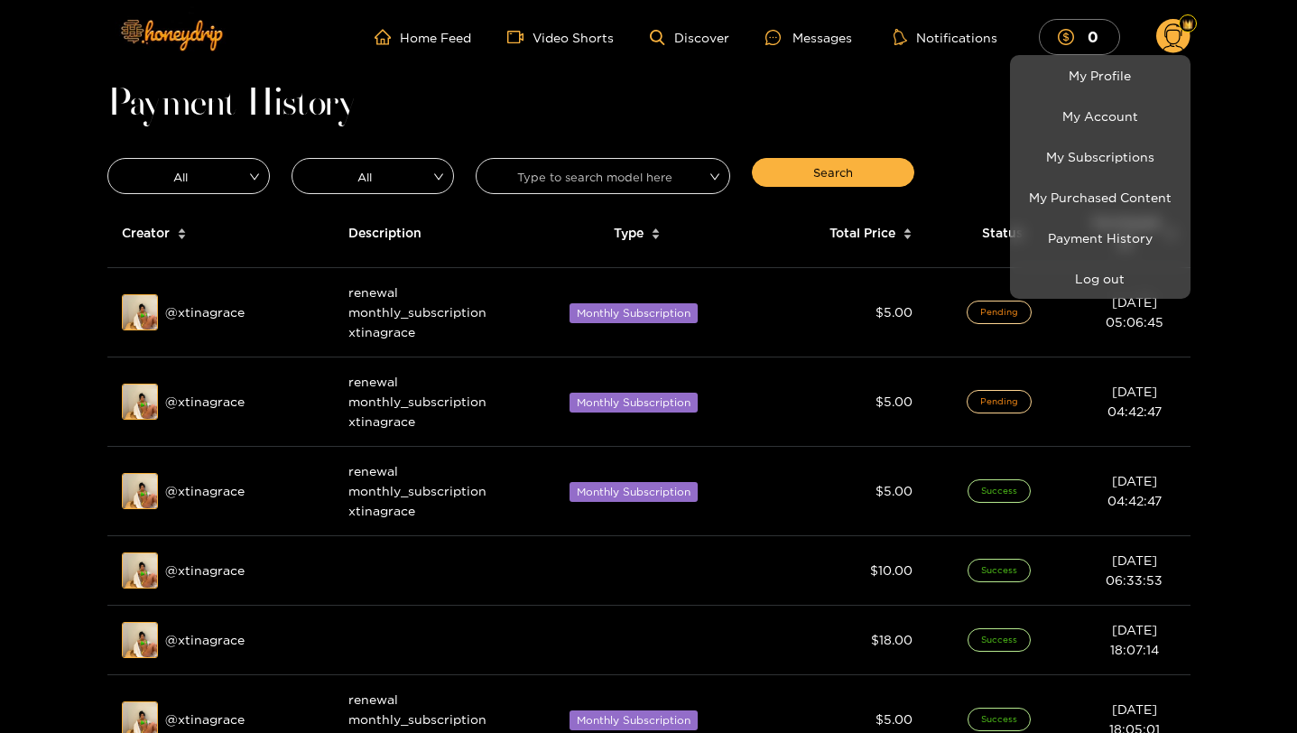
click at [202, 311] on div at bounding box center [648, 366] width 1297 height 733
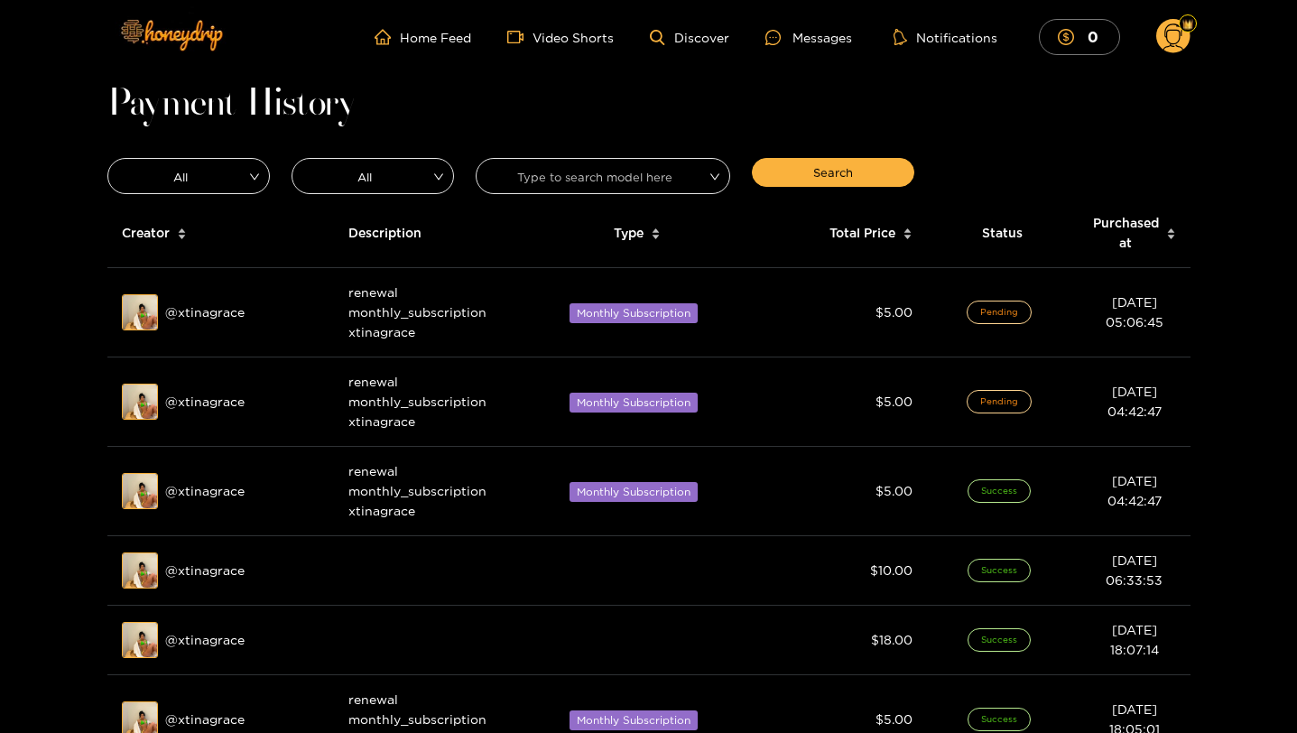
click at [202, 311] on div "Preview @ xtinagrace" at bounding box center [221, 312] width 198 height 36
click at [414, 55] on div "Home Feed Video Shorts Discover Messages Notifications 0 0 0 videos discover me…" at bounding box center [648, 37] width 1083 height 74
click at [395, 34] on span "home" at bounding box center [387, 37] width 25 height 16
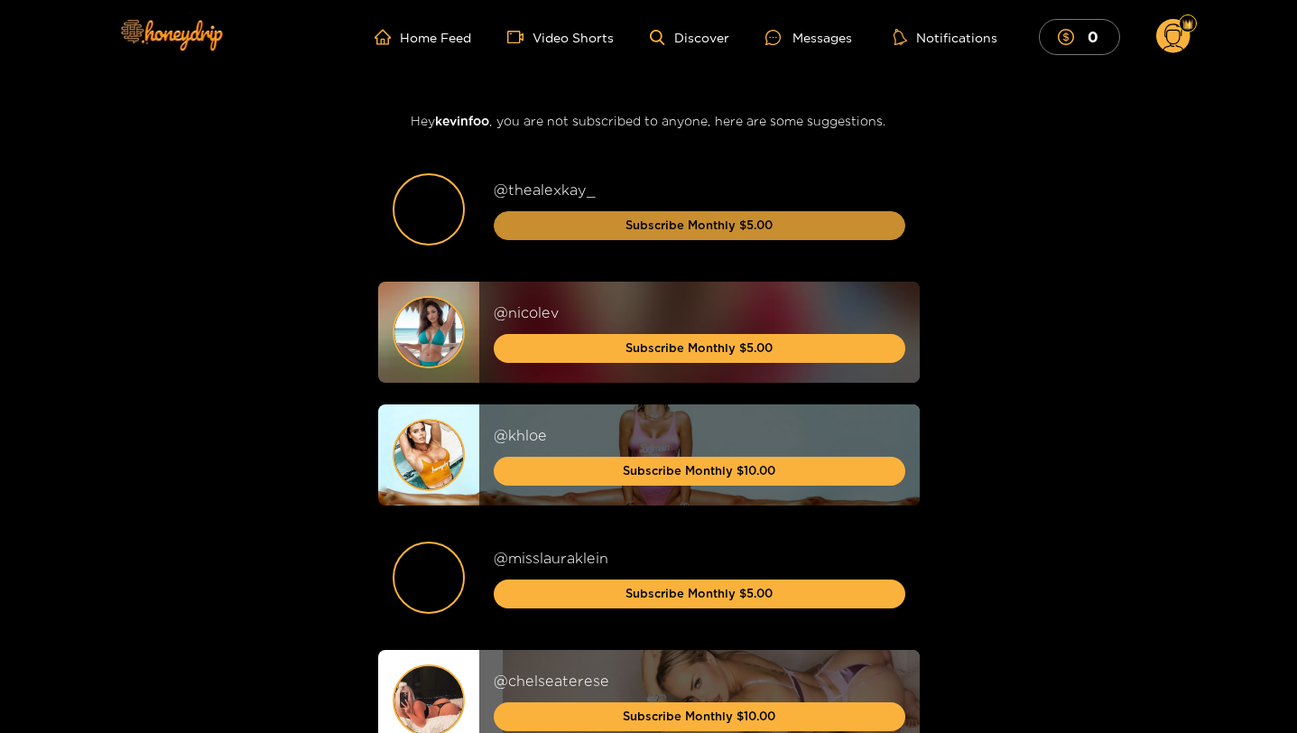
click at [750, 233] on span "Subscribe Monthly $5.00" at bounding box center [699, 225] width 147 height 18
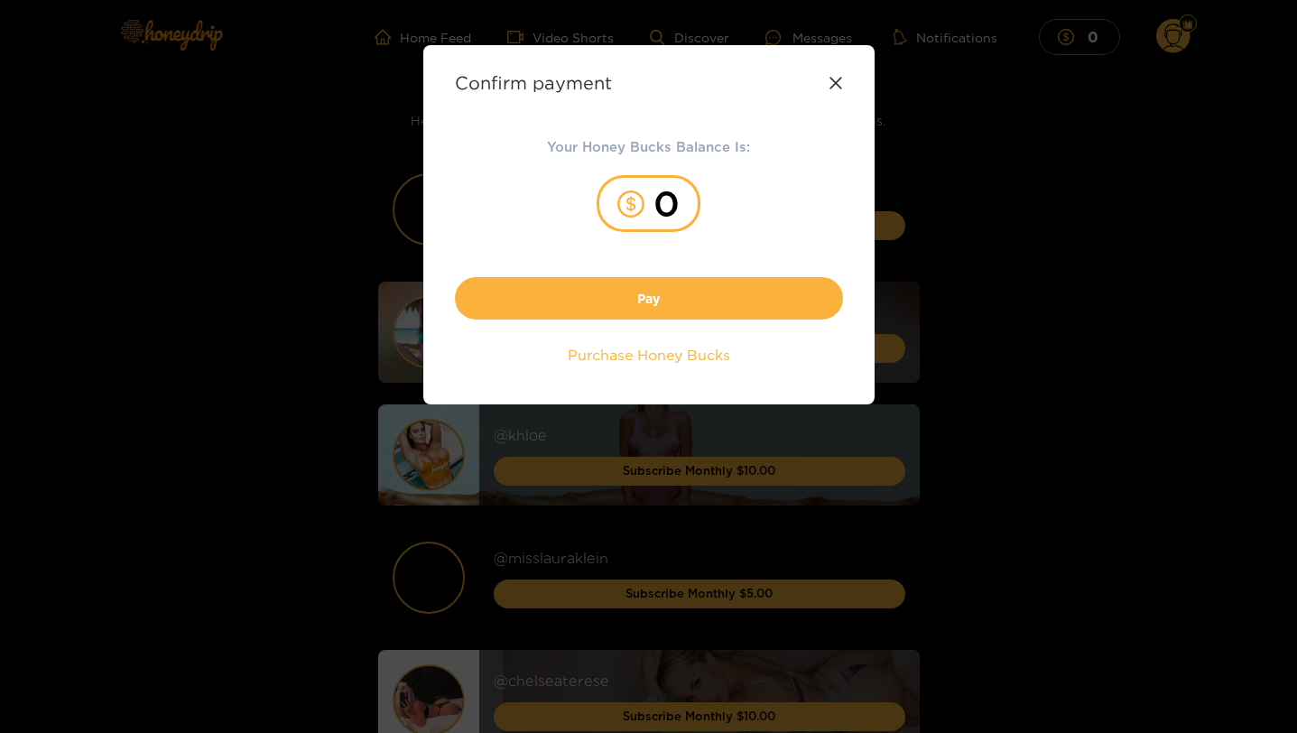
click at [640, 203] on icon "dollar" at bounding box center [631, 204] width 27 height 27
click at [680, 197] on div "0" at bounding box center [649, 203] width 104 height 57
click at [680, 198] on div "0" at bounding box center [649, 203] width 104 height 57
click at [481, 349] on div "Purchase Honey Bucks" at bounding box center [649, 355] width 388 height 35
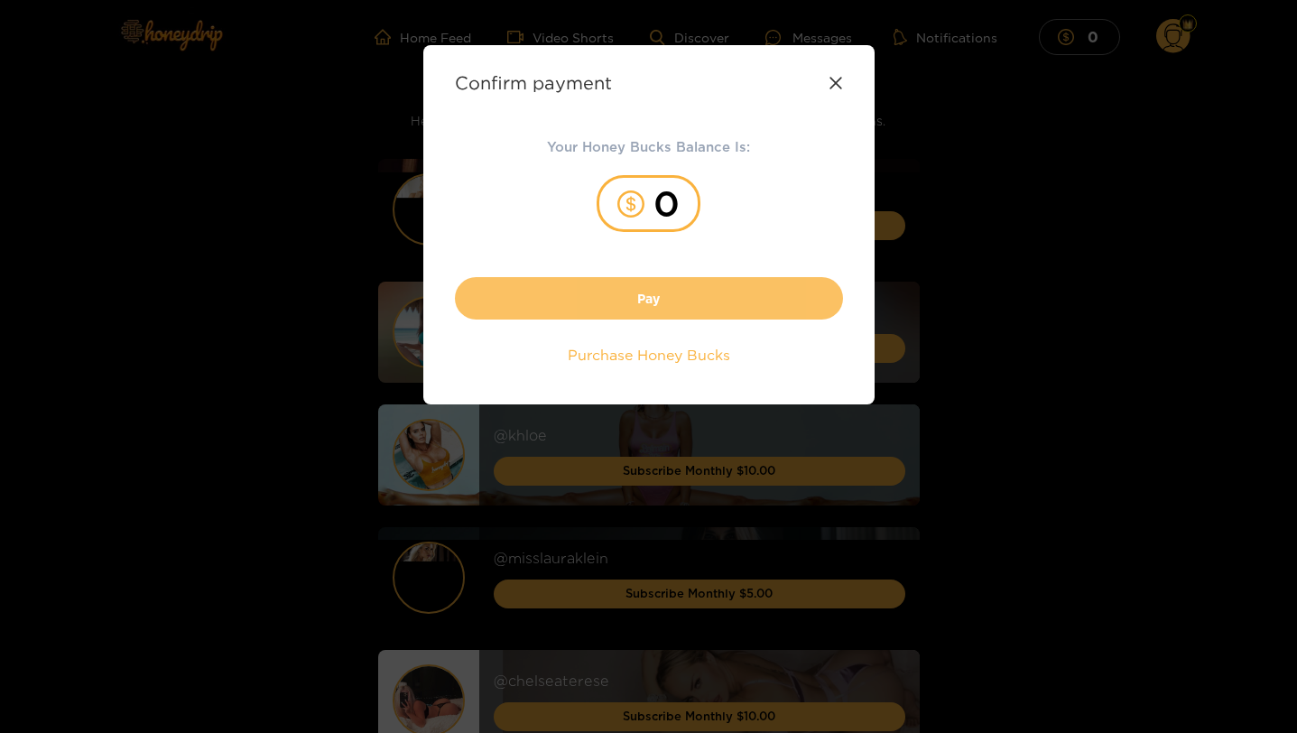
click at [547, 306] on button "Pay" at bounding box center [649, 298] width 388 height 42
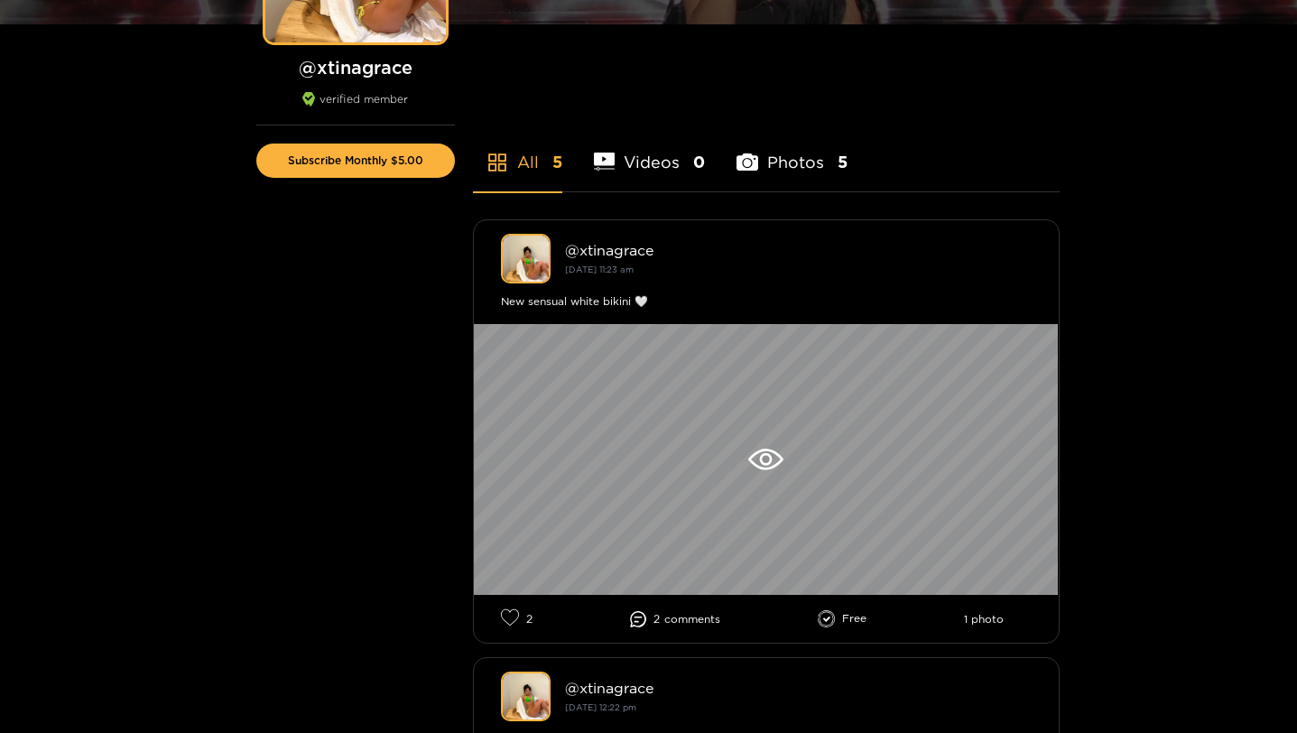
scroll to position [60, 0]
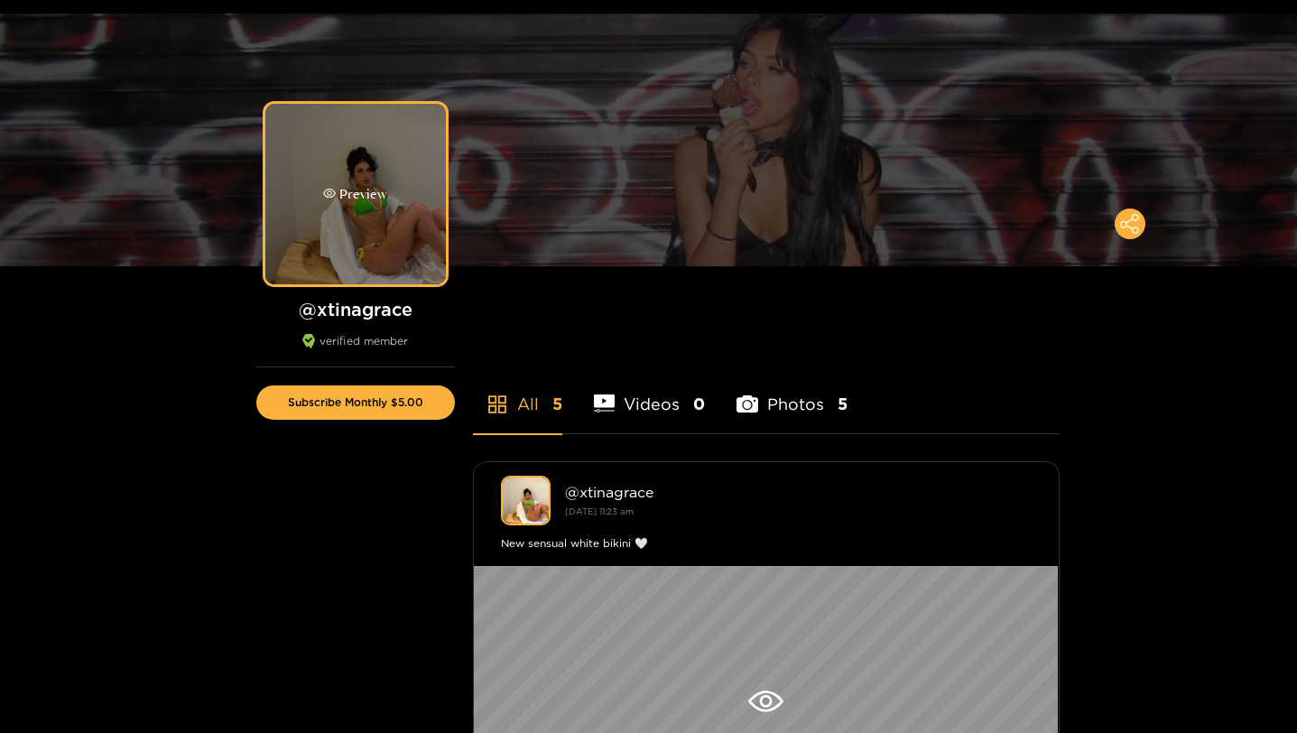
click at [385, 241] on div "Preview" at bounding box center [355, 194] width 181 height 181
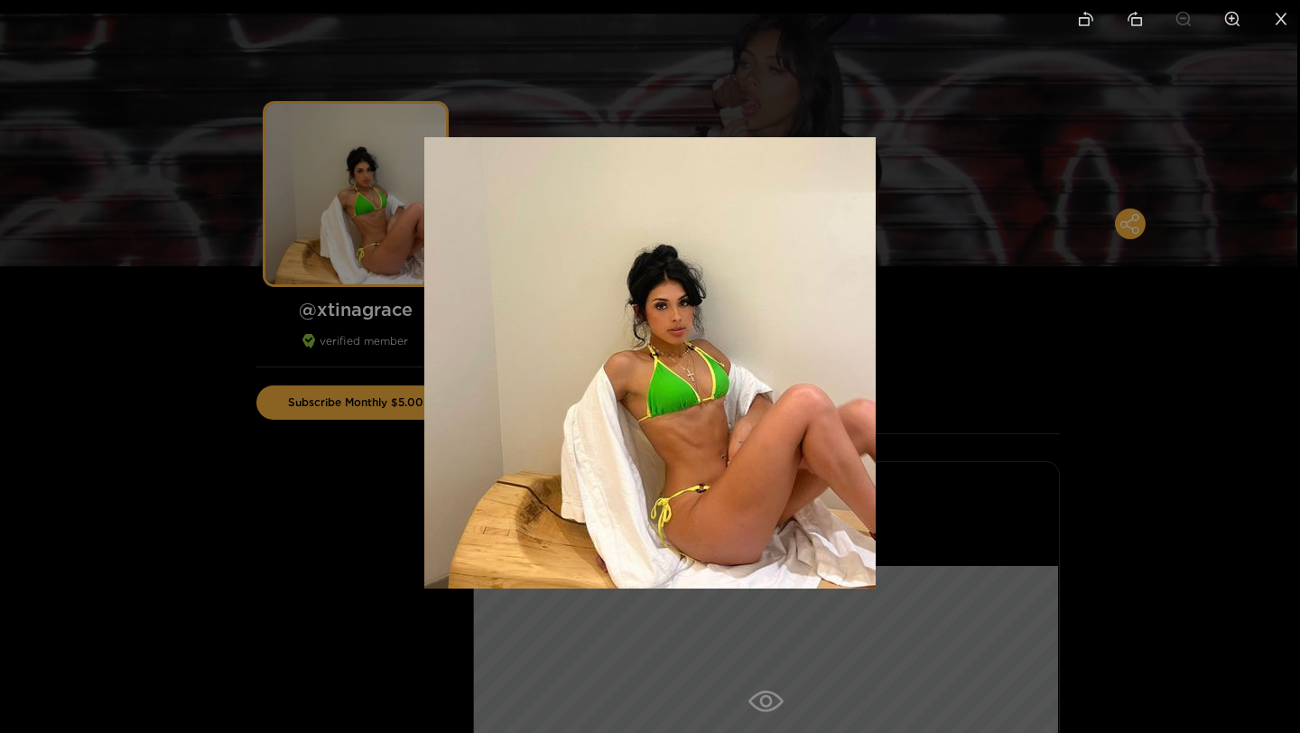
click at [689, 494] on img at bounding box center [649, 362] width 451 height 451
click at [763, 529] on img at bounding box center [649, 362] width 451 height 451
click at [928, 324] on div at bounding box center [650, 366] width 1300 height 733
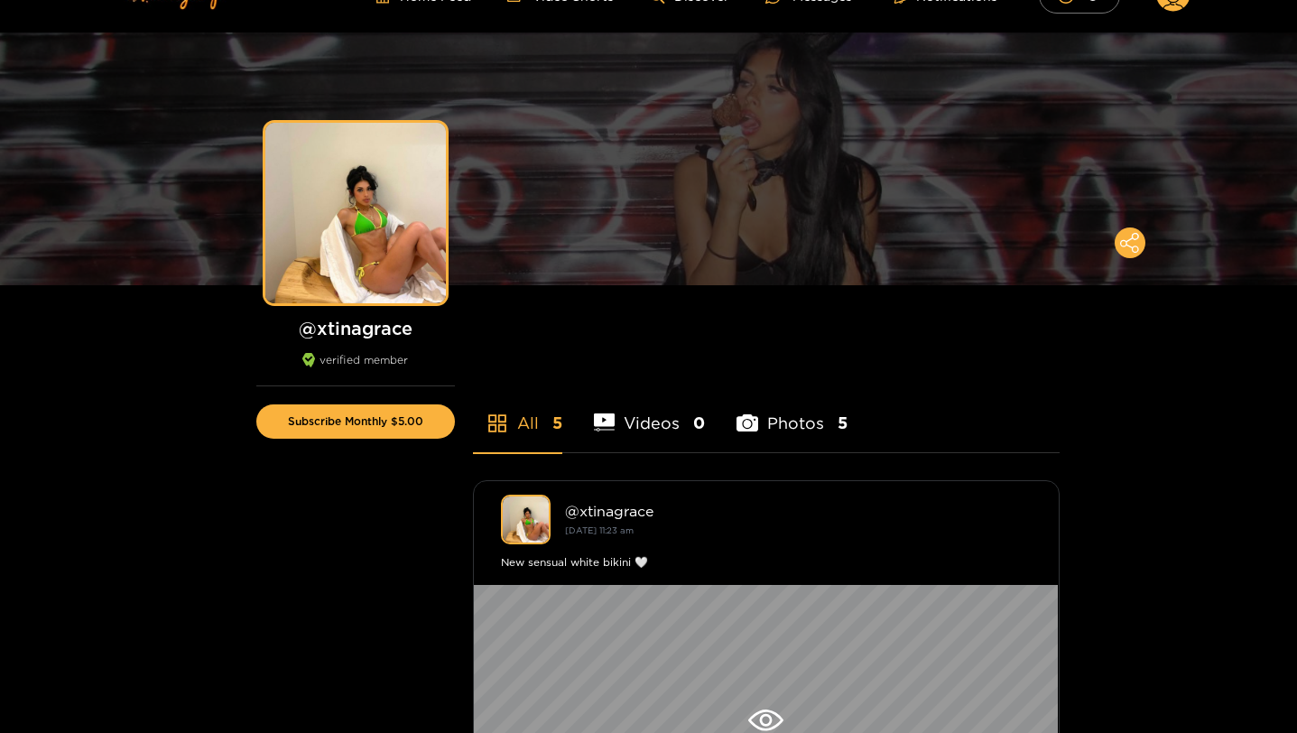
scroll to position [0, 0]
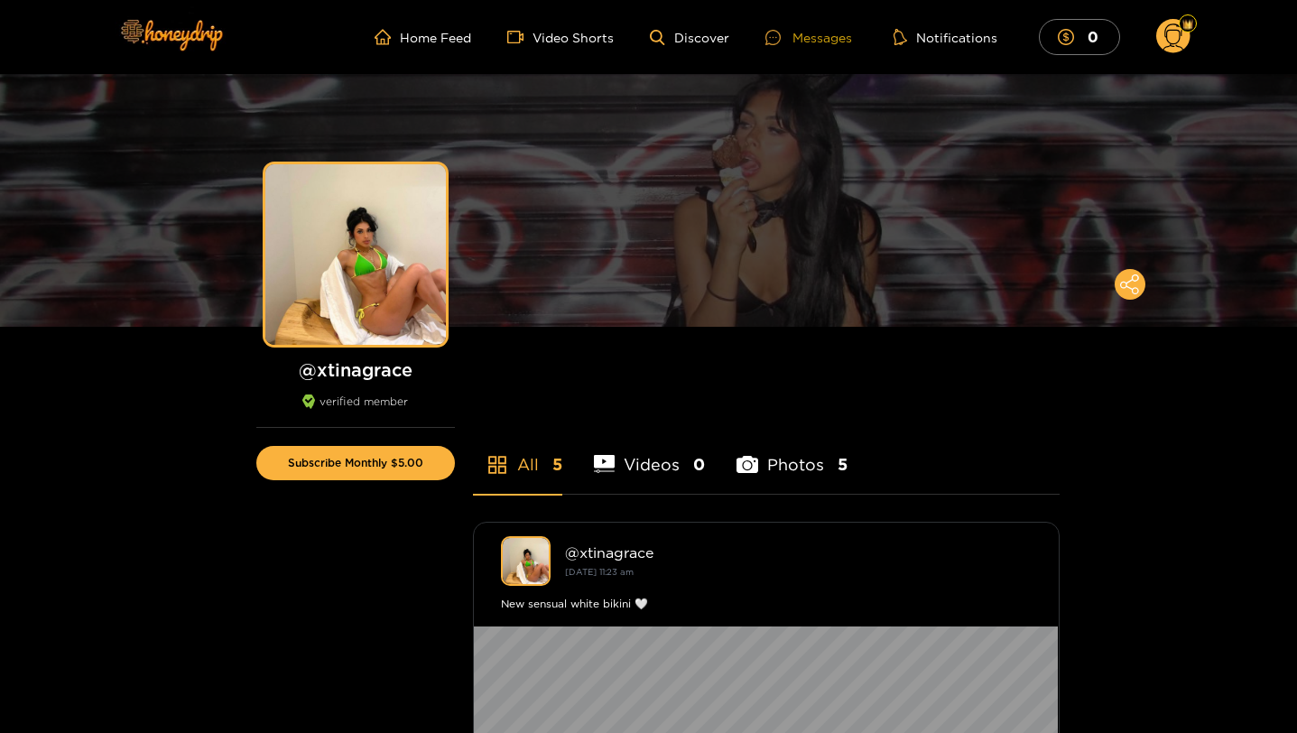
click at [815, 32] on div "Messages" at bounding box center [809, 37] width 87 height 21
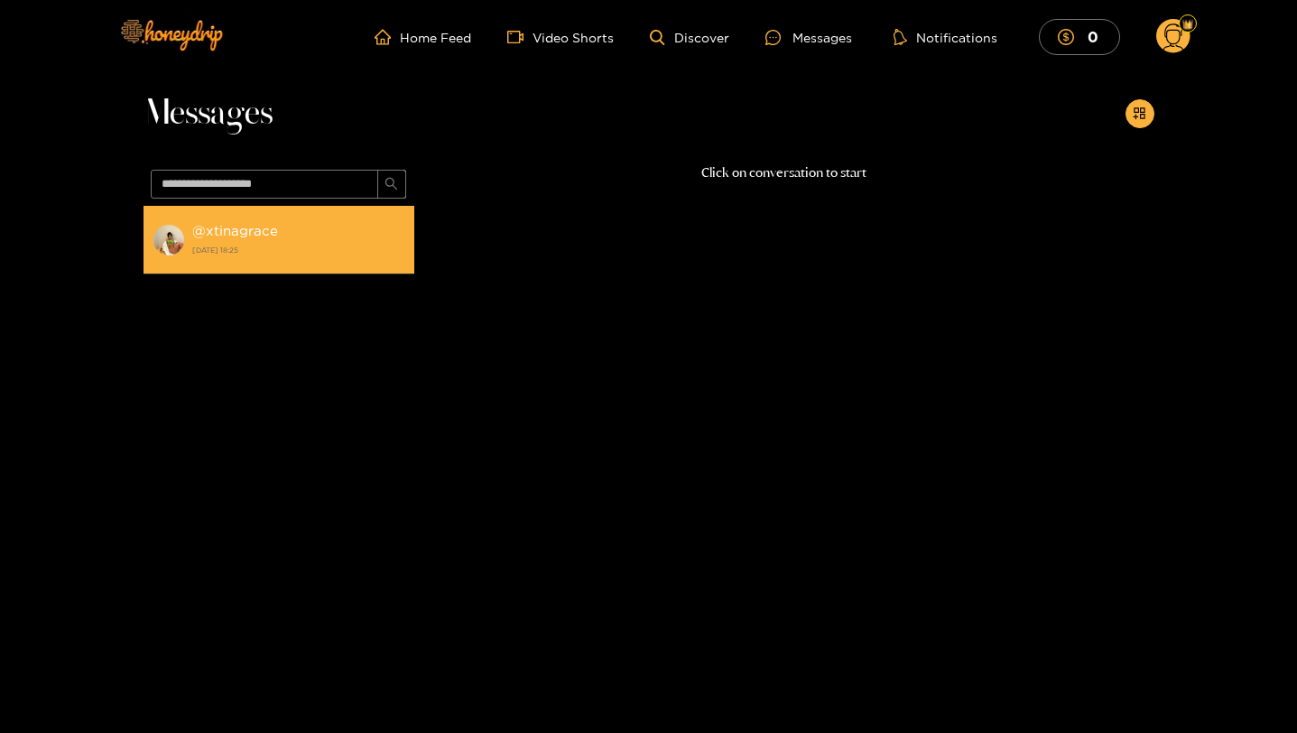
click at [374, 238] on div "@ xtinagrace 18 October 2024 18:25" at bounding box center [298, 239] width 213 height 41
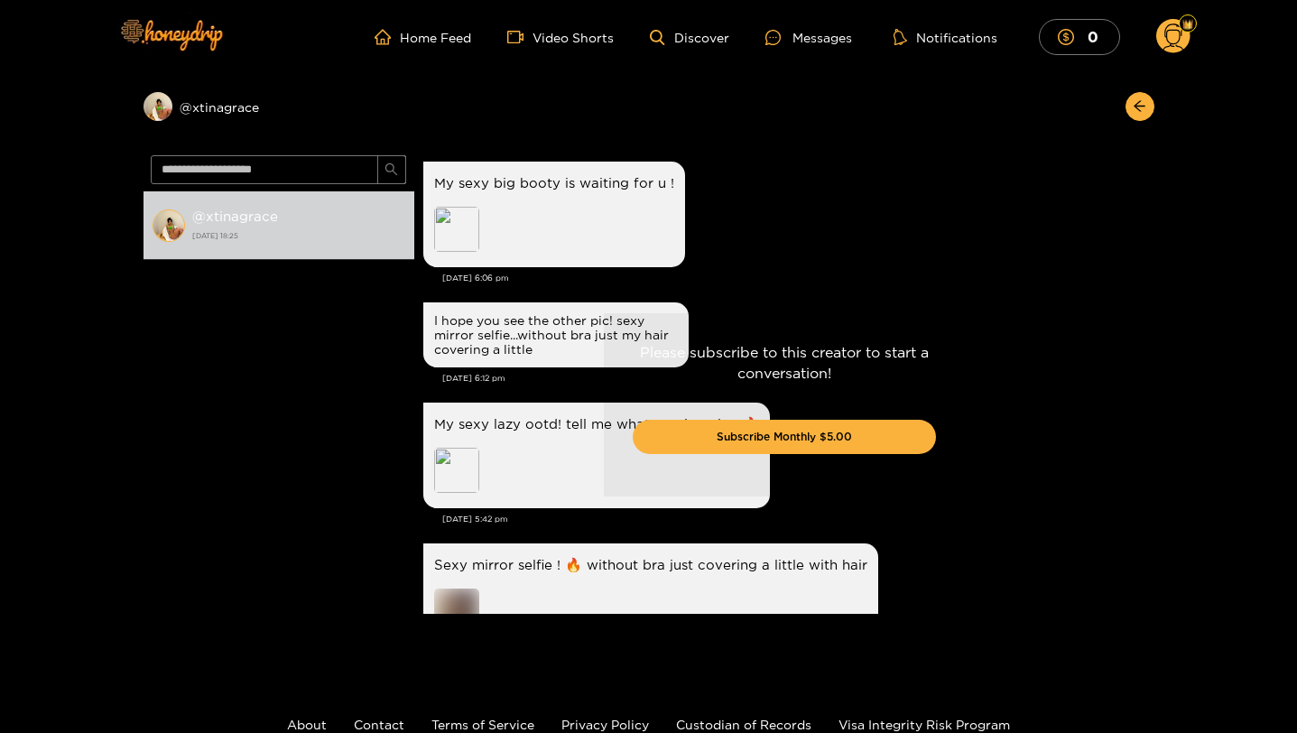
scroll to position [752, 0]
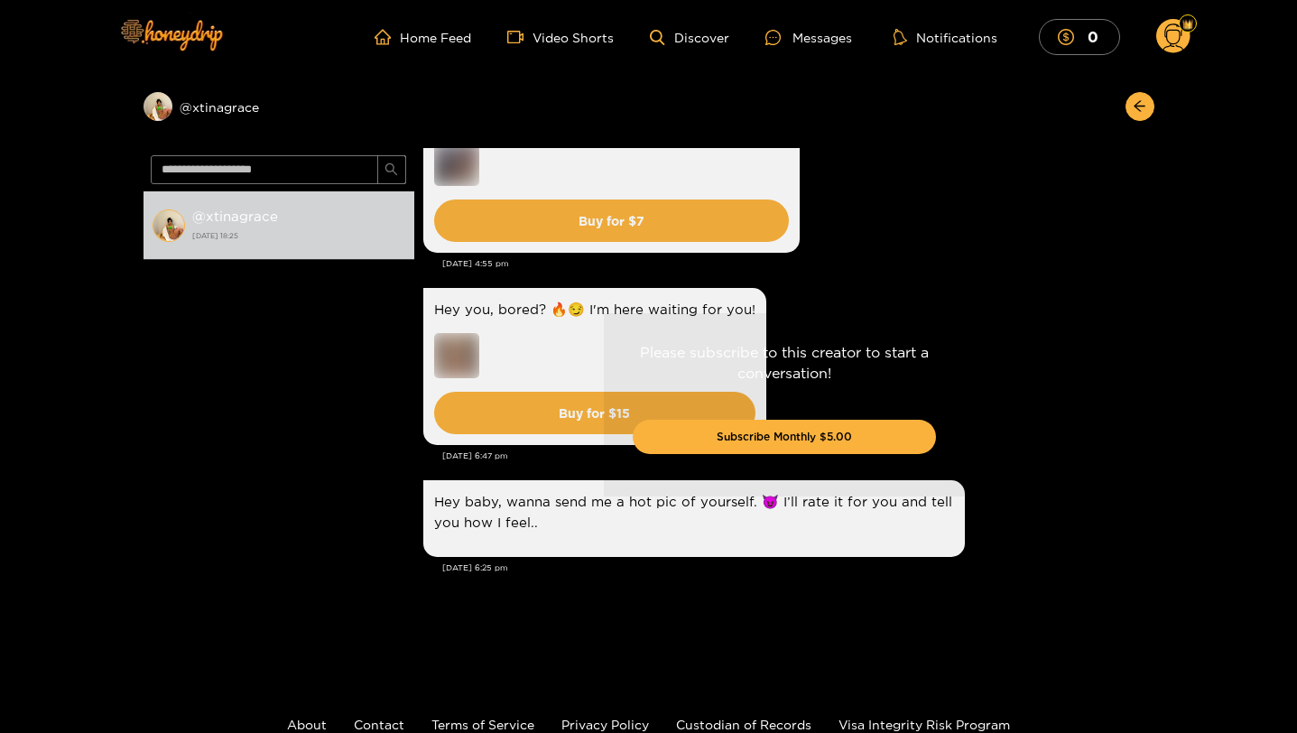
click at [536, 415] on div "Please subscribe to this creator to start a conversation! Subscribe Monthly $5.…" at bounding box center [784, 404] width 740 height 513
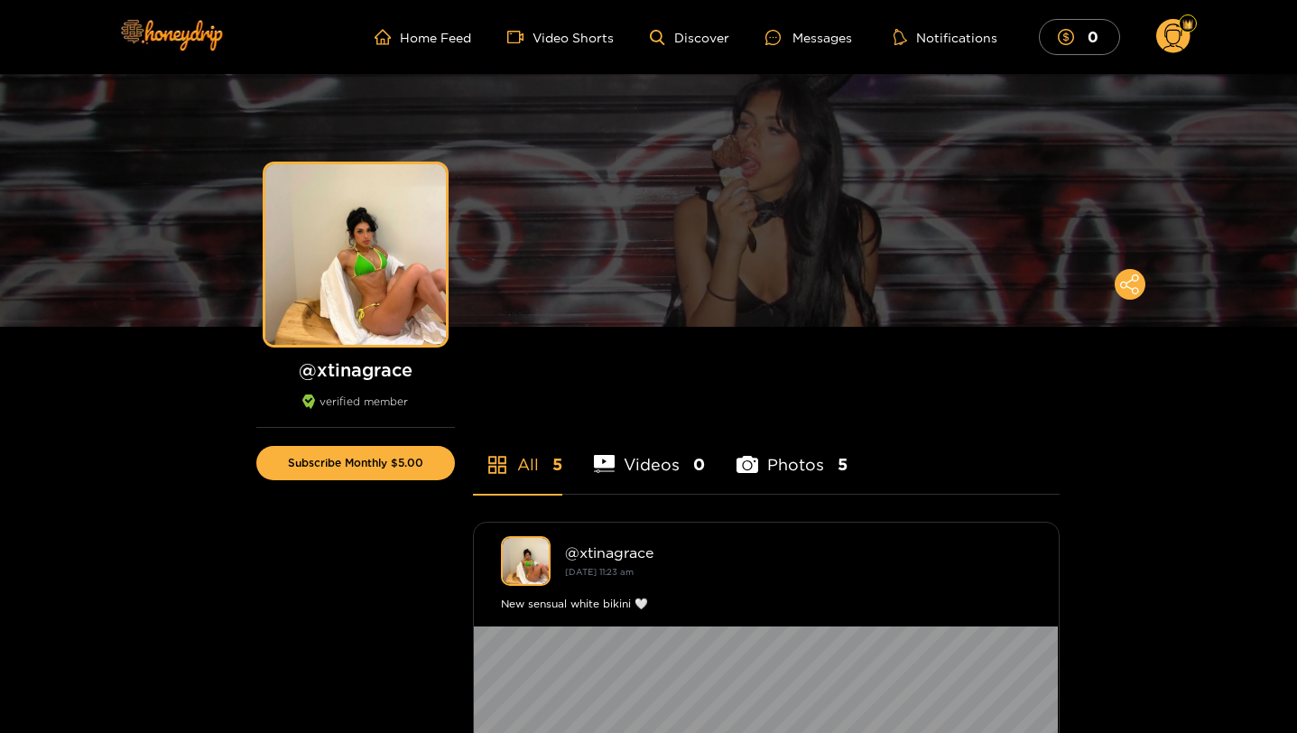
click at [355, 369] on h1 "@ xtinagrace" at bounding box center [355, 369] width 199 height 23
copy h1 "@ xtinagrace"
click at [1181, 25] on div at bounding box center [1188, 23] width 18 height 18
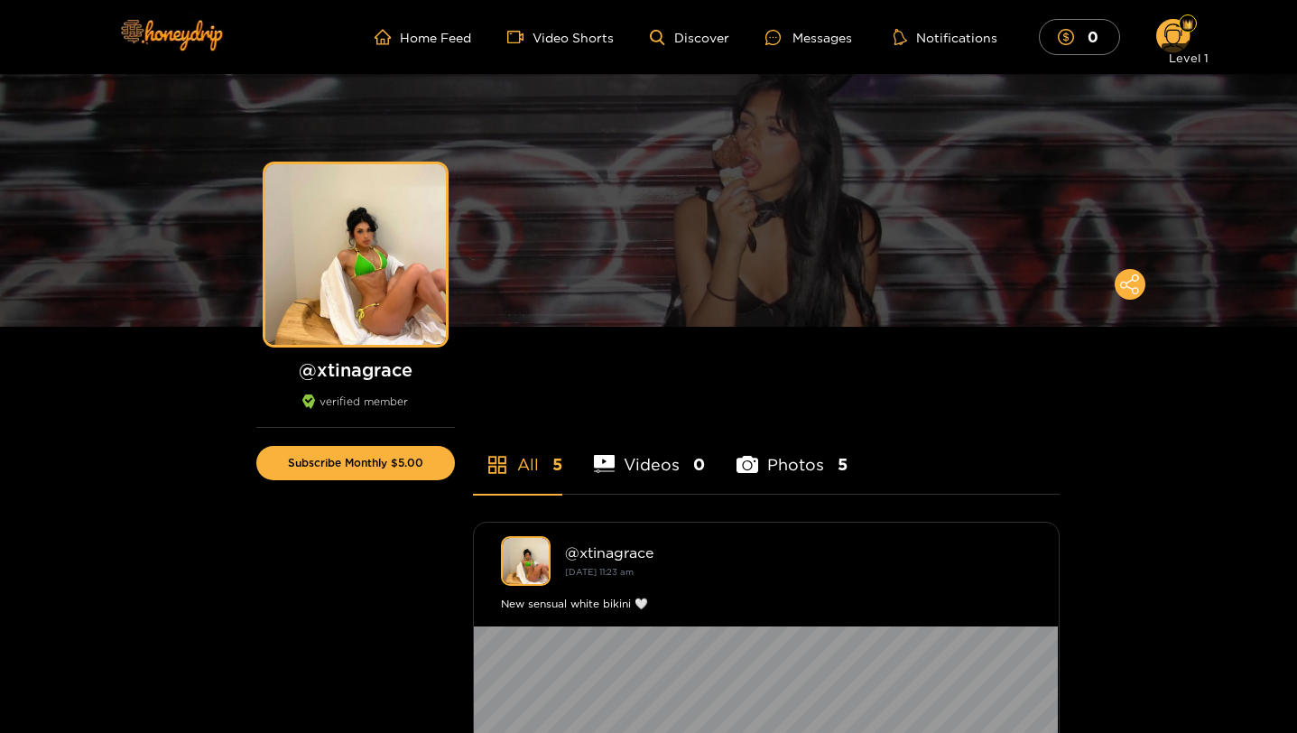
click at [1177, 58] on div "Level 1" at bounding box center [1189, 57] width 54 height 29
click at [1177, 48] on div "Level 1" at bounding box center [1189, 57] width 54 height 29
click at [1116, 25] on button "0" at bounding box center [1079, 36] width 81 height 35
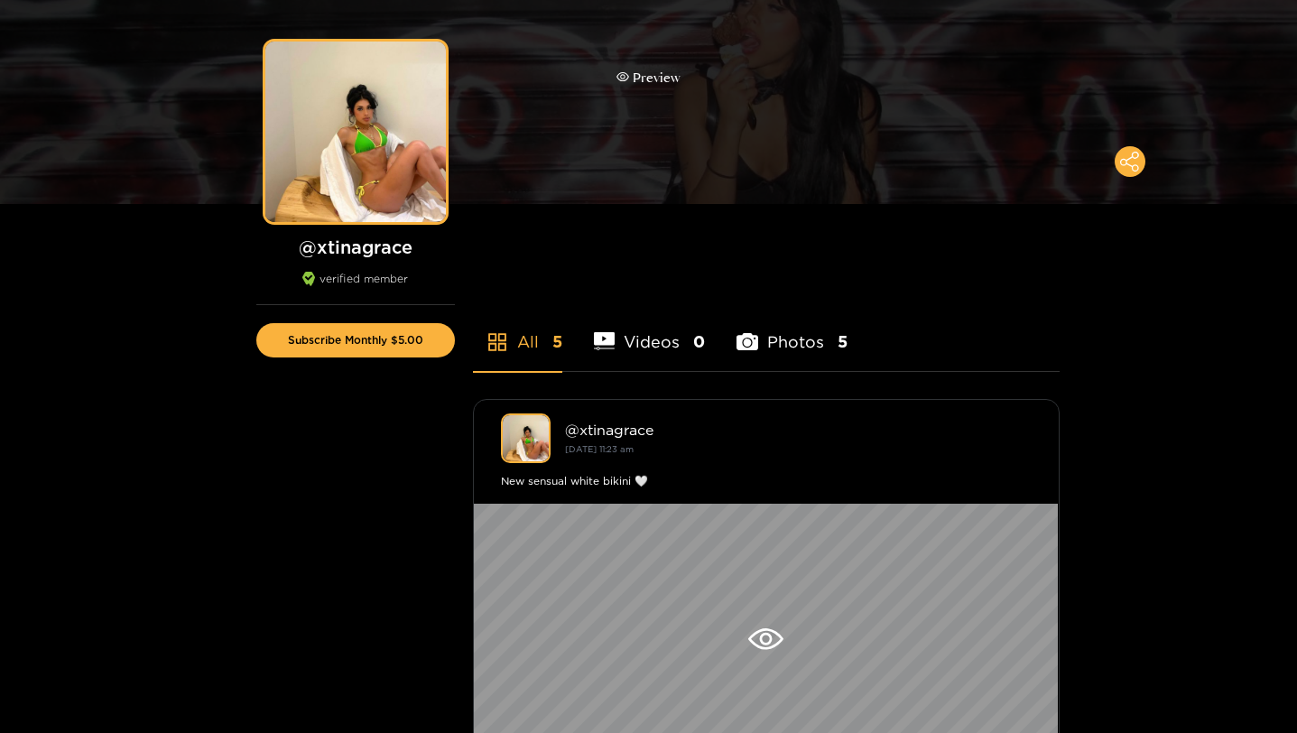
scroll to position [126, 0]
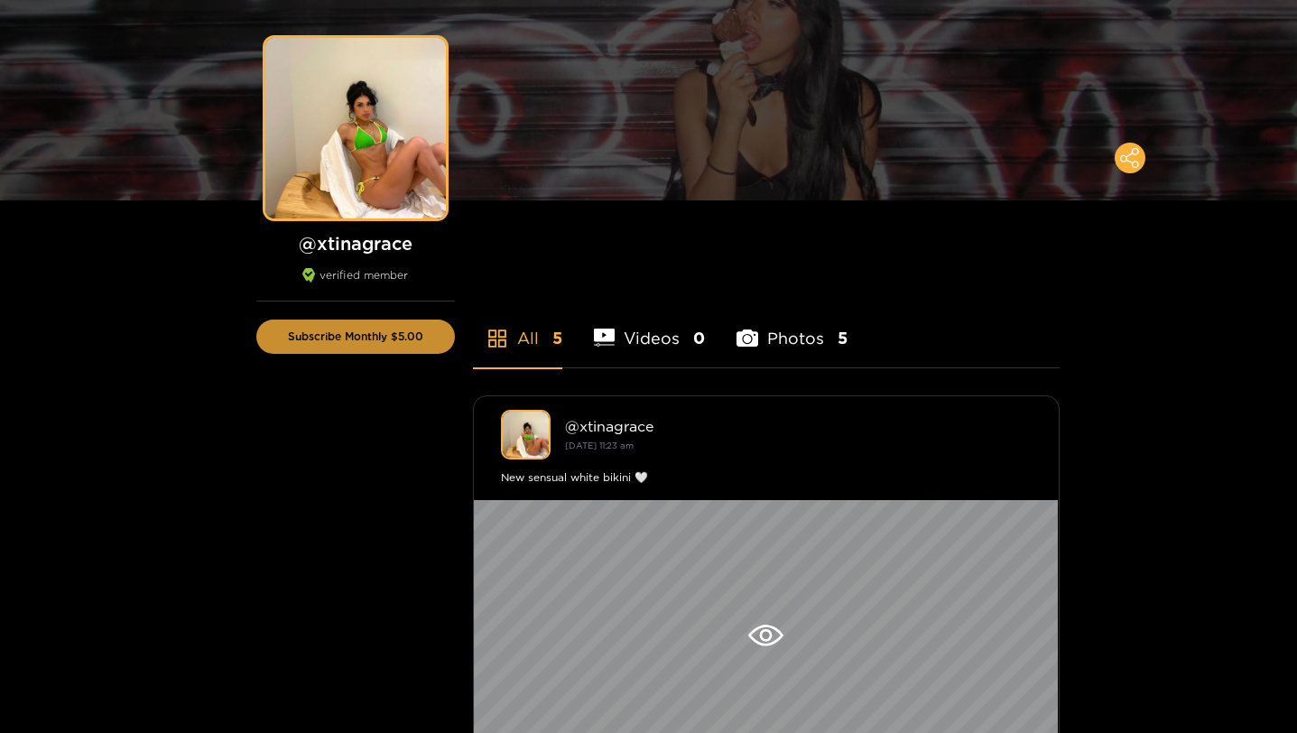
click at [375, 321] on button "Subscribe Monthly $5.00" at bounding box center [355, 337] width 199 height 34
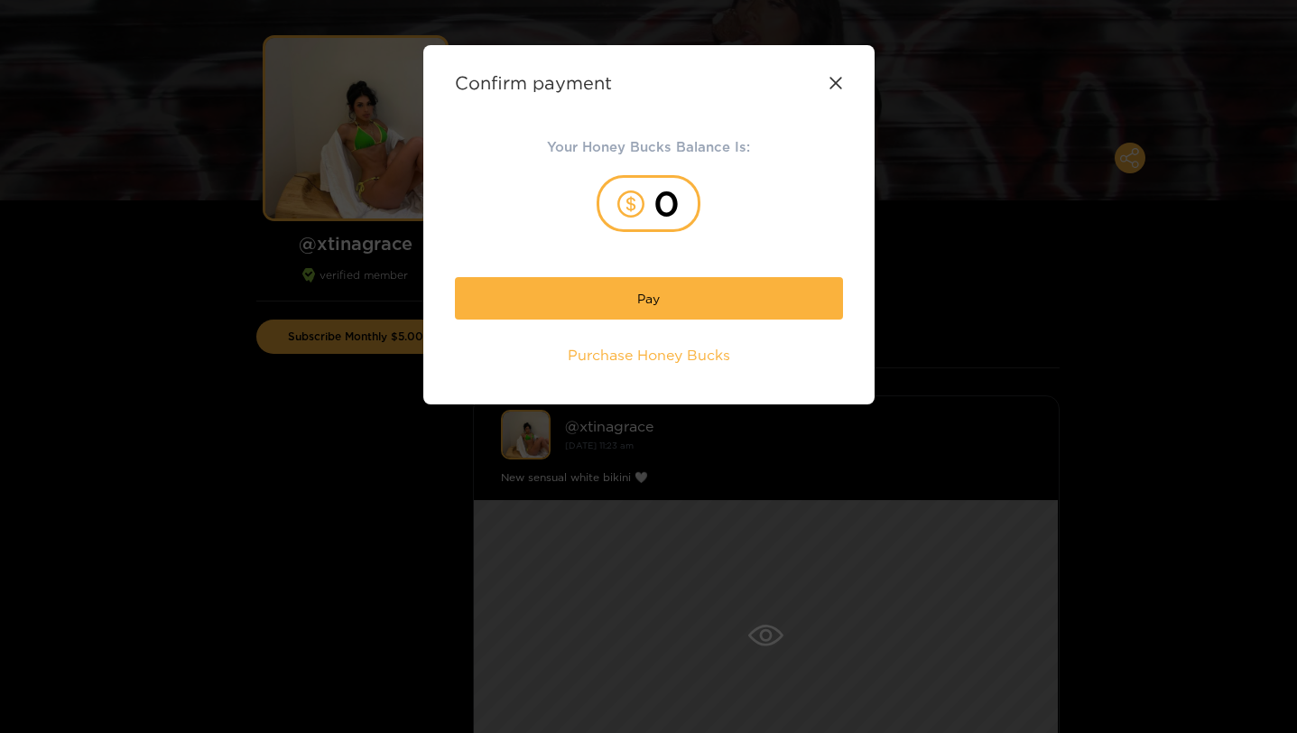
click at [832, 83] on icon at bounding box center [836, 83] width 14 height 14
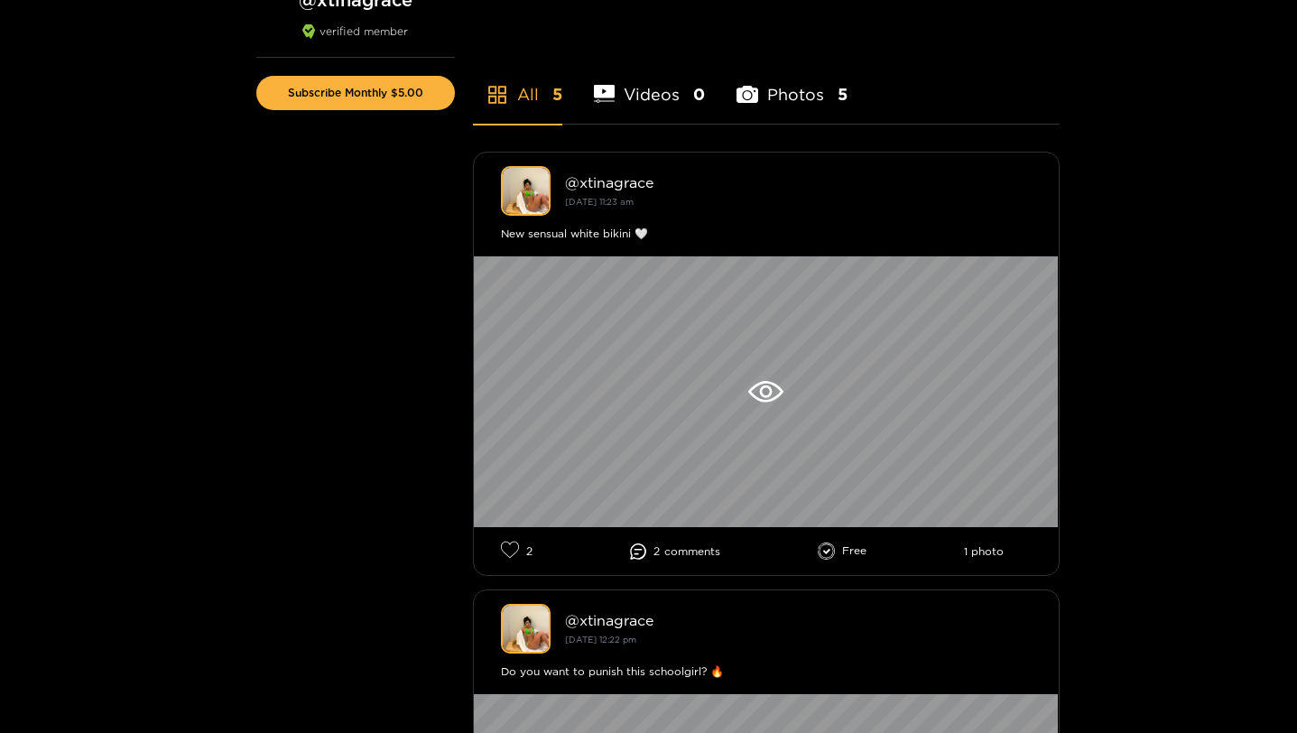
scroll to position [364, 0]
